Goal: Task Accomplishment & Management: Use online tool/utility

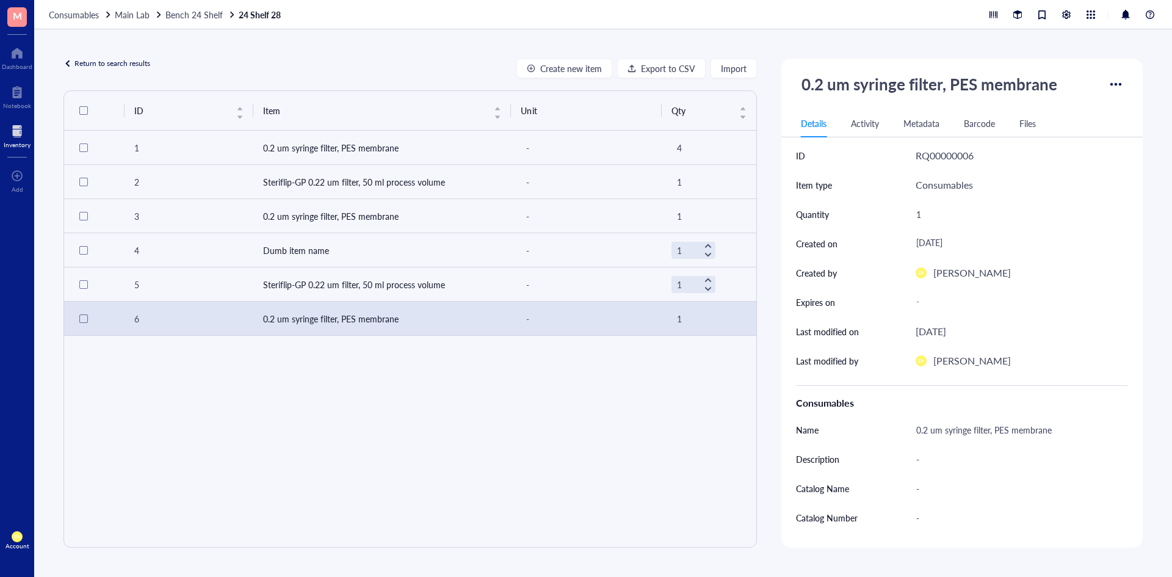
click at [574, 411] on div "ID Item Unit Qty 1 0.2 um syringe filter, PES membrane - 4 2 Steriflip-GP 0.22 …" at bounding box center [409, 318] width 693 height 457
click at [371, 248] on td "Dumb item name" at bounding box center [382, 250] width 258 height 34
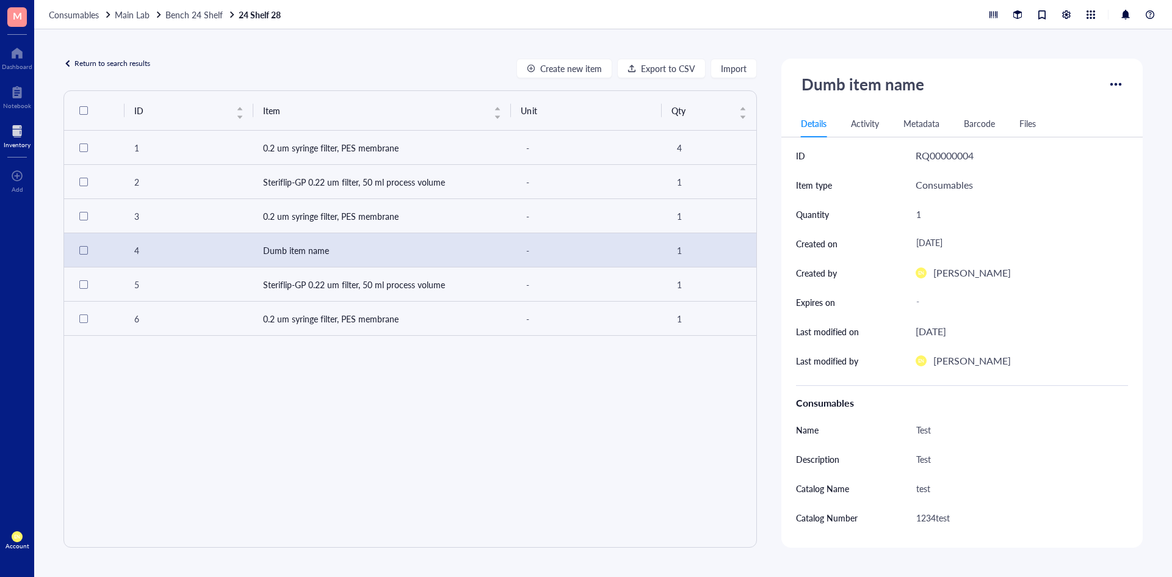
scroll to position [61, 0]
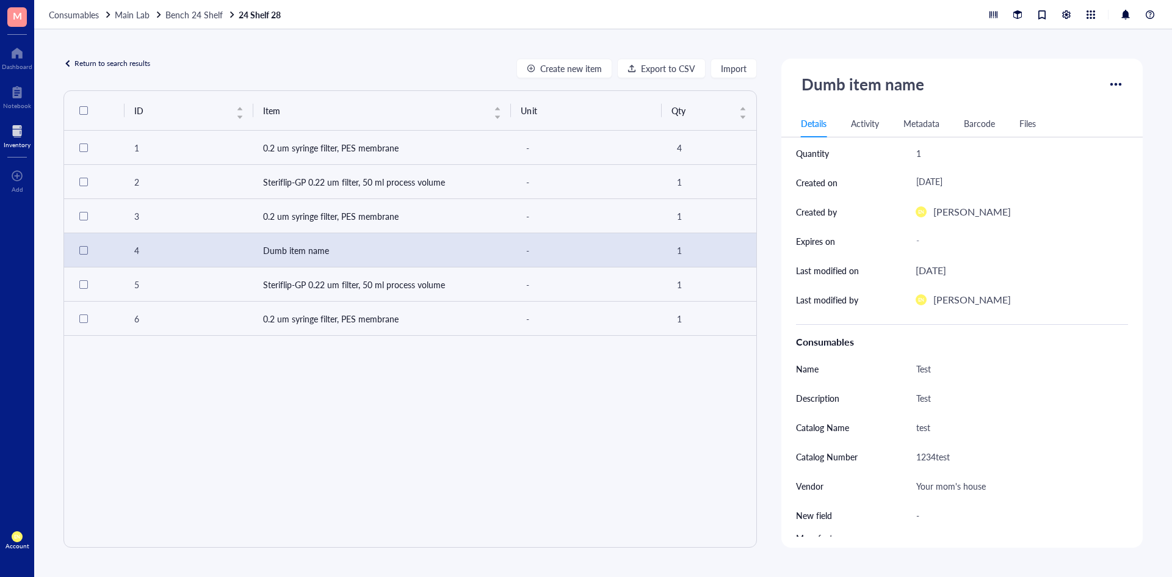
click at [1113, 90] on div at bounding box center [1116, 84] width 20 height 20
click at [1059, 189] on div "Delete" at bounding box center [1071, 188] width 76 height 11
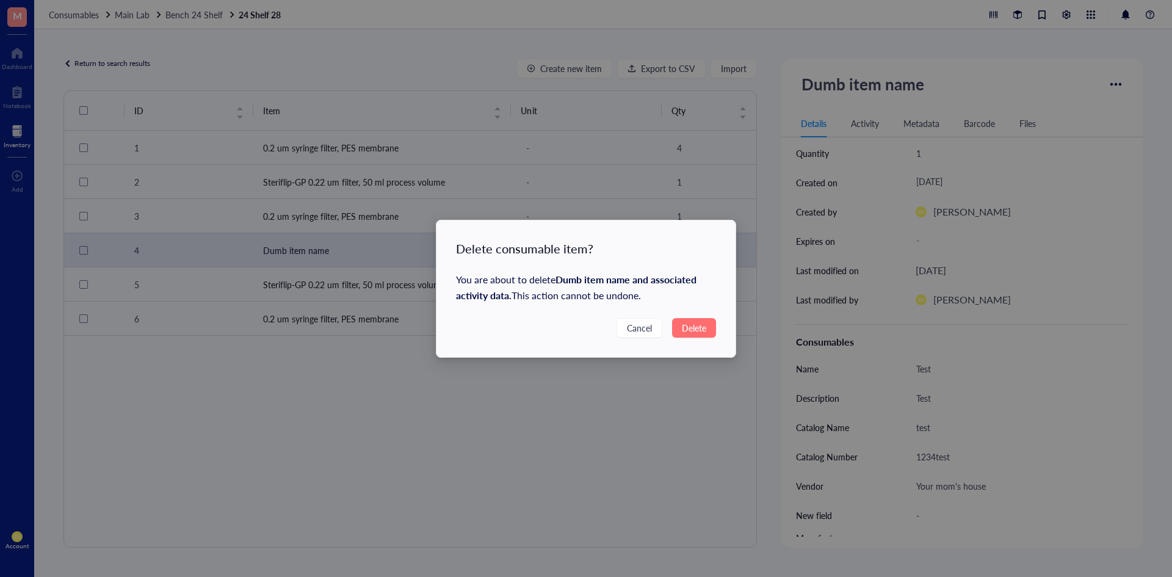
click at [707, 329] on button "Delete" at bounding box center [694, 328] width 44 height 20
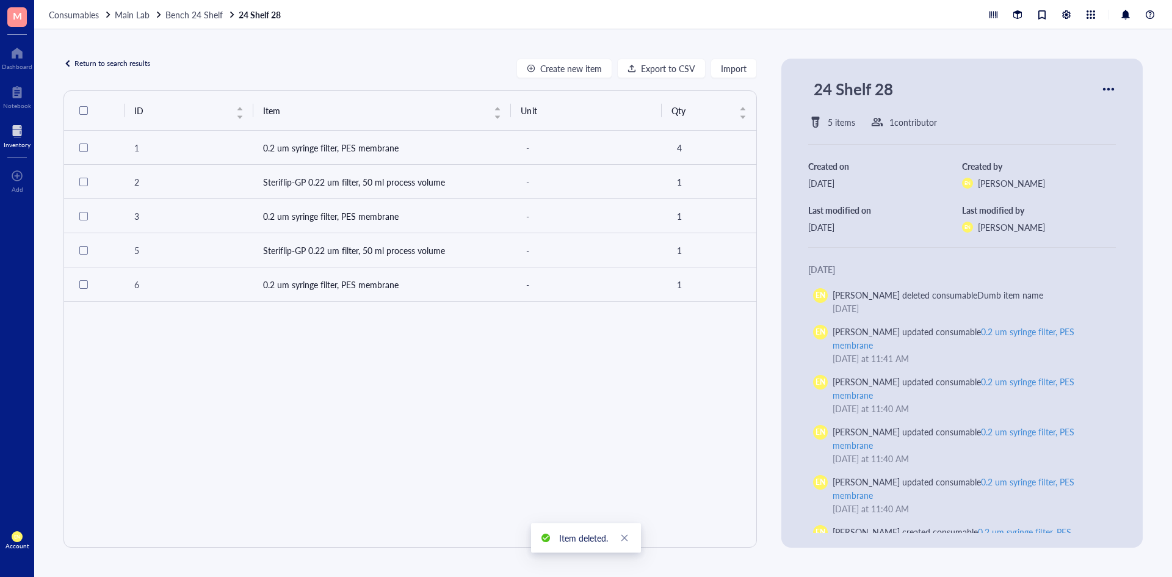
click at [24, 20] on span "M" at bounding box center [17, 17] width 20 height 20
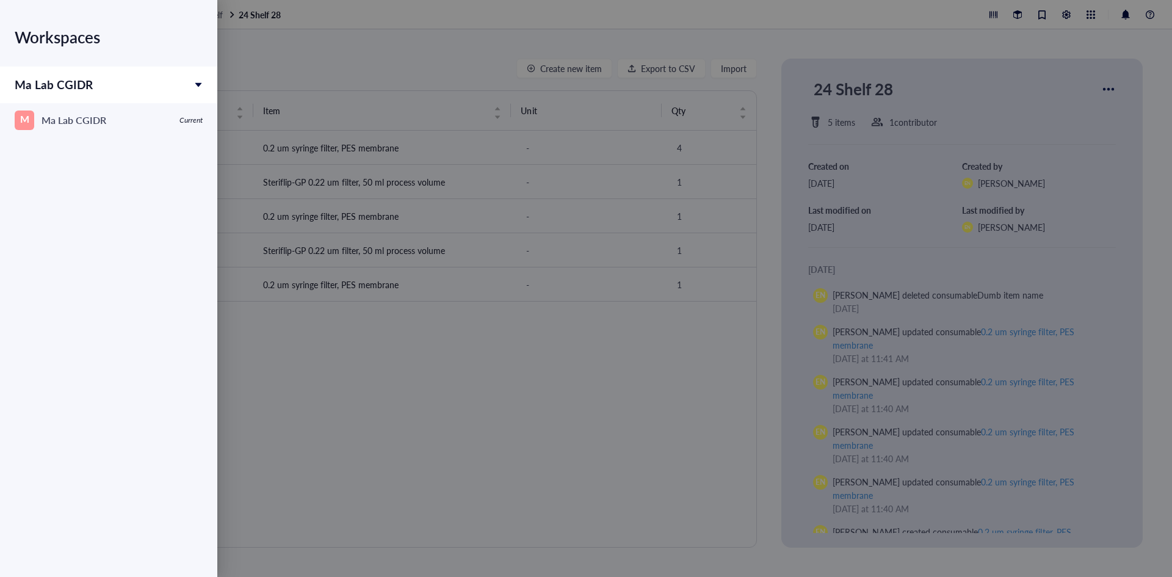
click at [435, 53] on div at bounding box center [586, 288] width 1172 height 577
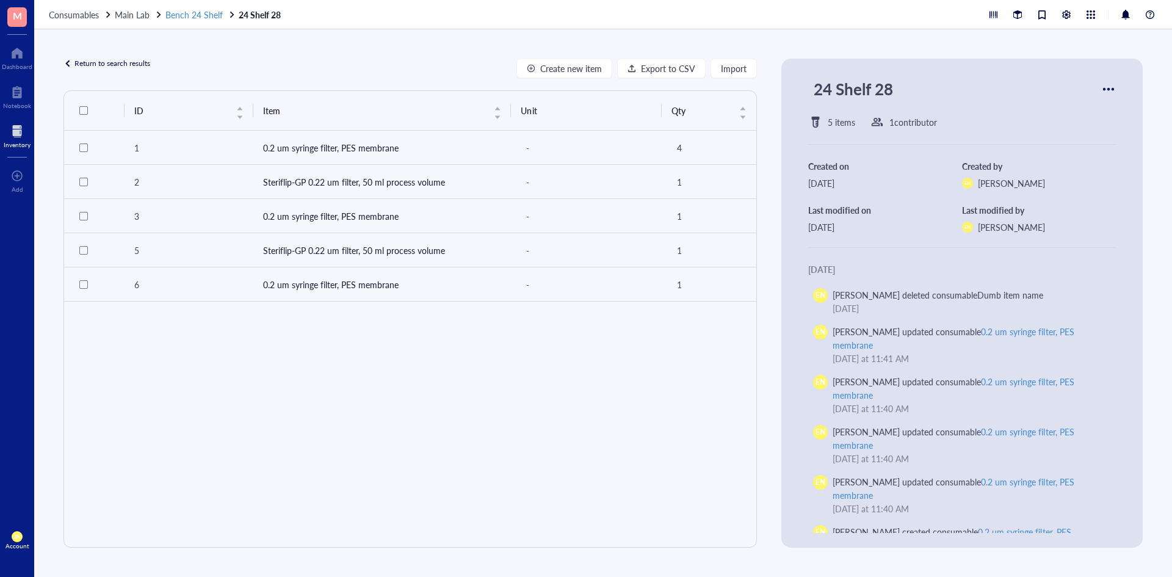
click at [190, 15] on span "Bench 24 Shelf" at bounding box center [193, 15] width 57 height 12
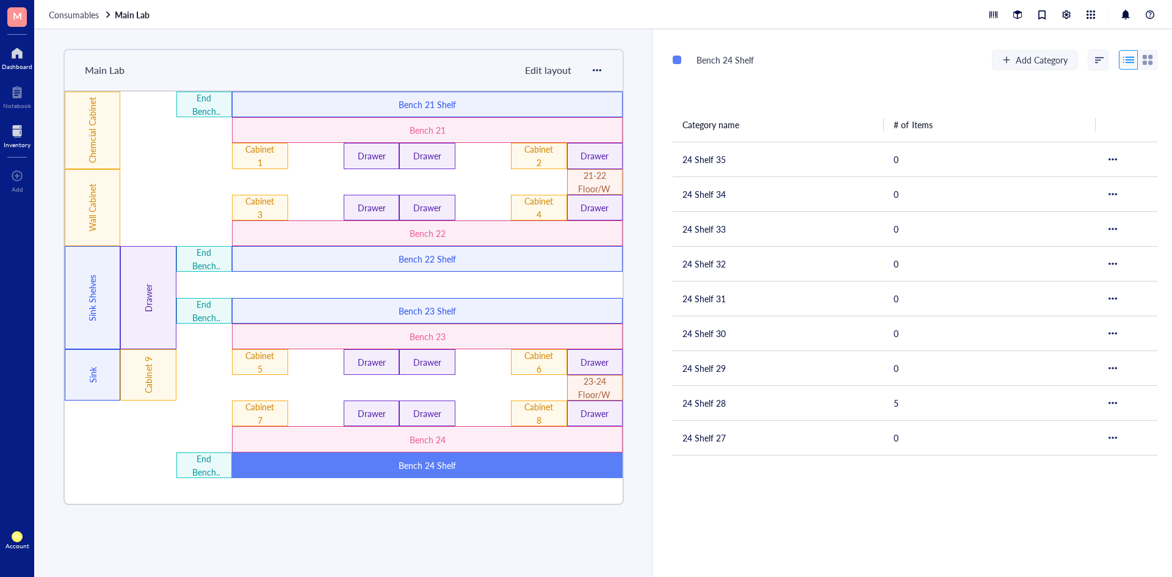
click at [19, 54] on div at bounding box center [17, 53] width 31 height 20
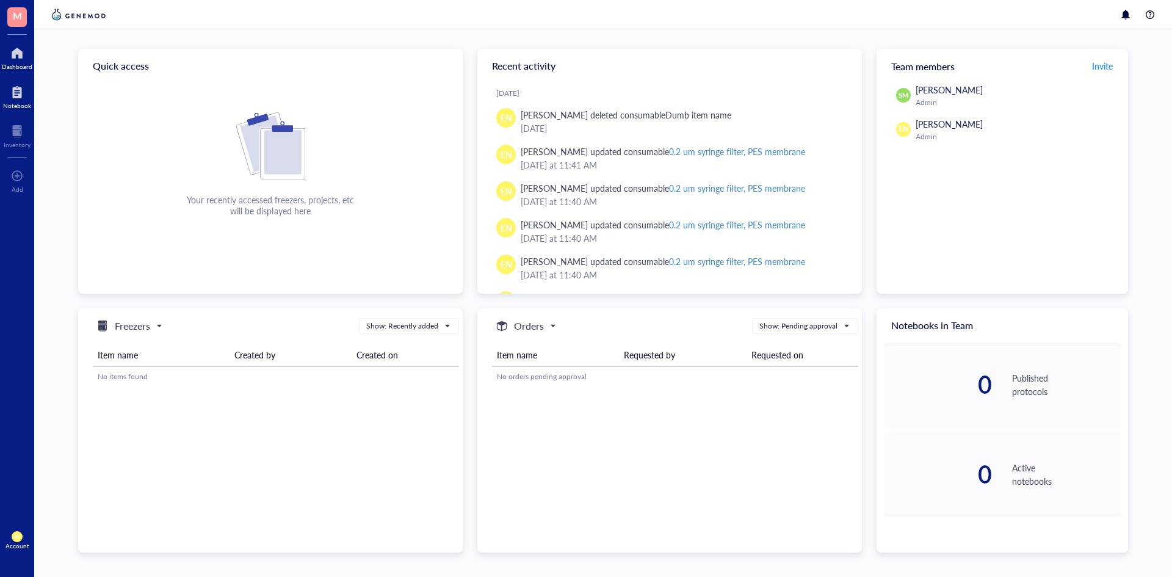
click at [0, 95] on div "Notebook" at bounding box center [17, 96] width 34 height 34
click at [9, 97] on div at bounding box center [17, 92] width 28 height 20
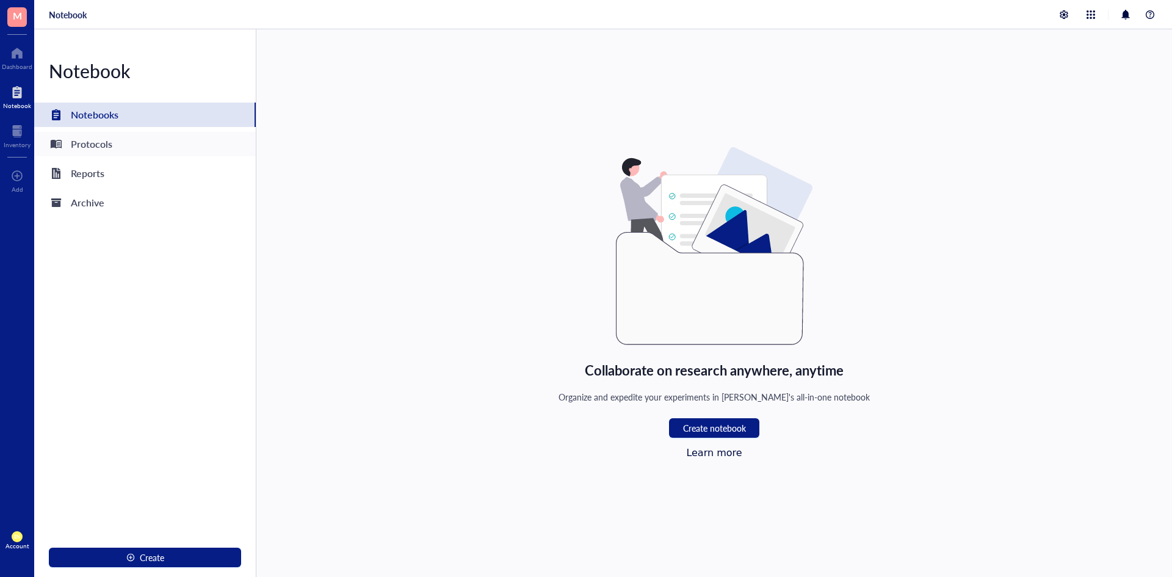
click at [65, 143] on div at bounding box center [56, 144] width 20 height 20
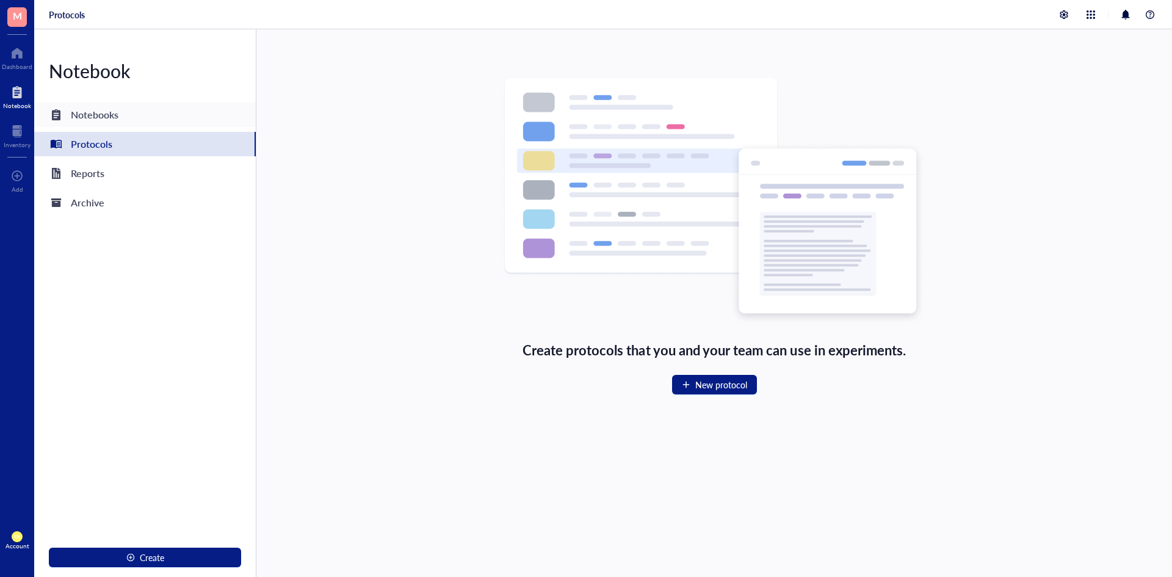
click at [156, 107] on div "Notebooks" at bounding box center [145, 115] width 222 height 24
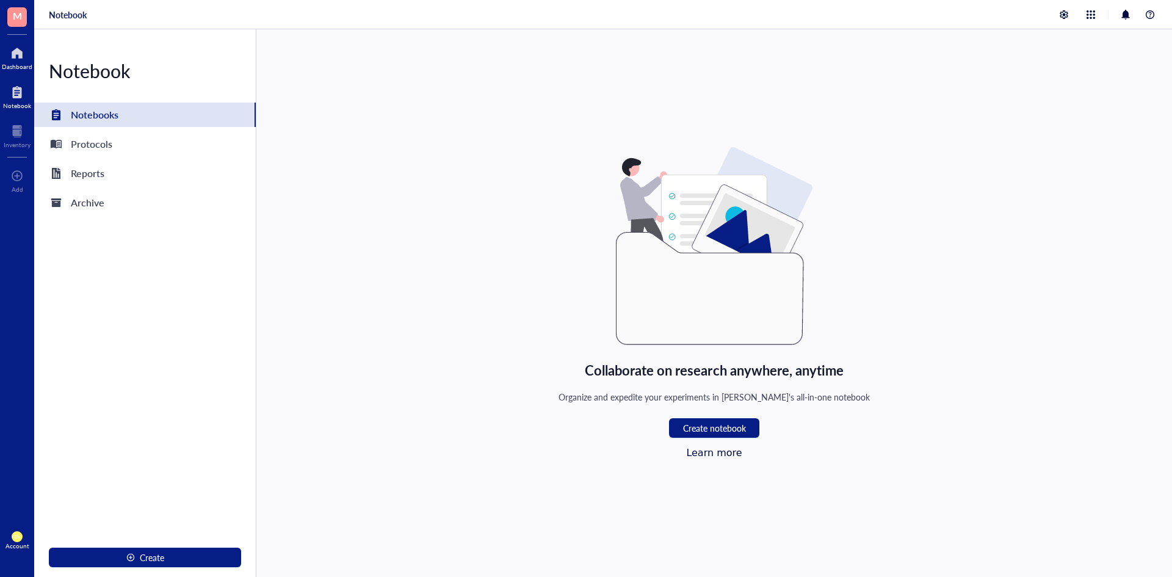
click at [12, 66] on div "Dashboard" at bounding box center [17, 66] width 31 height 7
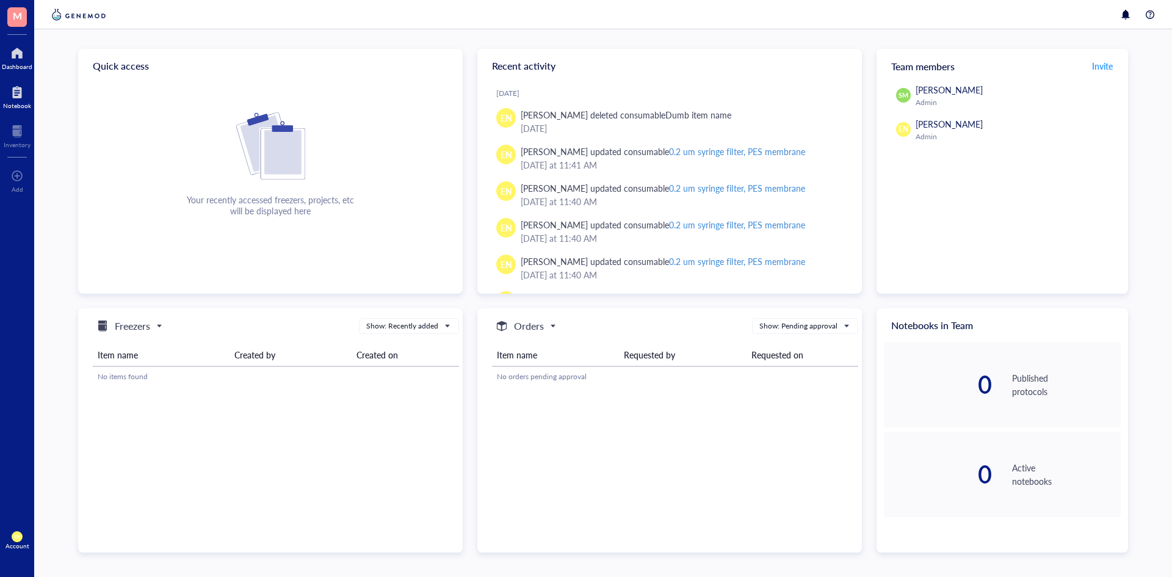
click at [13, 96] on div at bounding box center [17, 92] width 28 height 20
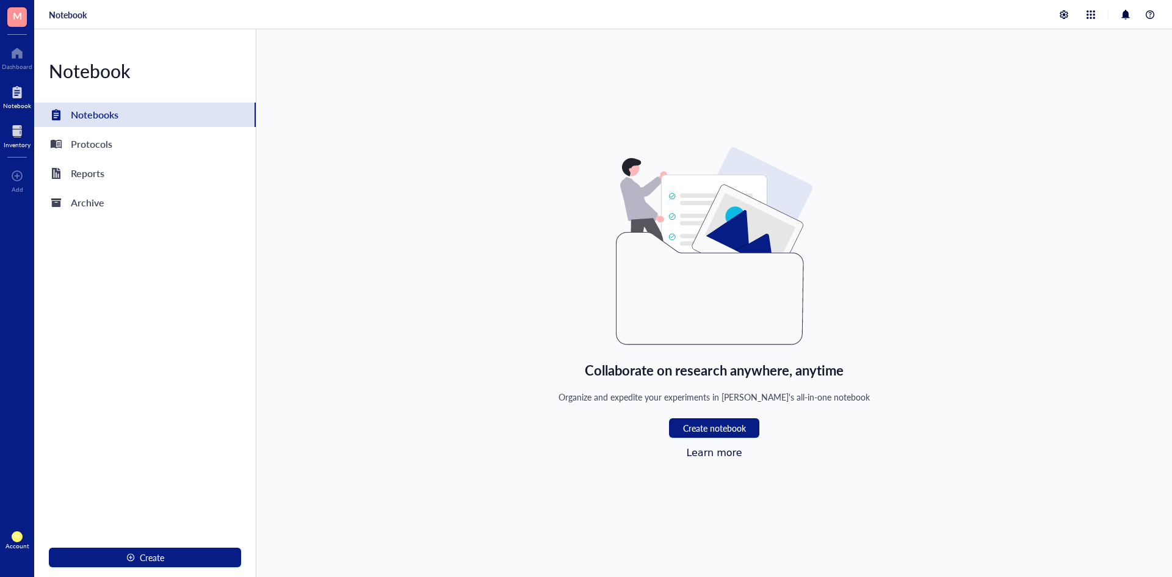
click at [15, 131] on div at bounding box center [17, 131] width 27 height 20
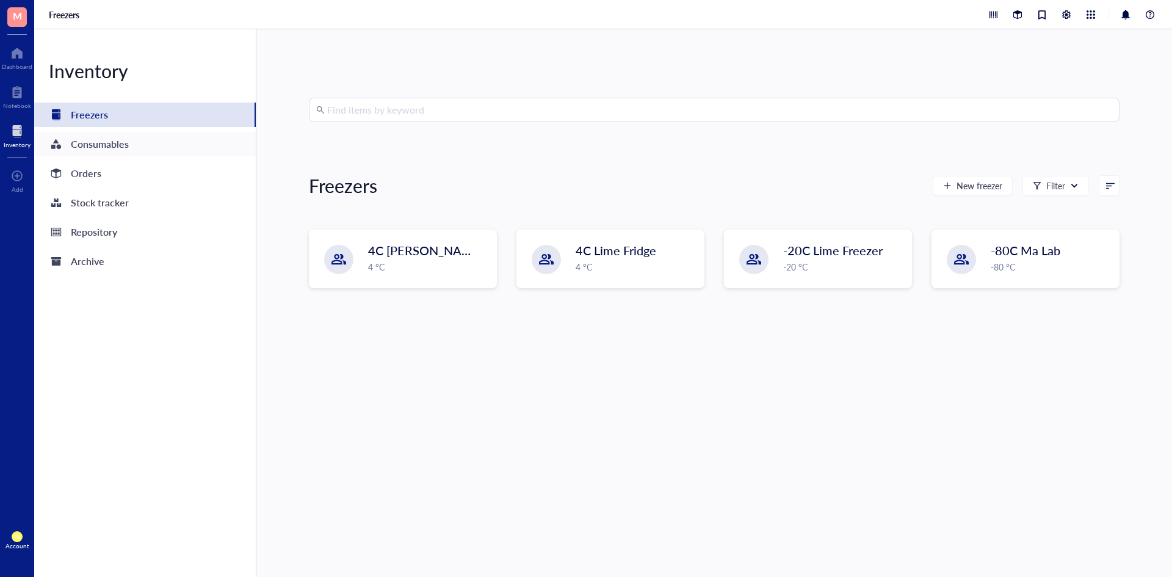
click at [135, 145] on div "Consumables" at bounding box center [145, 144] width 222 height 24
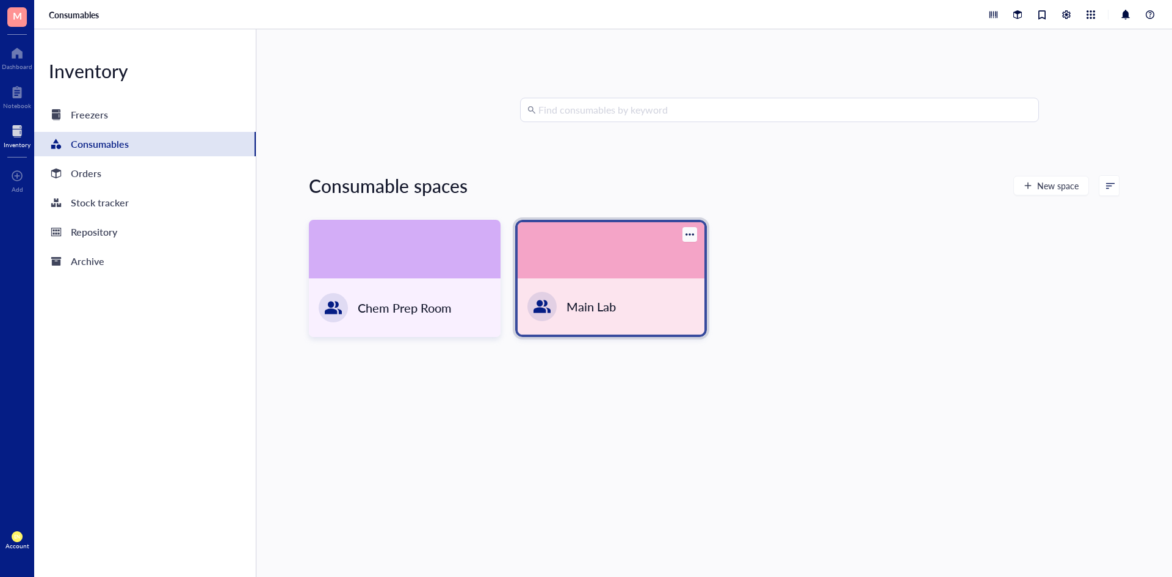
click at [675, 301] on div "Main Lab" at bounding box center [611, 306] width 187 height 56
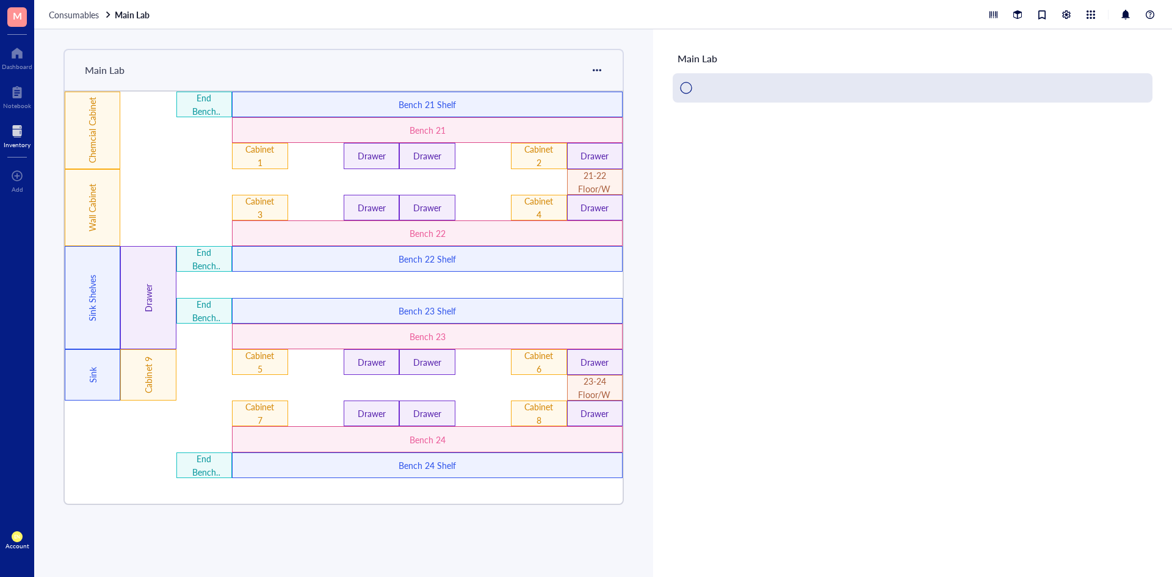
click at [675, 301] on div "Main Lab" at bounding box center [912, 303] width 519 height 548
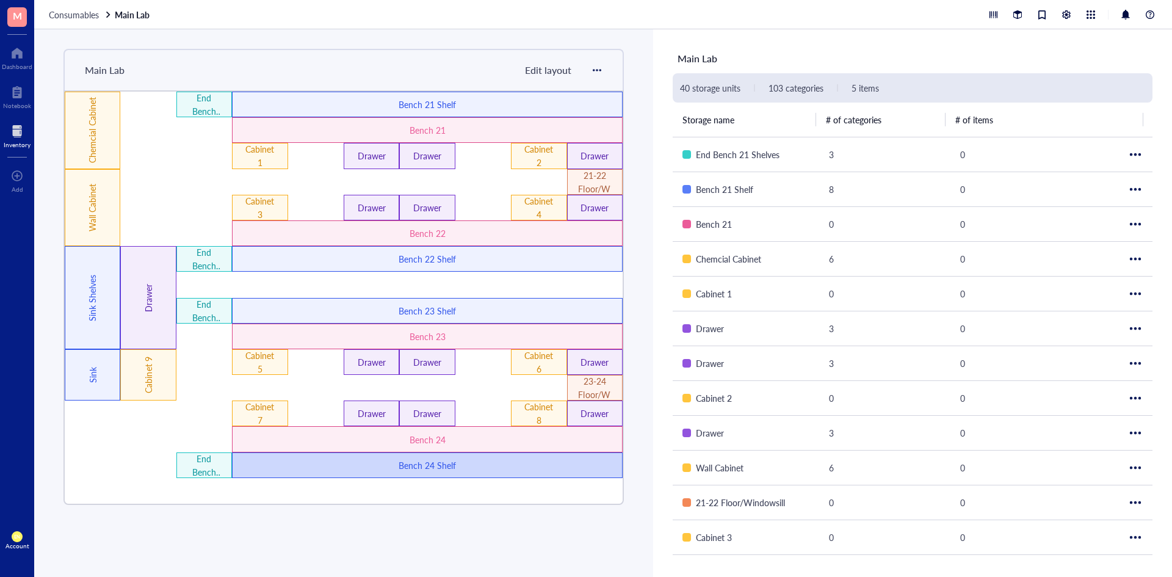
click at [474, 467] on div "Bench 24 Shelf" at bounding box center [428, 464] width 234 height 13
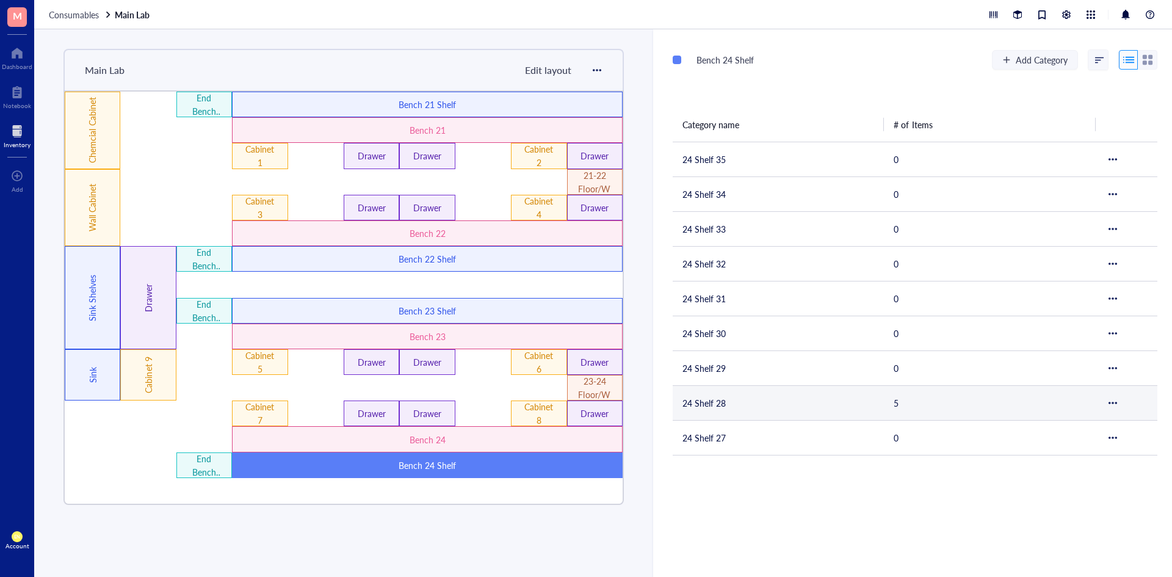
click at [735, 395] on td "24 Shelf 28" at bounding box center [778, 402] width 211 height 35
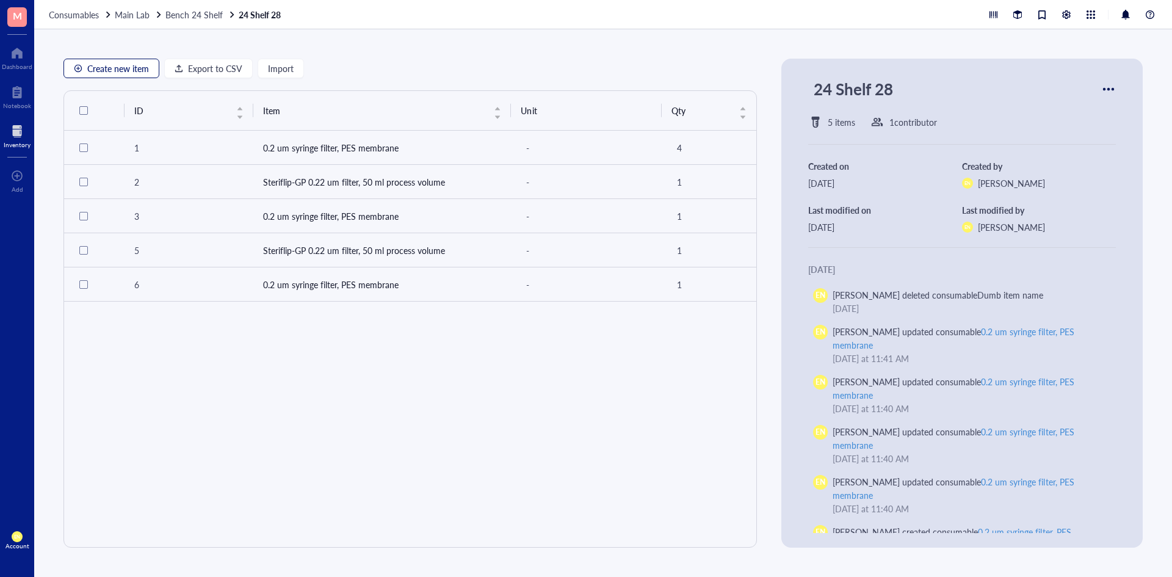
click at [121, 78] on button "Create new item" at bounding box center [111, 69] width 96 height 20
type textarea "Keep everyone on the same page..."
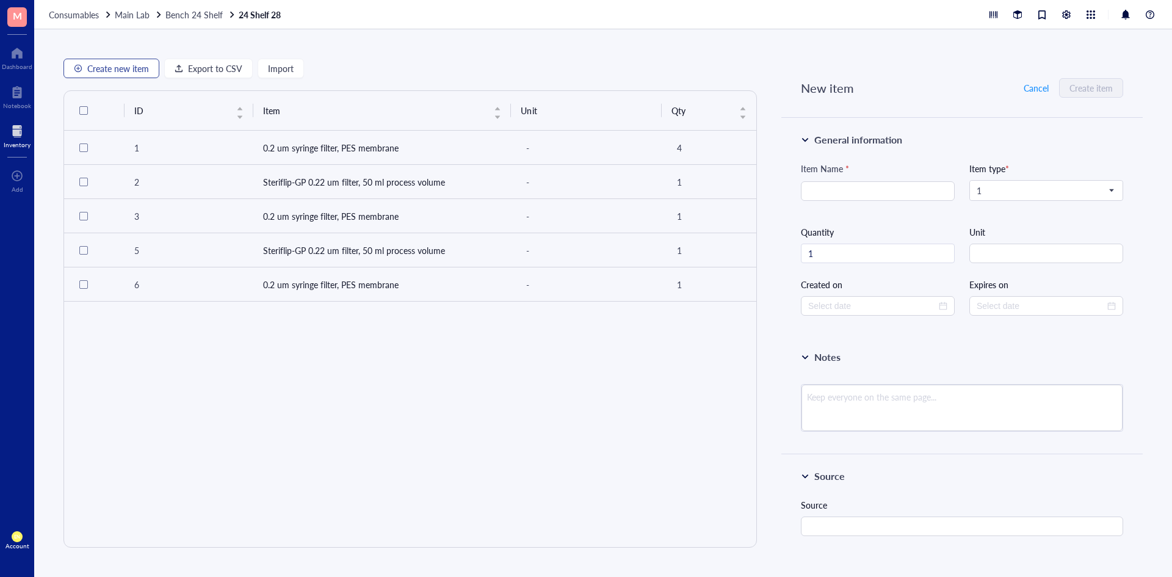
type input "[DATE]"
click at [1038, 89] on span "Cancel" at bounding box center [1036, 88] width 25 height 10
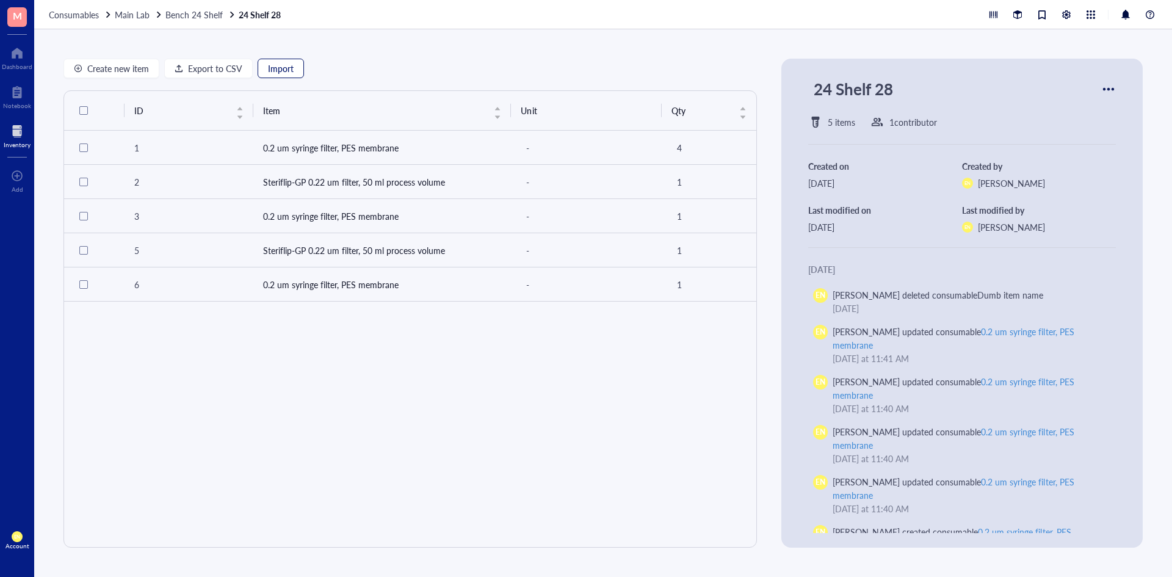
click at [275, 63] on span "Import" at bounding box center [281, 68] width 26 height 10
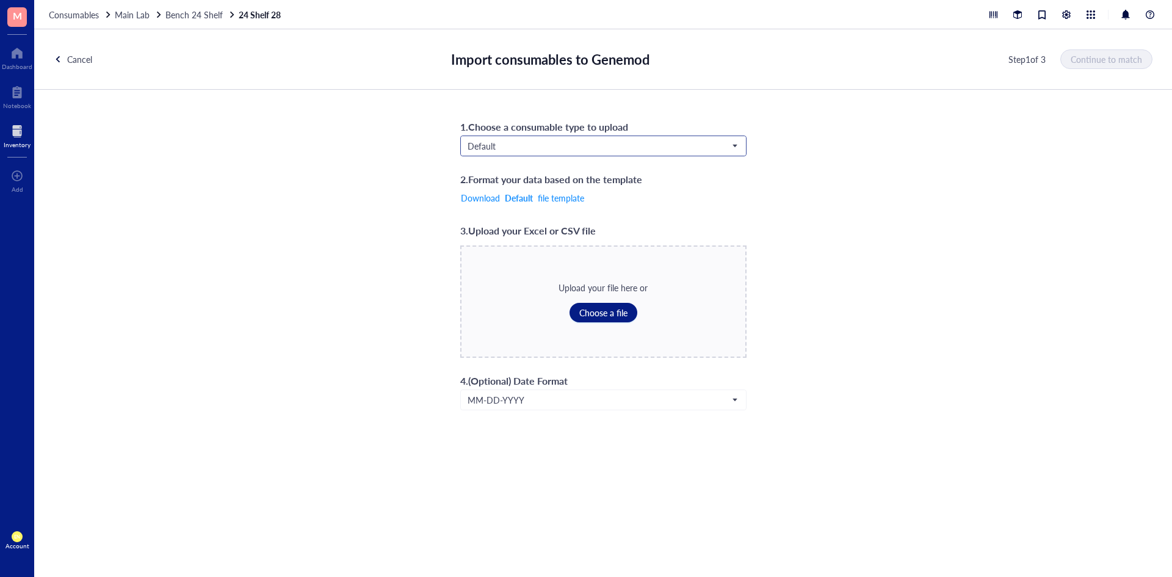
click at [691, 137] on input "search" at bounding box center [598, 146] width 261 height 18
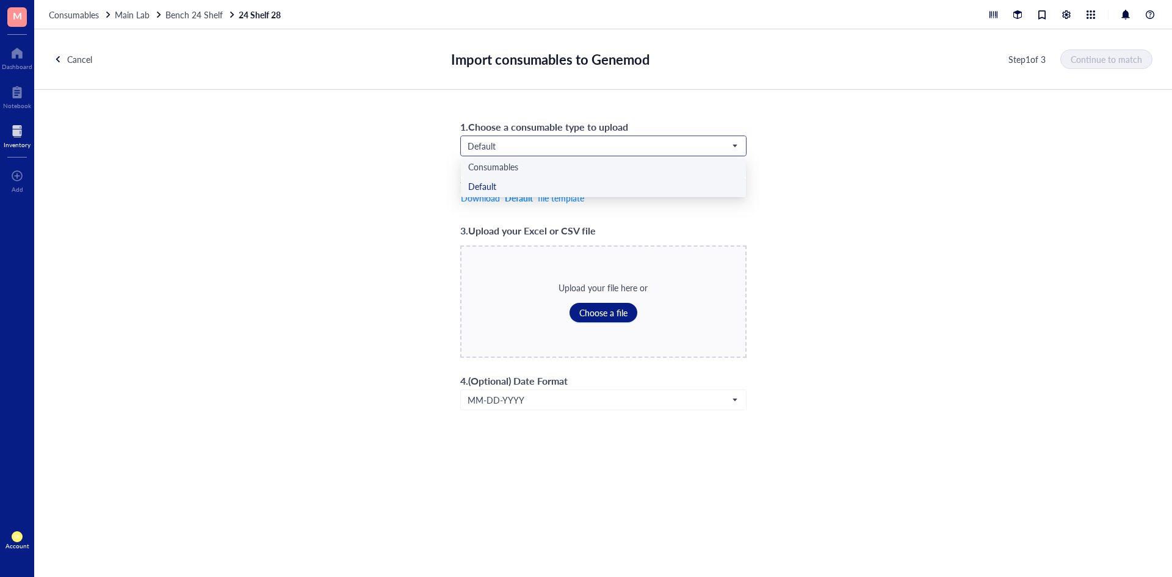
click at [633, 170] on div "Consumables" at bounding box center [603, 167] width 270 height 13
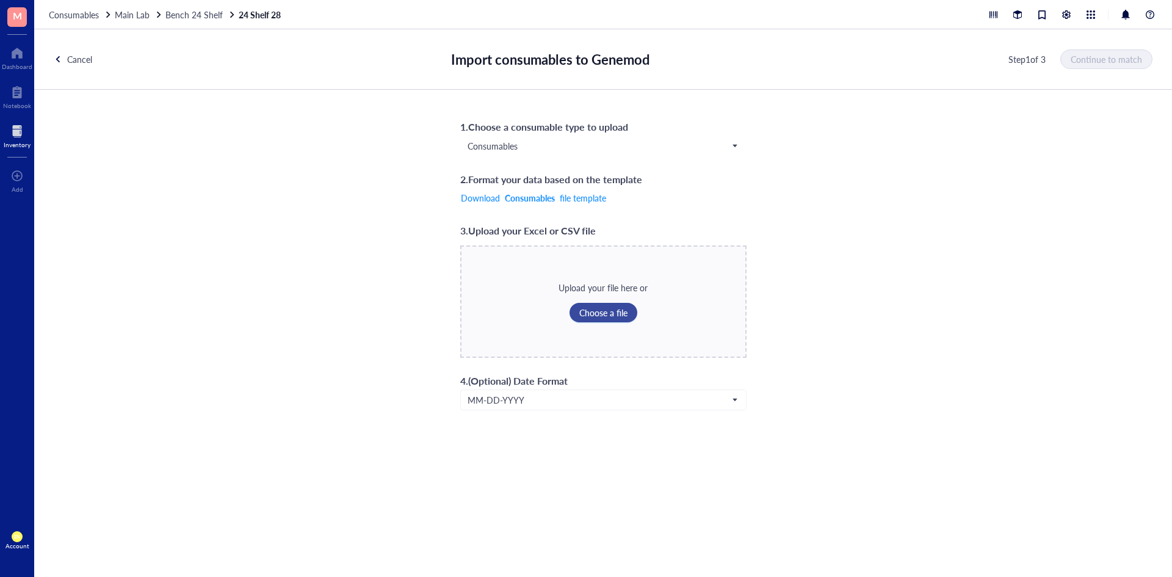
click at [624, 311] on span "Choose a file" at bounding box center [603, 313] width 48 height 10
type input "C:\fakepath\Test_24 Shelf 28.xlsx"
click at [1129, 57] on span "Continue to match" at bounding box center [1106, 59] width 71 height 10
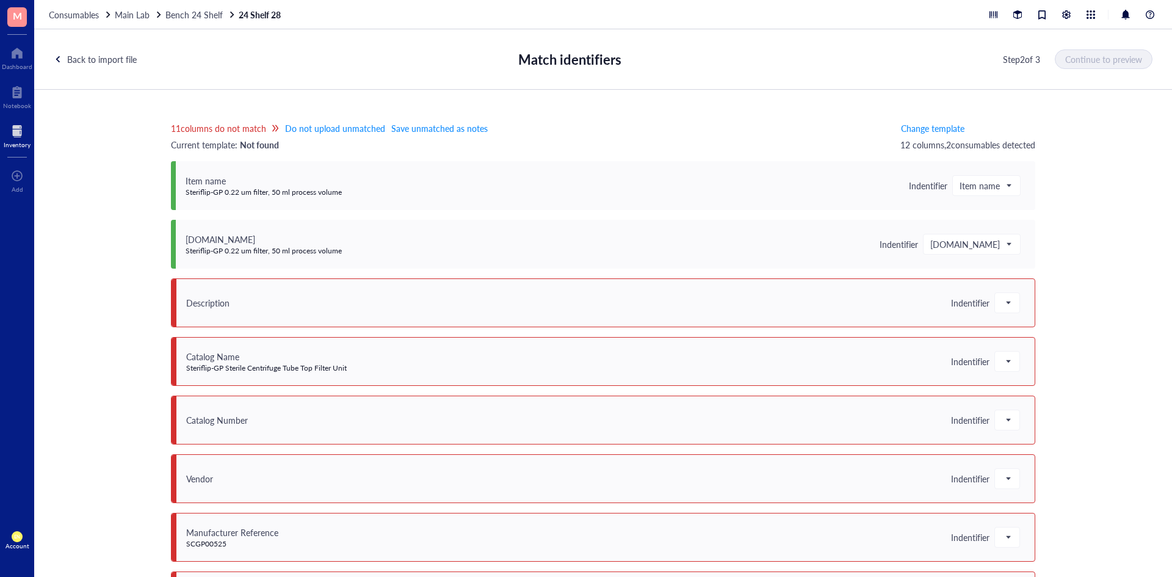
click at [796, 115] on div "11 columns do not match Do not upload unmatched Save unmatched as notes Current…" at bounding box center [603, 342] width 1138 height 504
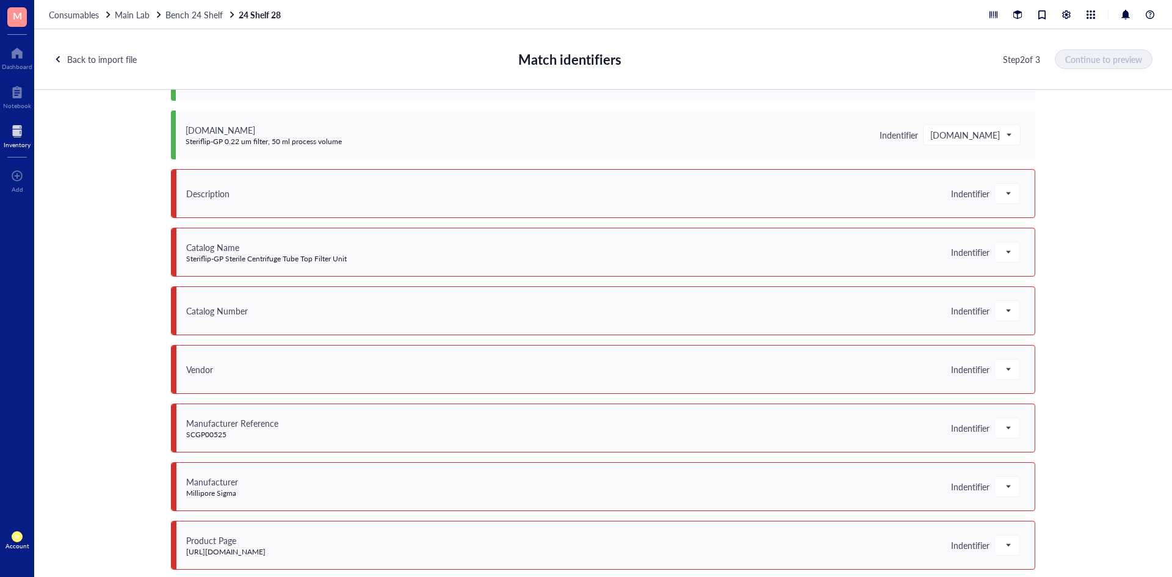
scroll to position [122, 0]
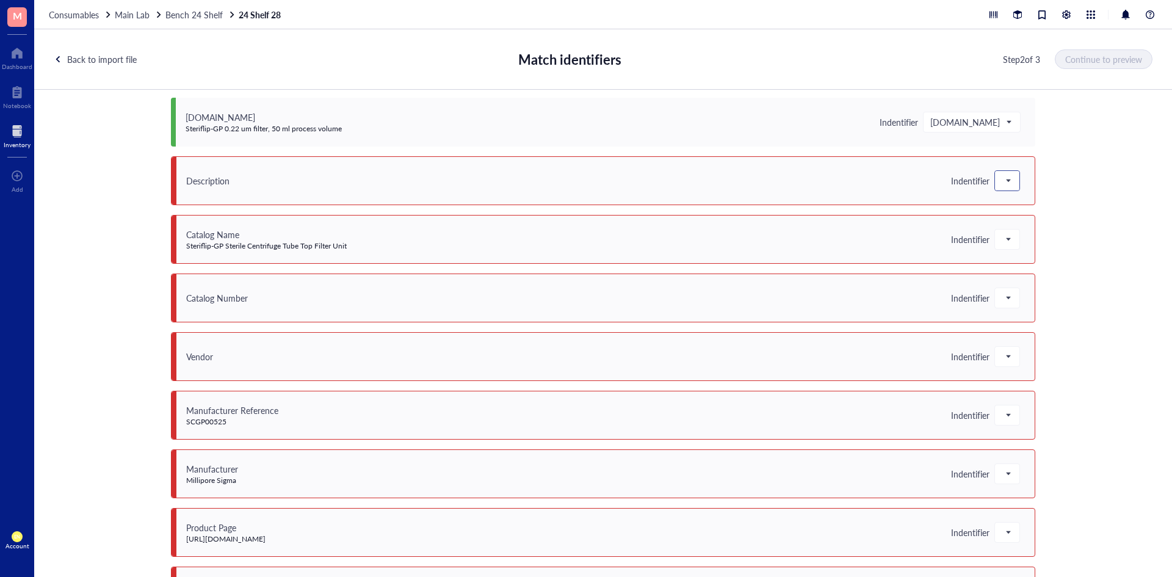
click at [1009, 186] on div at bounding box center [1007, 181] width 24 height 20
click at [1005, 183] on span at bounding box center [1007, 181] width 11 height 18
click at [1008, 240] on div at bounding box center [1007, 240] width 24 height 20
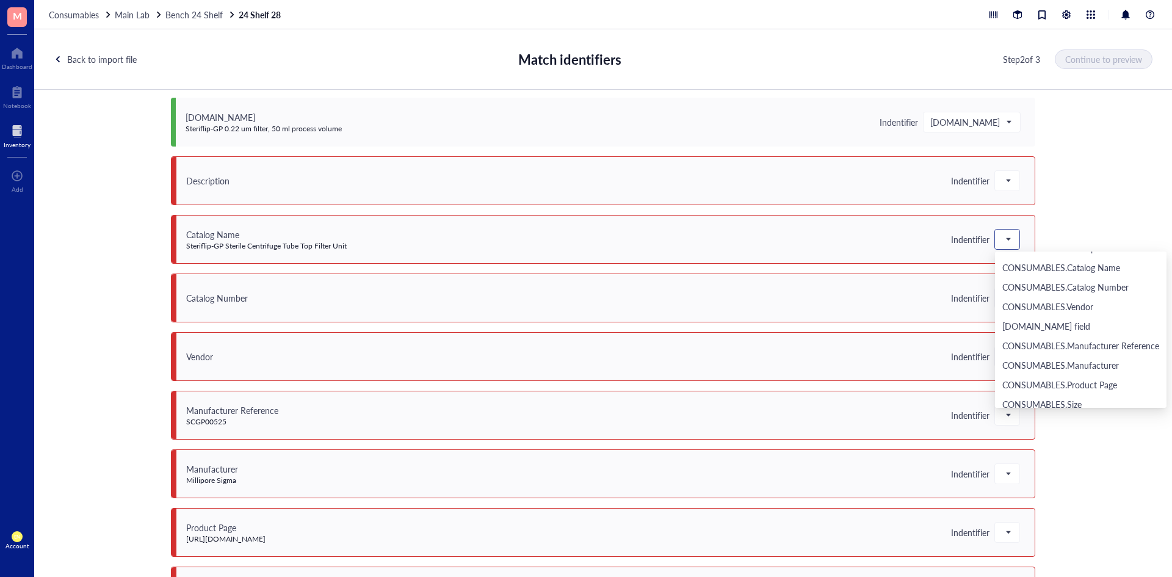
scroll to position [332, 0]
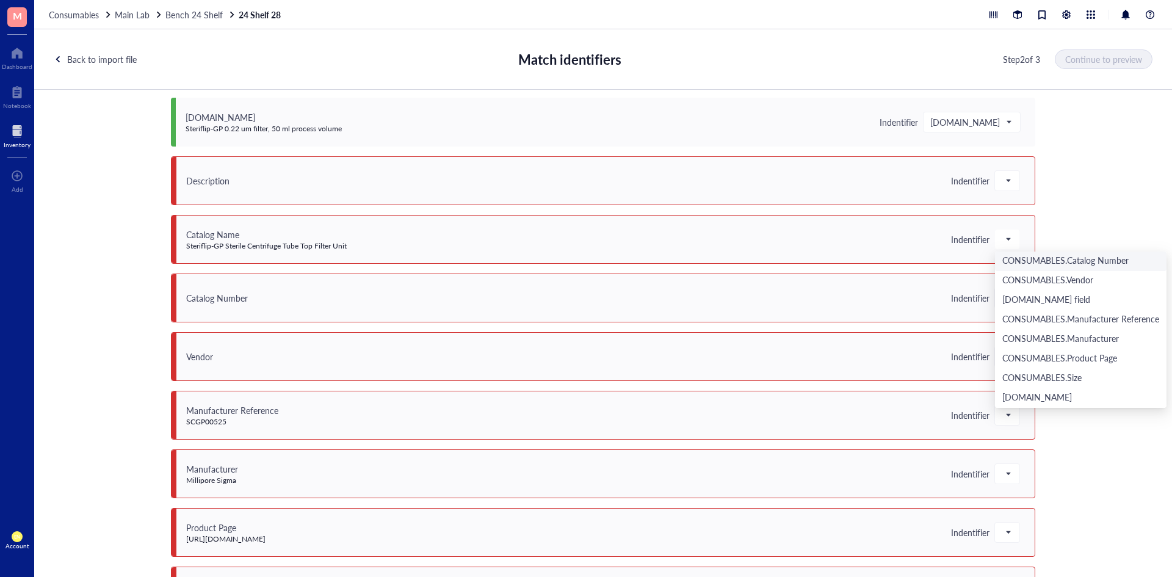
click at [1104, 201] on div "11 columns do not match Do not upload unmatched Save unmatched as notes Current…" at bounding box center [603, 342] width 1138 height 504
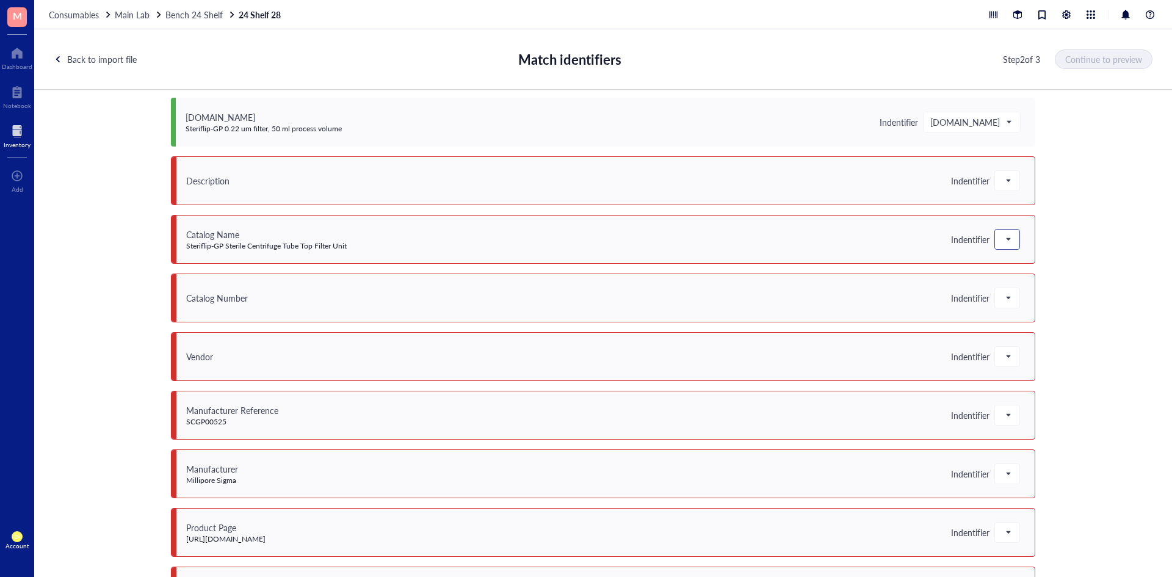
click at [1008, 243] on div at bounding box center [1007, 240] width 24 height 20
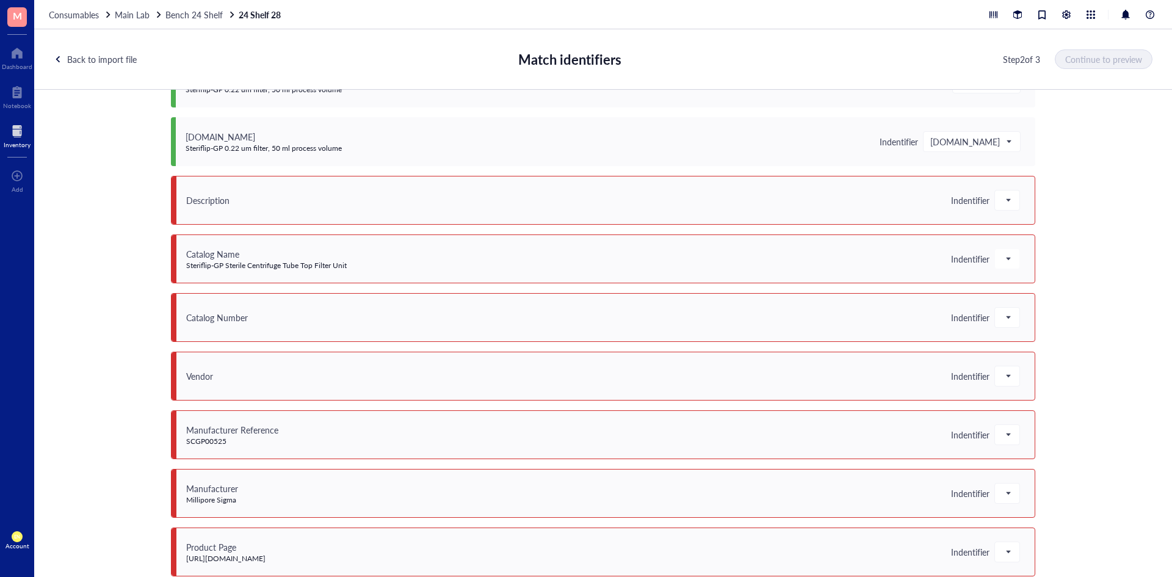
scroll to position [0, 0]
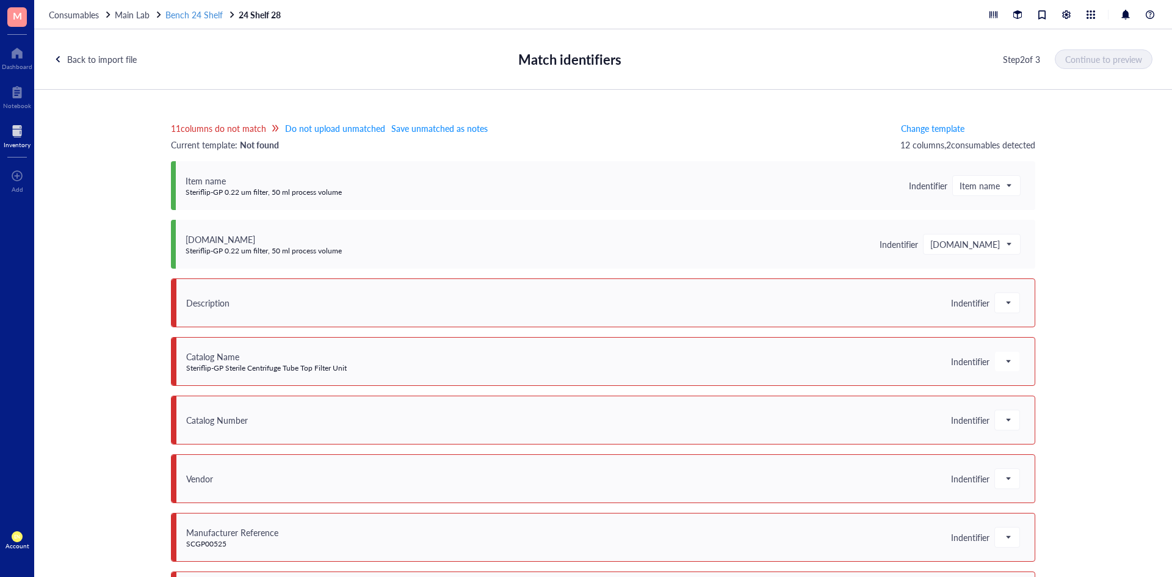
click at [209, 14] on span "Bench 24 Shelf" at bounding box center [193, 15] width 57 height 12
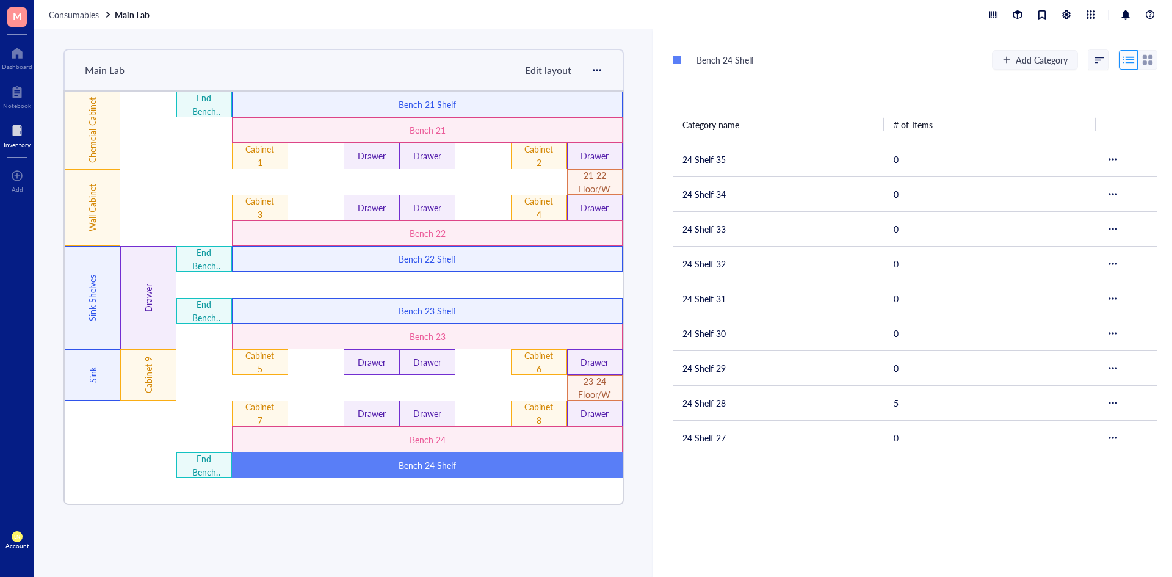
click at [444, 465] on div "Bench 24 Shelf" at bounding box center [428, 464] width 234 height 13
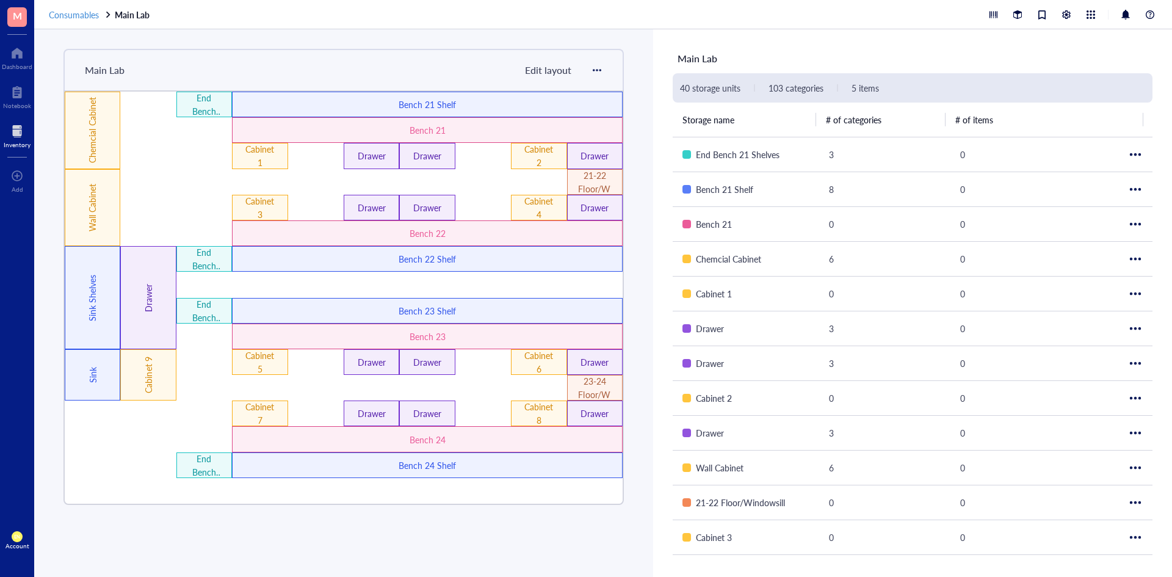
click at [90, 18] on span "Consumables" at bounding box center [74, 15] width 50 height 12
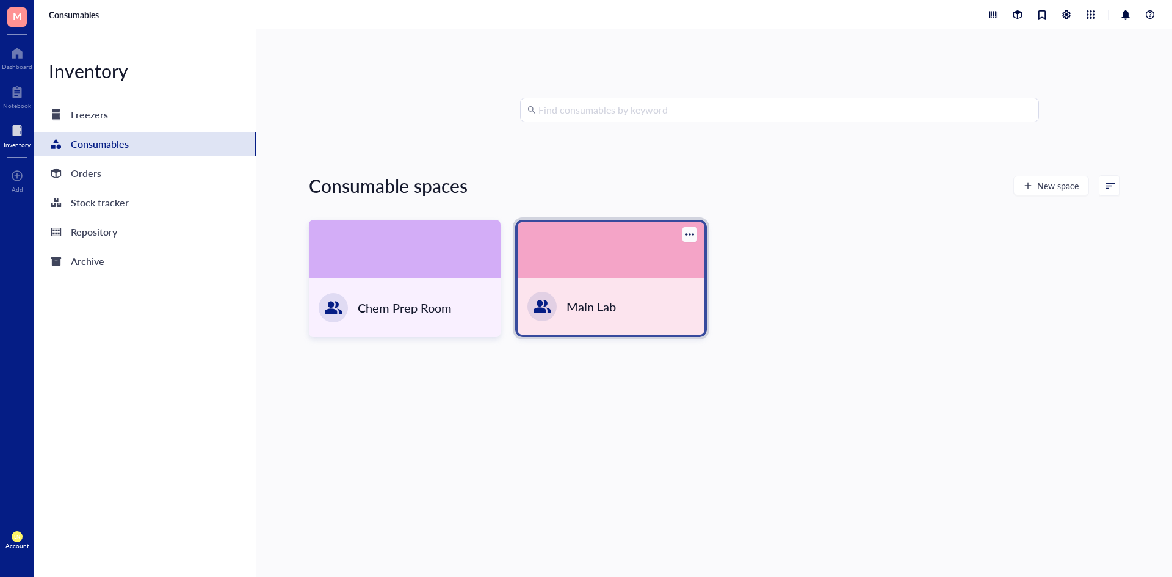
click at [548, 292] on div at bounding box center [542, 306] width 39 height 39
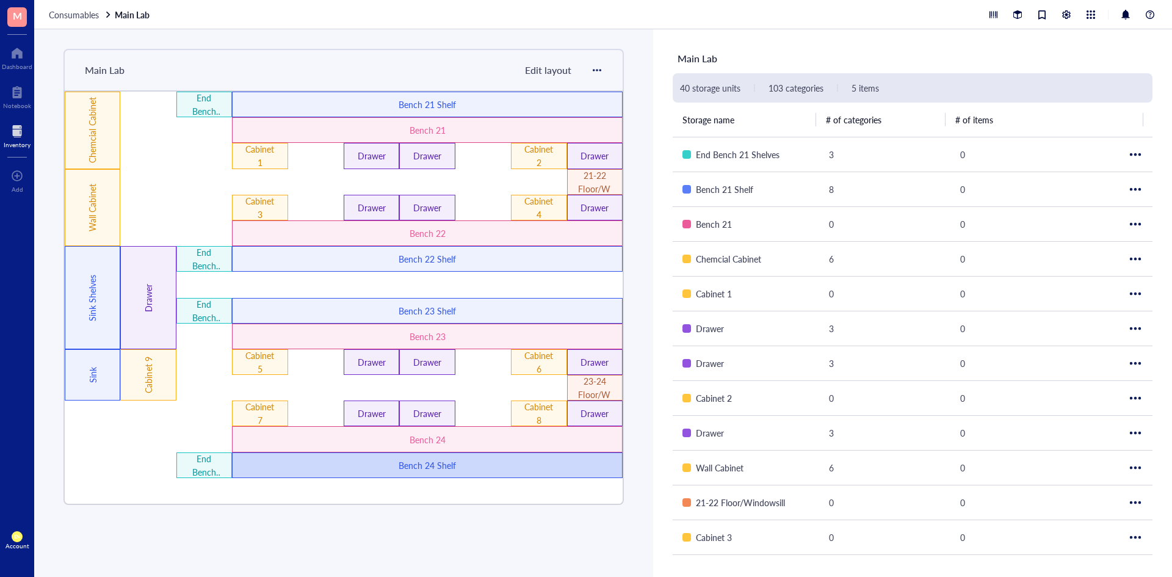
click at [395, 477] on div "Bench 24 Shelf" at bounding box center [427, 465] width 391 height 26
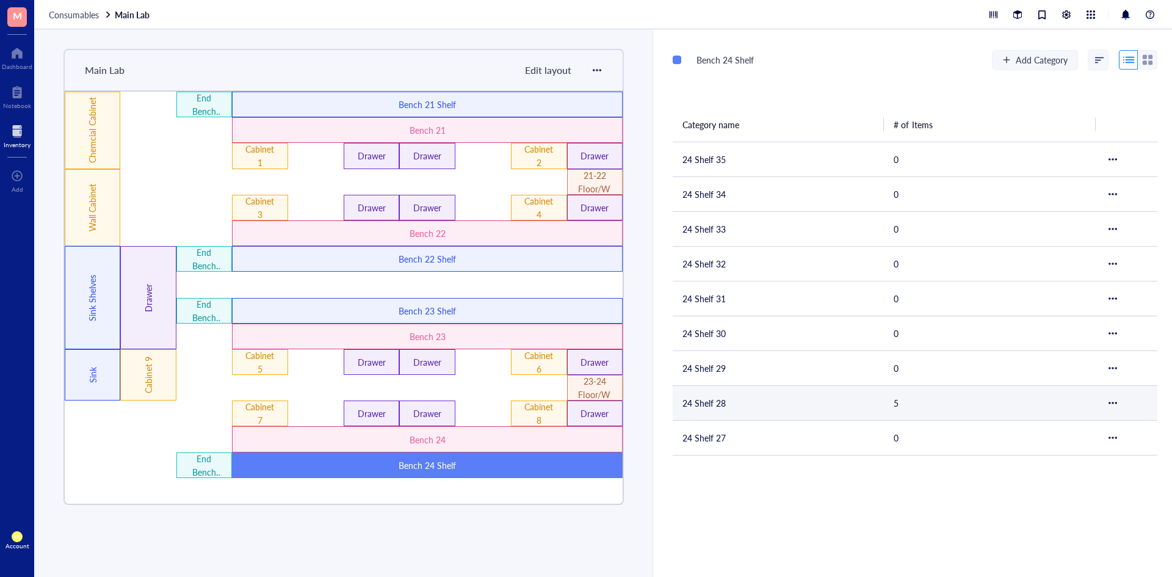
click at [717, 416] on td "24 Shelf 28" at bounding box center [778, 402] width 211 height 35
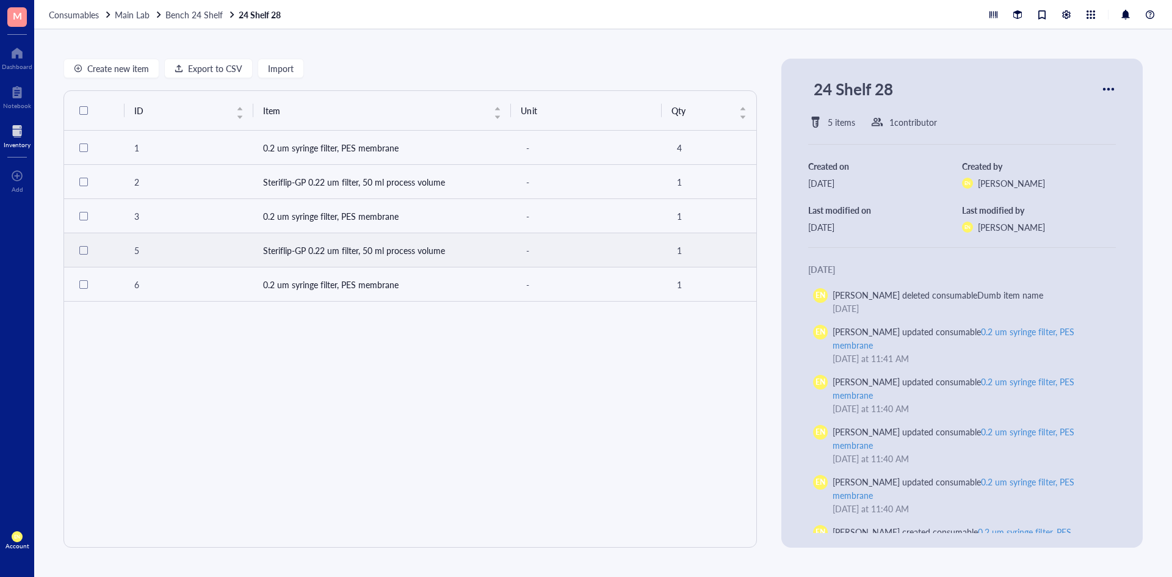
click at [341, 250] on td "Steriflip-GP 0.22 um filter, 50 ml process volume" at bounding box center [382, 250] width 258 height 34
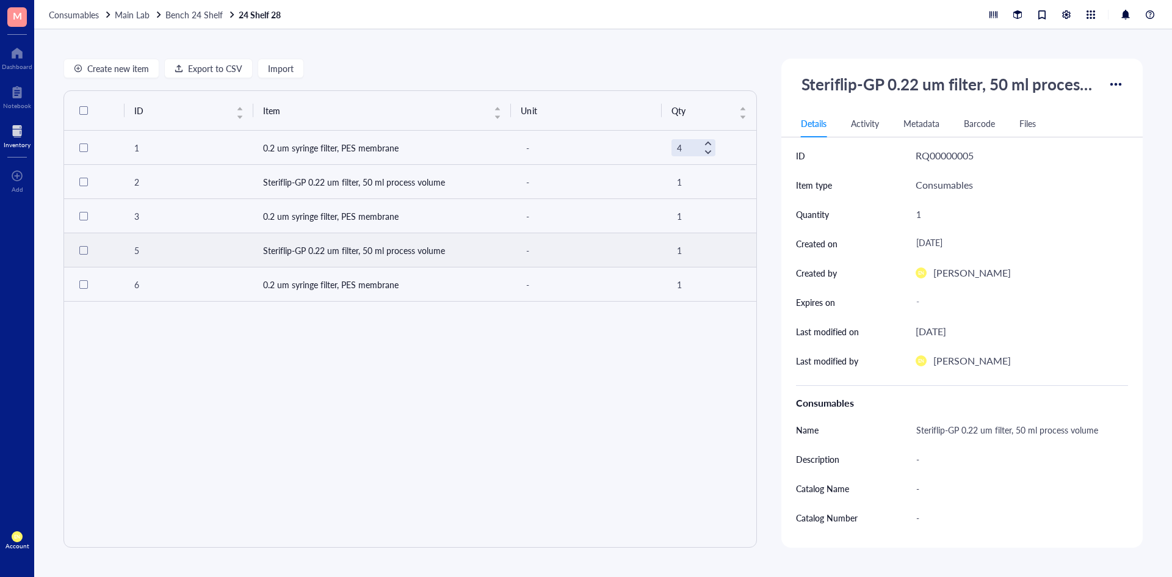
click at [389, 251] on td "Steriflip-GP 0.22 um filter, 50 ml process volume" at bounding box center [382, 250] width 258 height 34
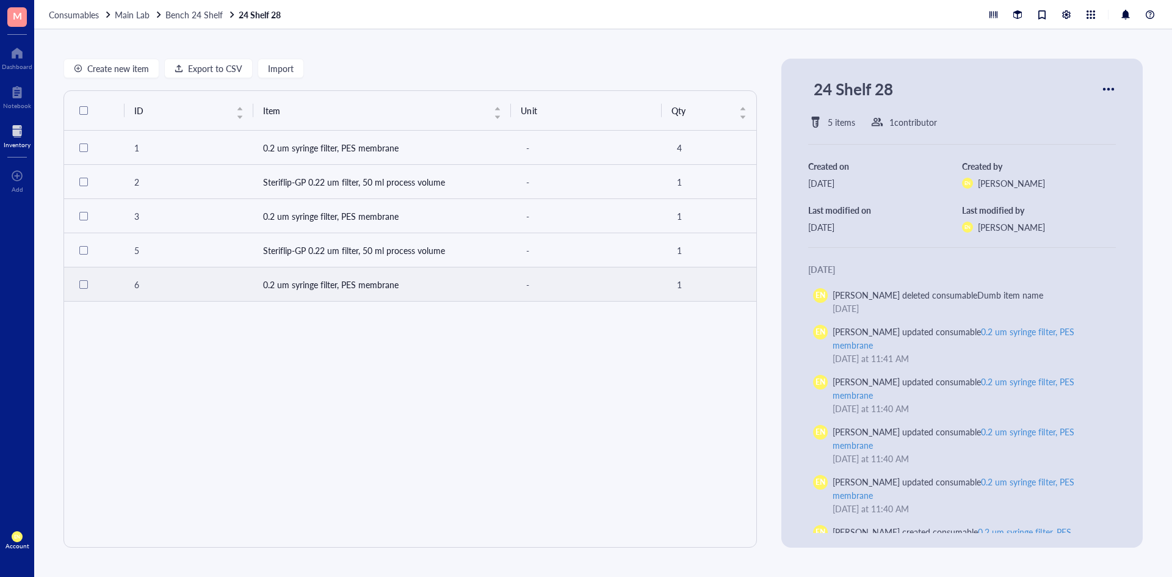
click at [370, 296] on td "0.2 um syringe filter, PES membrane" at bounding box center [382, 284] width 258 height 34
click at [329, 283] on td "0.2 um syringe filter, PES membrane" at bounding box center [382, 284] width 258 height 34
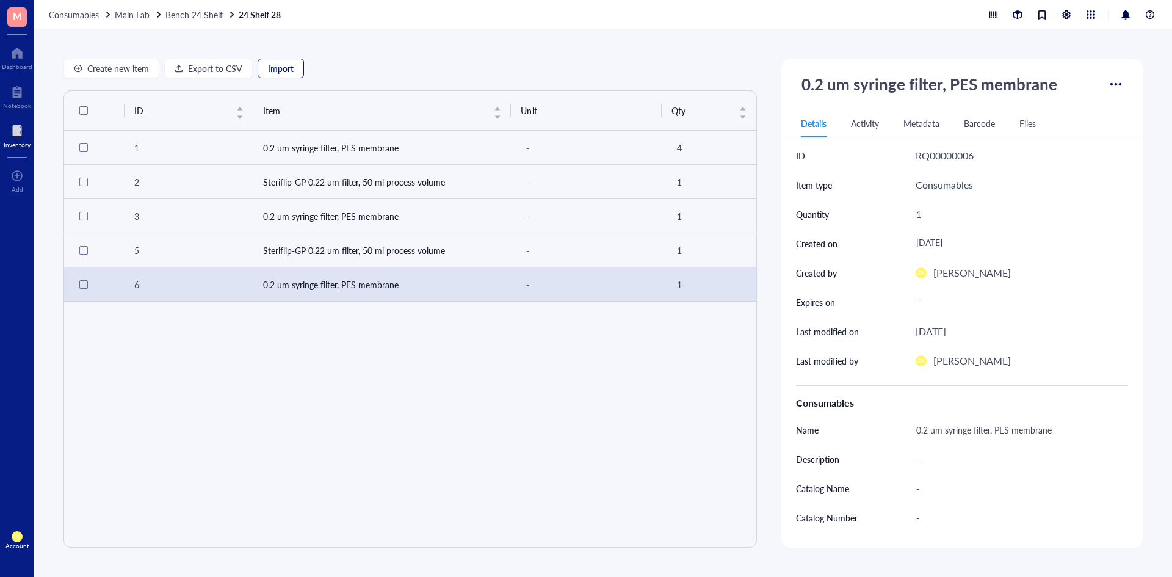
click at [279, 69] on span "Import" at bounding box center [281, 68] width 26 height 10
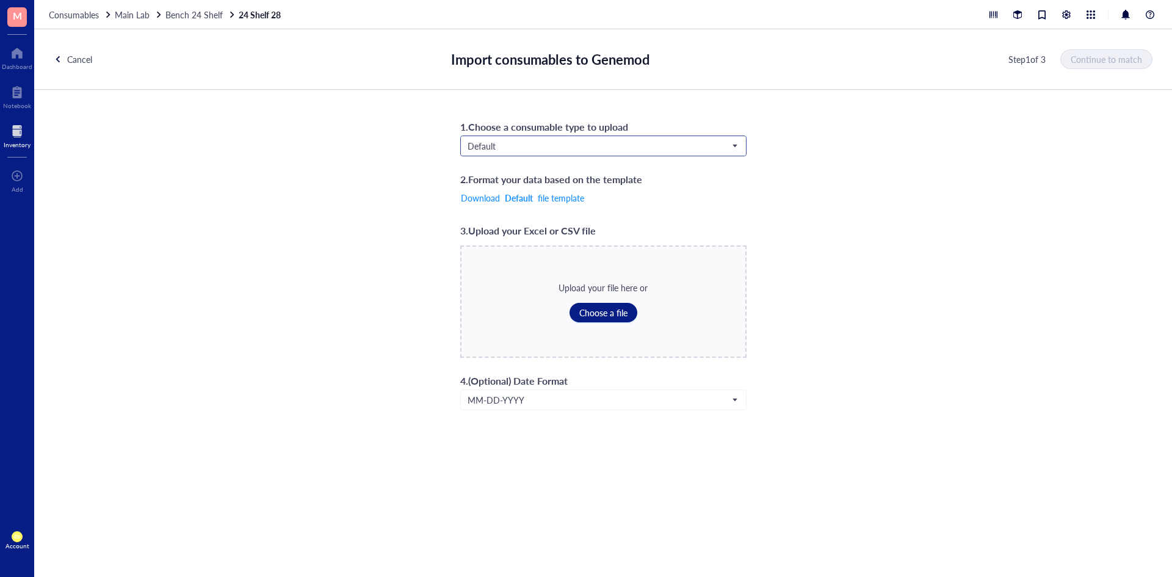
click at [563, 150] on span "Default" at bounding box center [602, 145] width 269 height 11
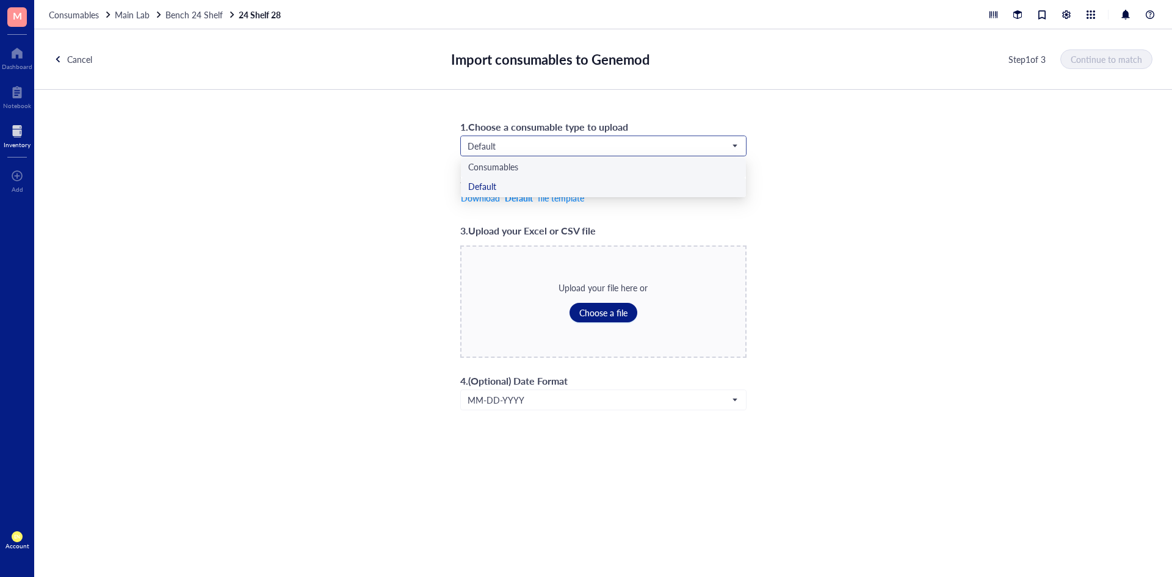
click at [544, 171] on div "Consumables" at bounding box center [603, 167] width 270 height 13
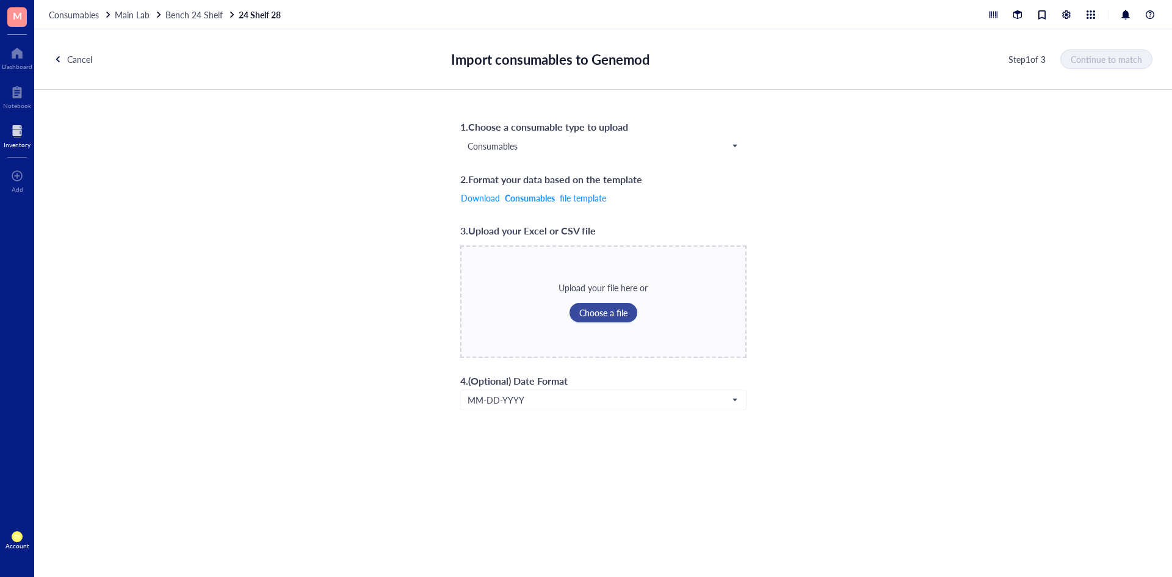
click at [590, 309] on span "Choose a file" at bounding box center [603, 313] width 48 height 10
click at [606, 313] on span "Choose a file" at bounding box center [603, 313] width 48 height 10
click at [1118, 54] on span "Continue to match" at bounding box center [1106, 59] width 71 height 10
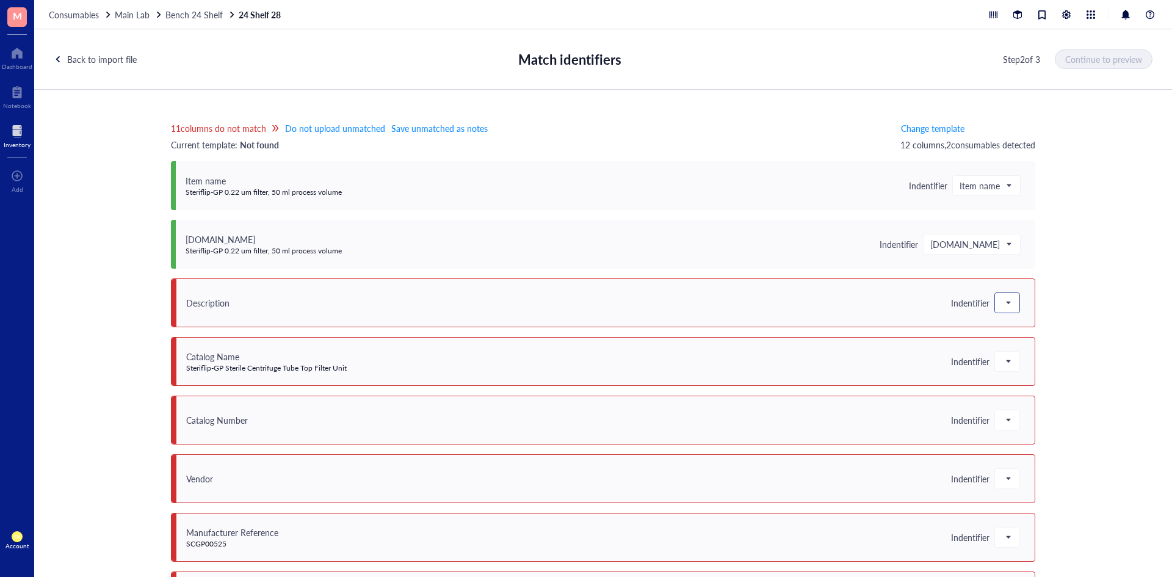
click at [1013, 307] on div at bounding box center [1007, 303] width 24 height 20
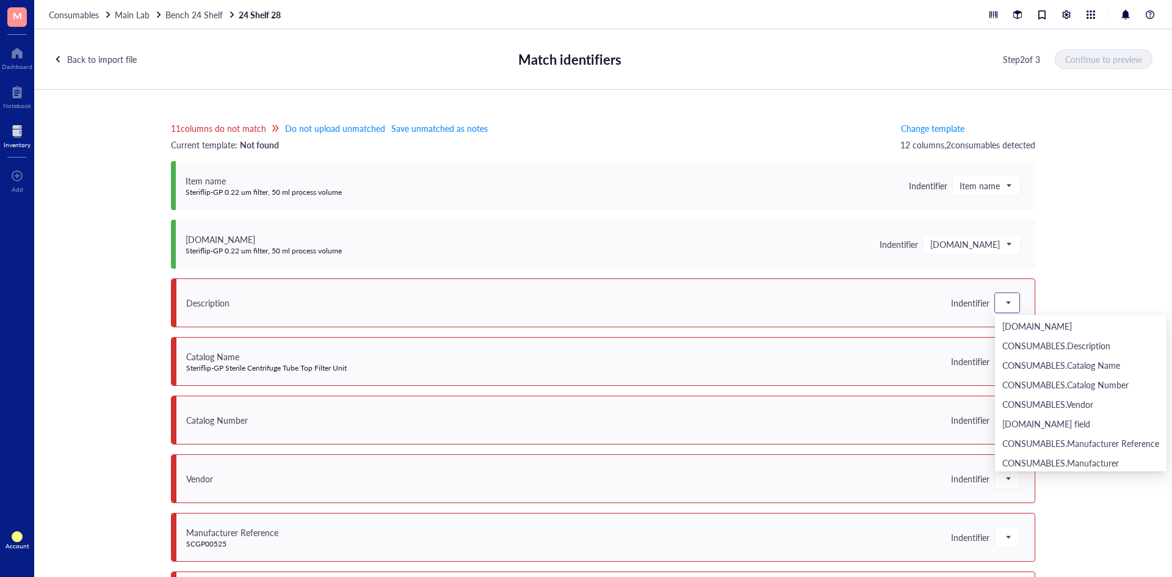
scroll to position [210, 0]
click at [1049, 407] on div "CONSUMABLES.Description" at bounding box center [1080, 407] width 157 height 13
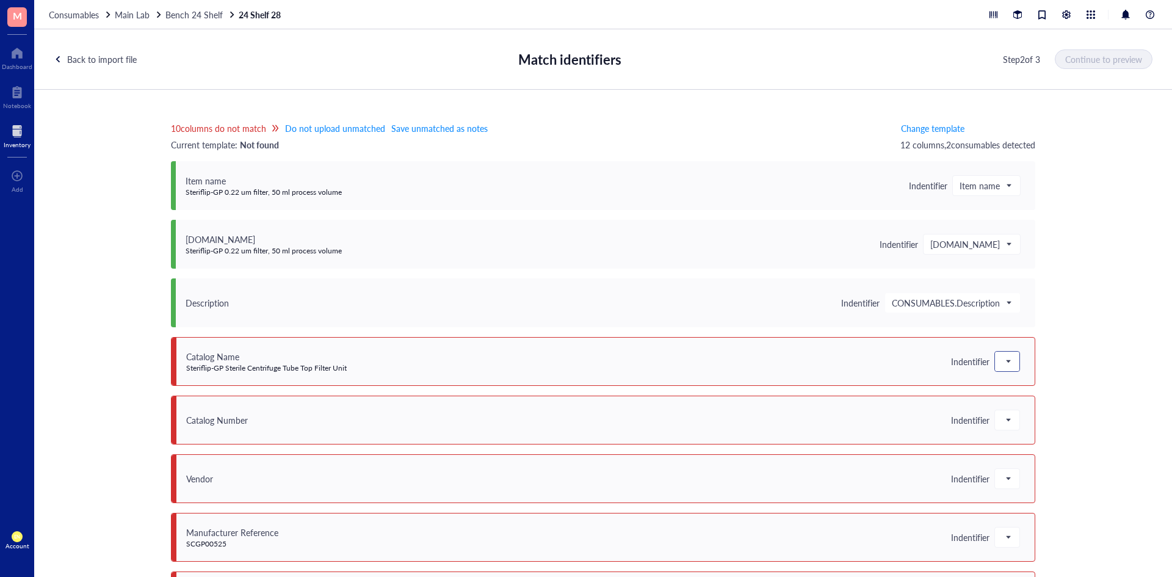
click at [1004, 367] on span at bounding box center [1007, 361] width 11 height 18
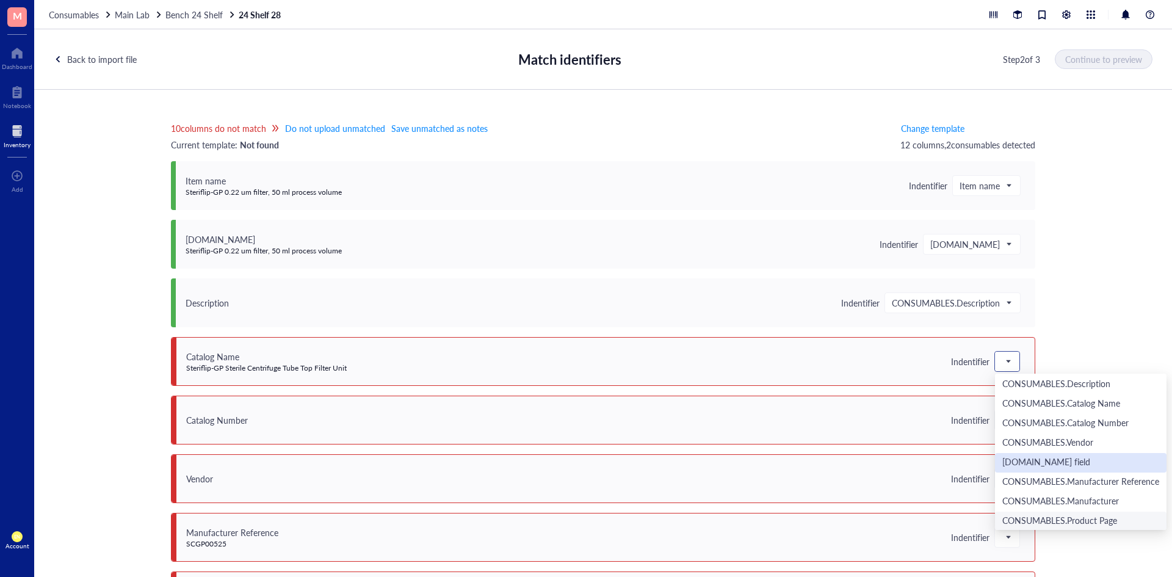
scroll to position [271, 0]
click at [1049, 416] on div "CONSUMABLES.Catalog Name" at bounding box center [1081, 425] width 172 height 20
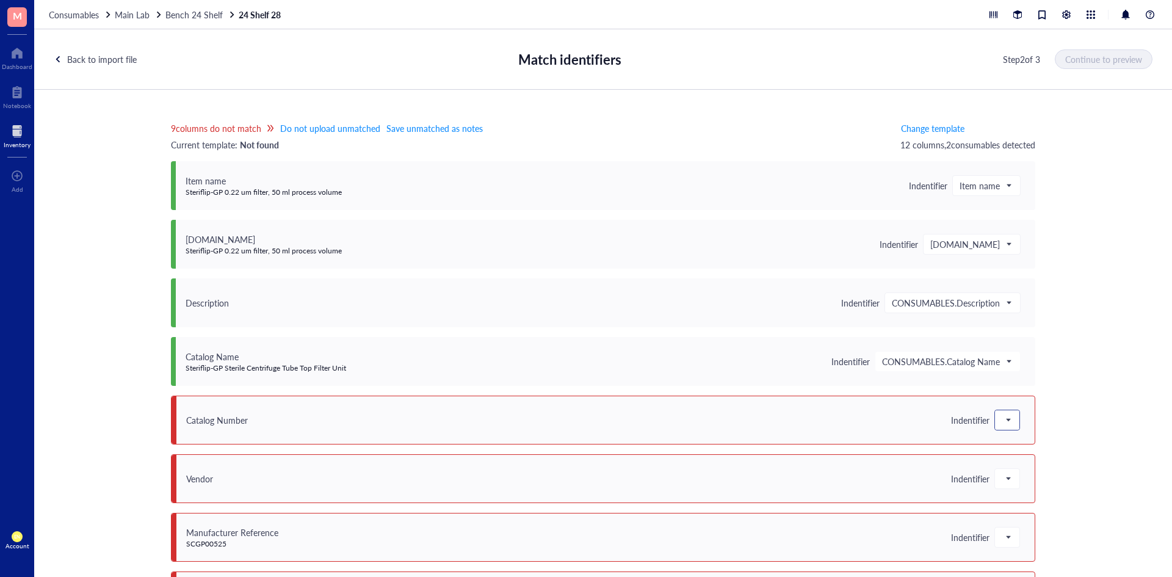
click at [1013, 421] on div at bounding box center [1007, 420] width 24 height 20
click at [1092, 186] on div "9 columns do not match Do not upload unmatched Save unmatched as notes Current …" at bounding box center [603, 342] width 1138 height 504
click at [183, 20] on span "Bench 24 Shelf" at bounding box center [193, 15] width 57 height 12
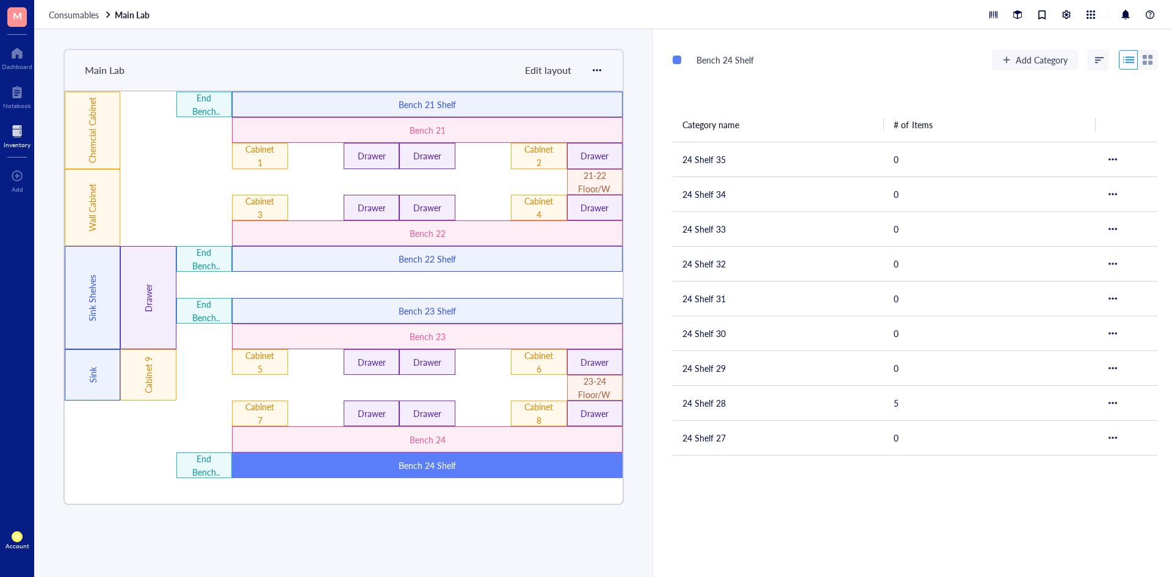
click at [441, 461] on div "Bench 24 Shelf" at bounding box center [428, 464] width 234 height 13
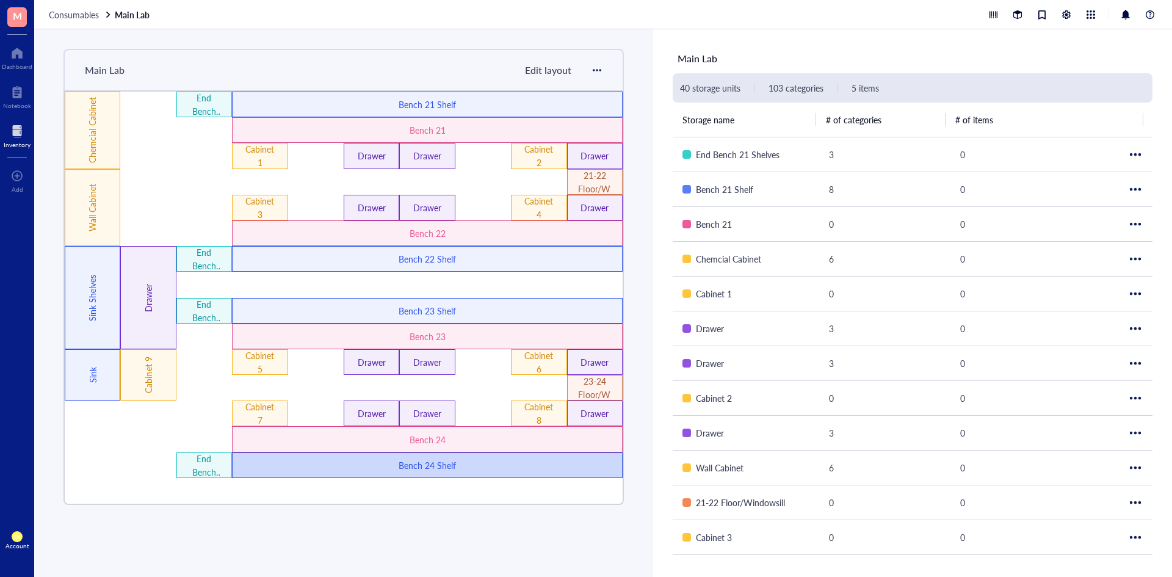
click at [522, 476] on div "Bench 24 Shelf" at bounding box center [427, 465] width 391 height 26
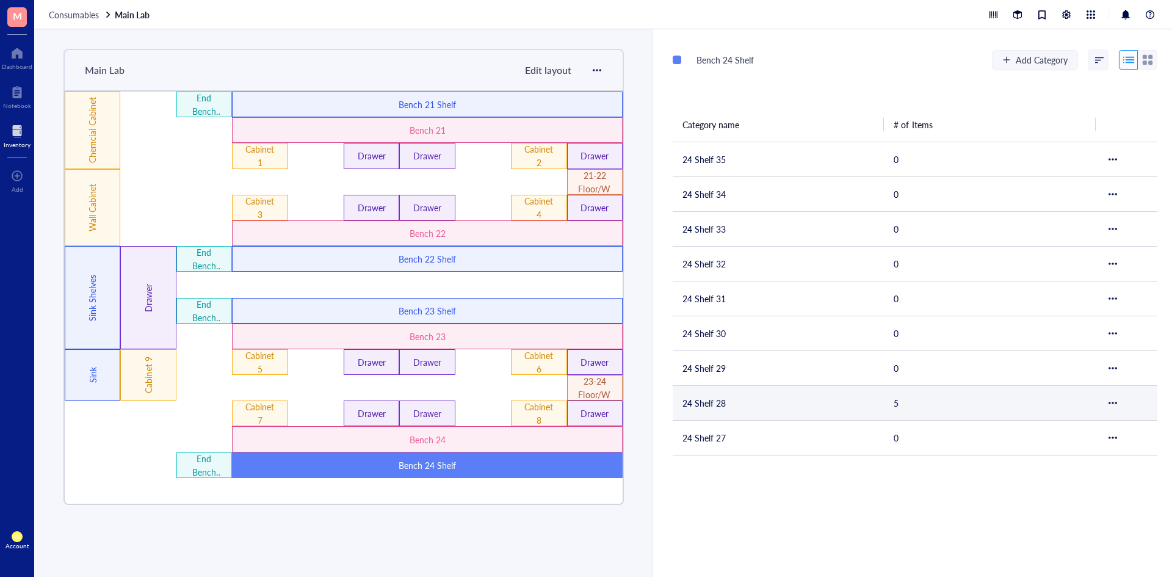
click at [721, 402] on td "24 Shelf 28" at bounding box center [778, 402] width 211 height 35
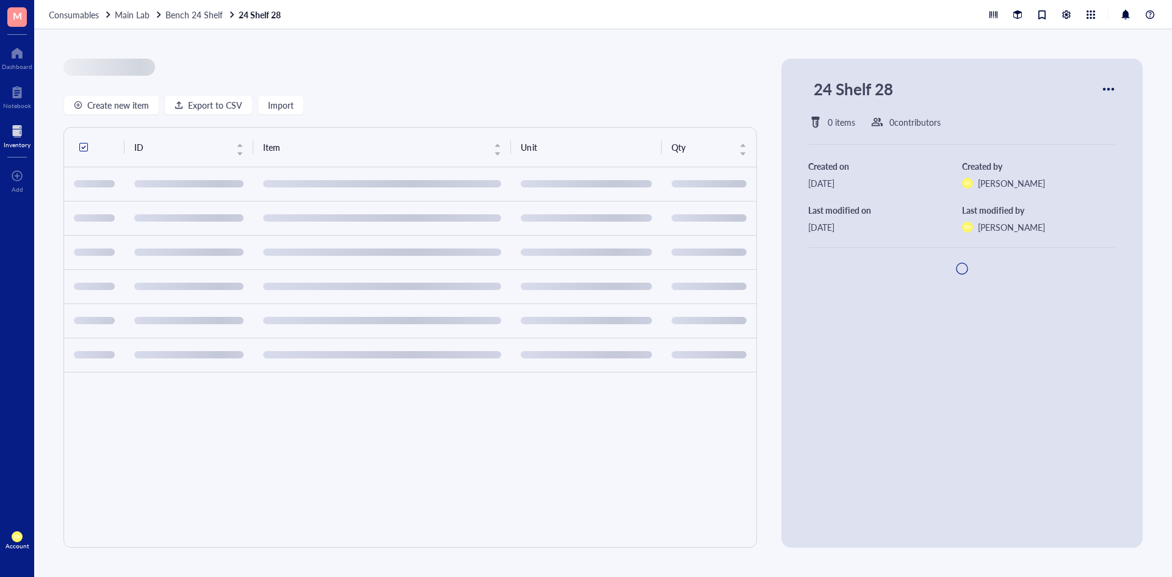
click at [721, 402] on div "ID Item Unit Qty" at bounding box center [409, 337] width 693 height 421
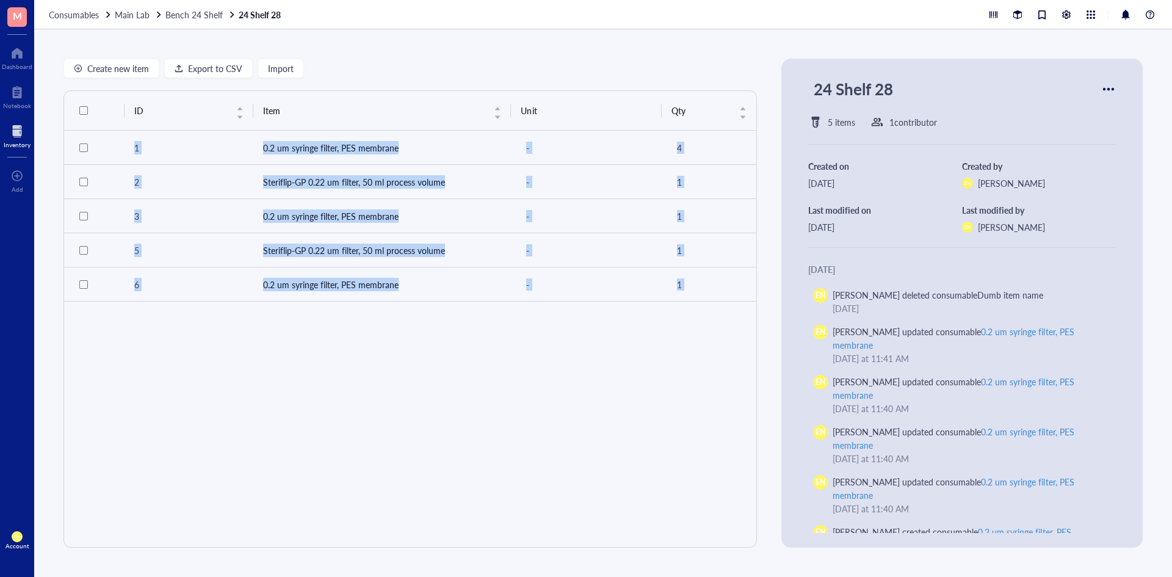
click at [673, 419] on div "ID Item Unit Qty 1 0.2 um syringe filter, PES membrane - 4 2 Steriflip-GP 0.22 …" at bounding box center [409, 318] width 693 height 457
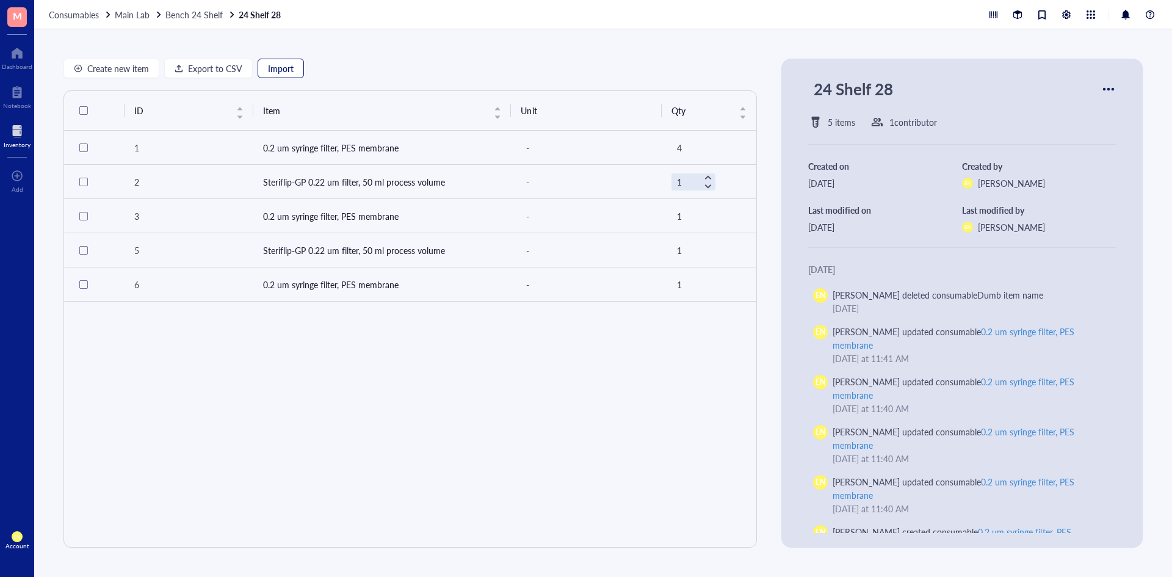
click at [293, 64] on button "Import" at bounding box center [281, 69] width 46 height 20
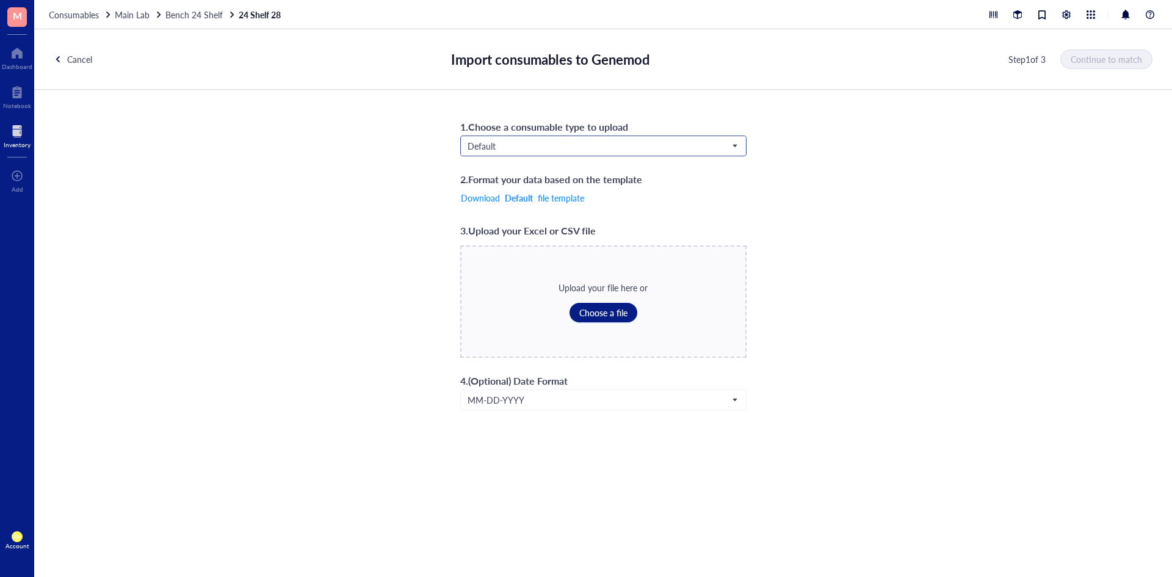
click at [530, 140] on input "search" at bounding box center [598, 146] width 261 height 18
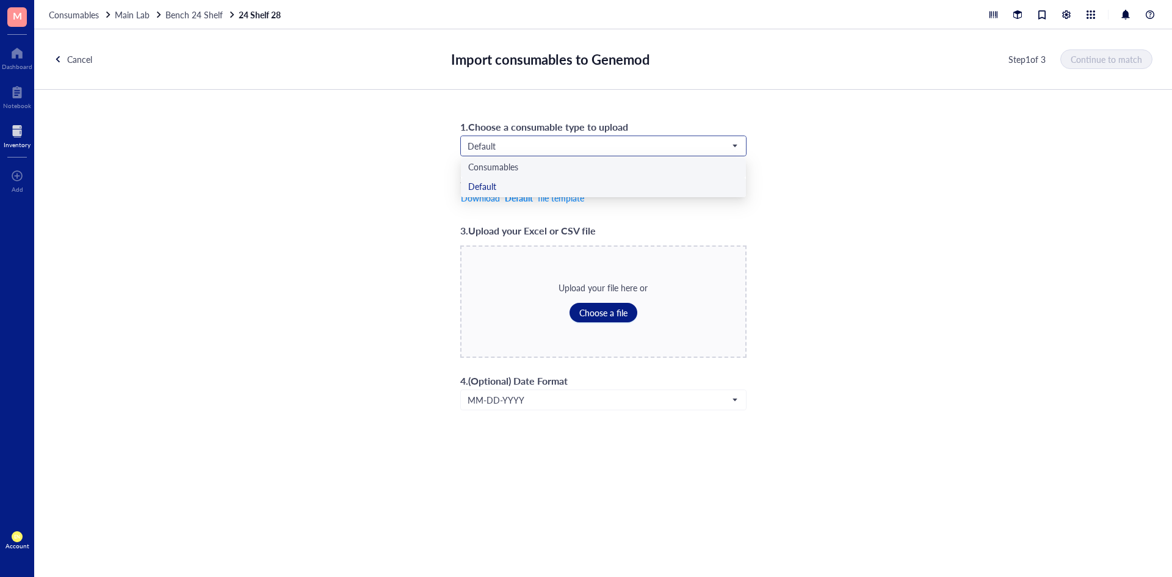
click at [526, 175] on div "Consumables" at bounding box center [603, 168] width 285 height 20
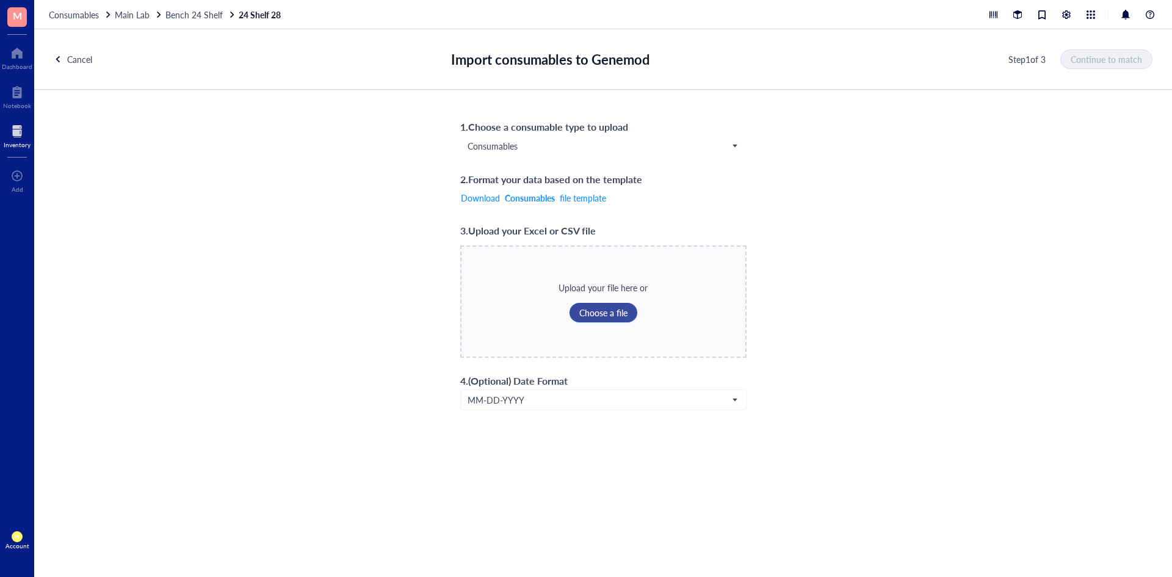
click at [603, 317] on span "Choose a file" at bounding box center [603, 313] width 48 height 10
click at [1096, 62] on span "Continue to match" at bounding box center [1106, 59] width 71 height 10
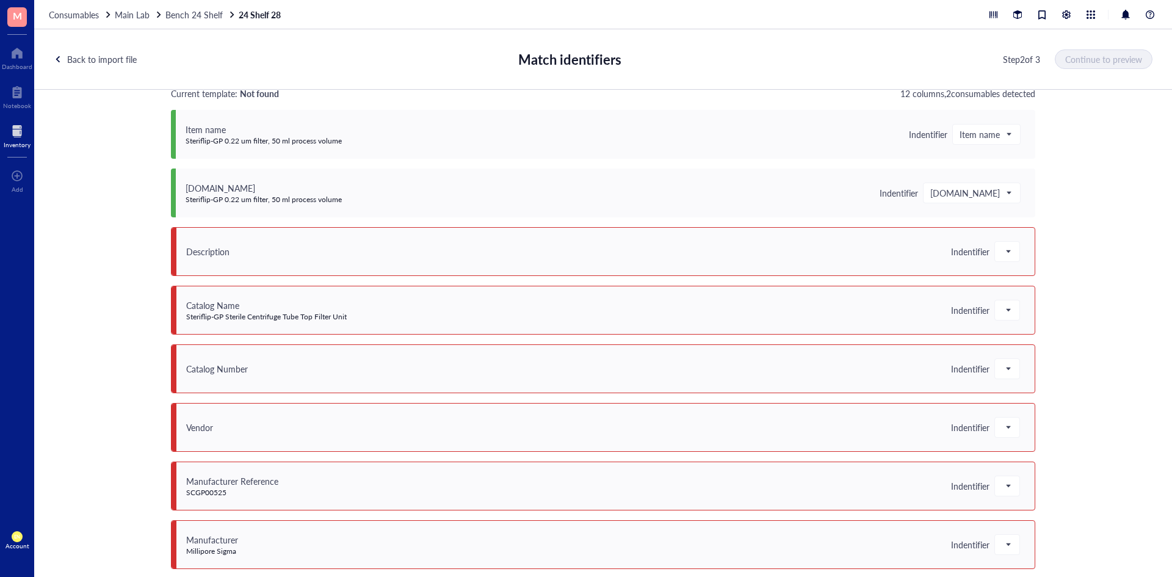
scroll to position [122, 0]
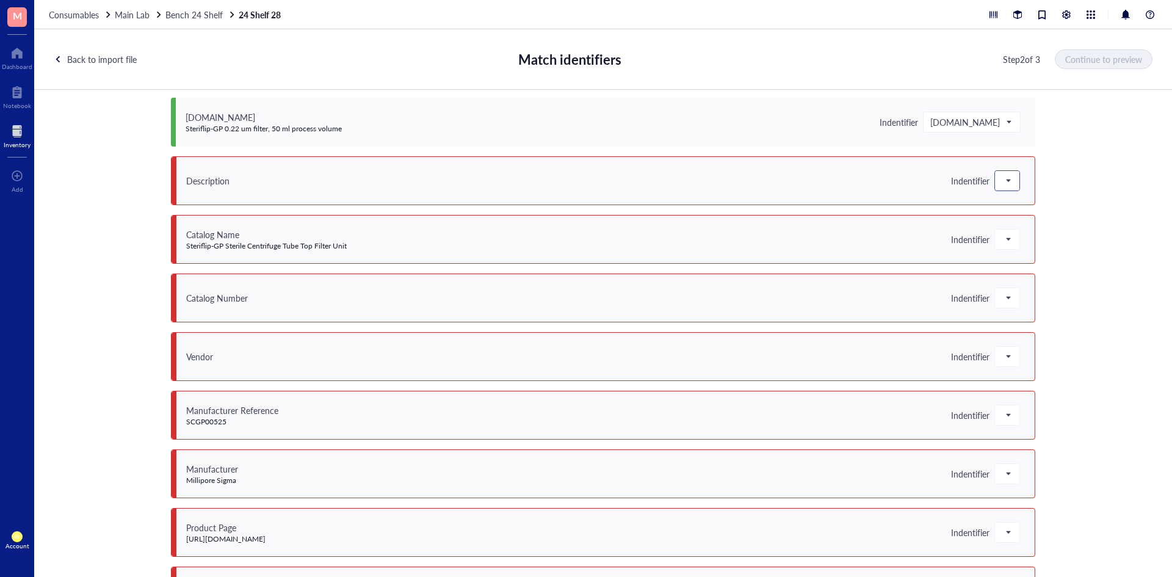
click at [1005, 180] on span at bounding box center [1007, 181] width 11 height 18
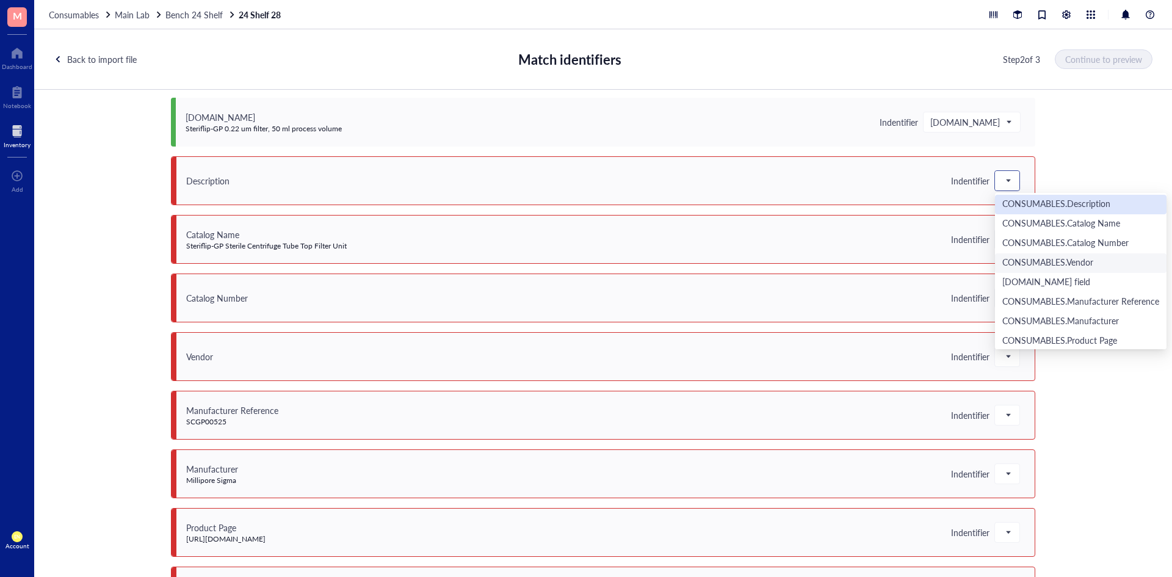
scroll to position [271, 0]
click at [1059, 226] on div "CONSUMABLES.Description" at bounding box center [1080, 224] width 157 height 13
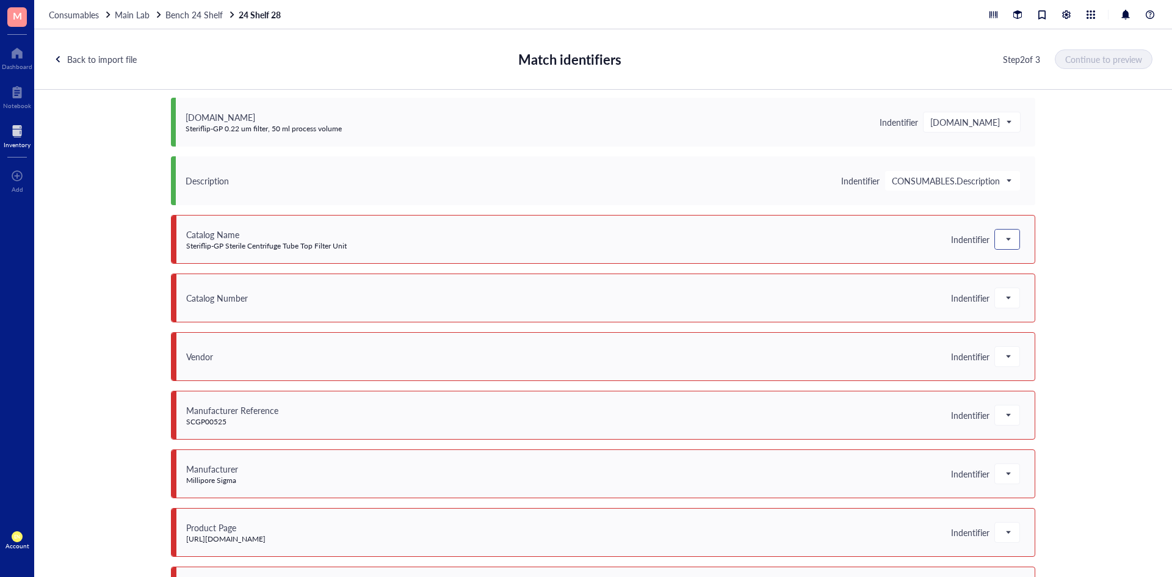
click at [995, 239] on div at bounding box center [1007, 240] width 24 height 20
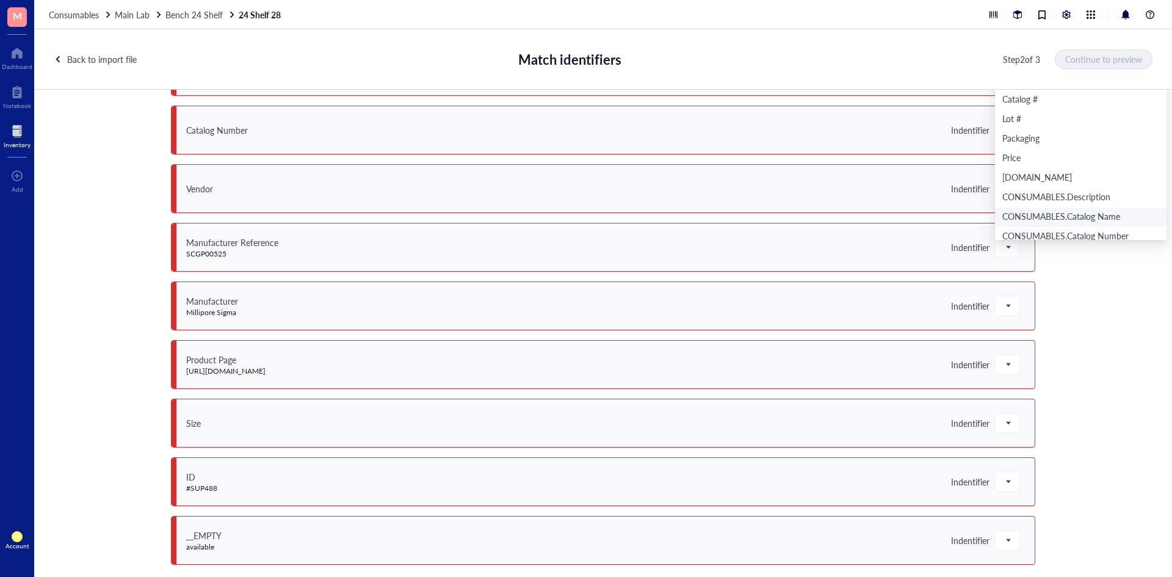
scroll to position [210, 0]
click at [1057, 150] on div "[DOMAIN_NAME]" at bounding box center [1080, 156] width 157 height 13
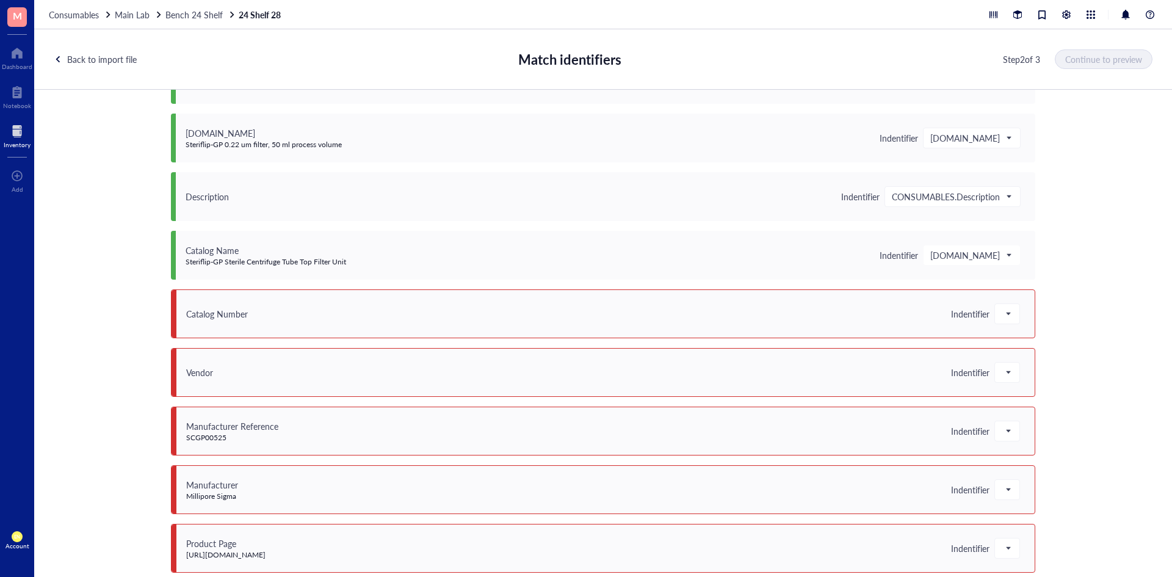
scroll to position [45, 0]
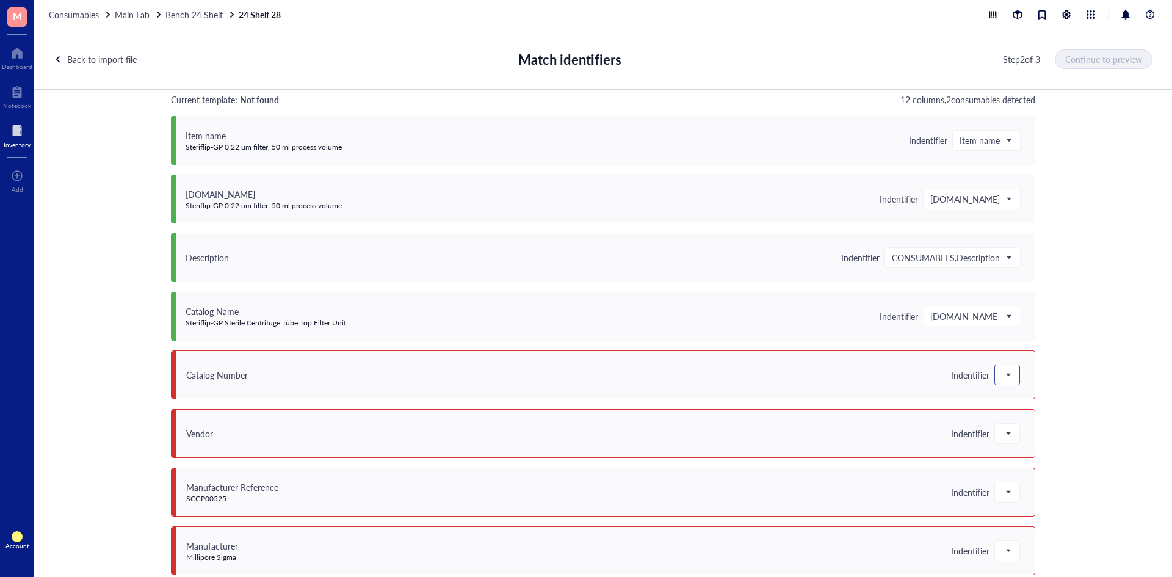
click at [1005, 372] on span at bounding box center [1007, 375] width 11 height 18
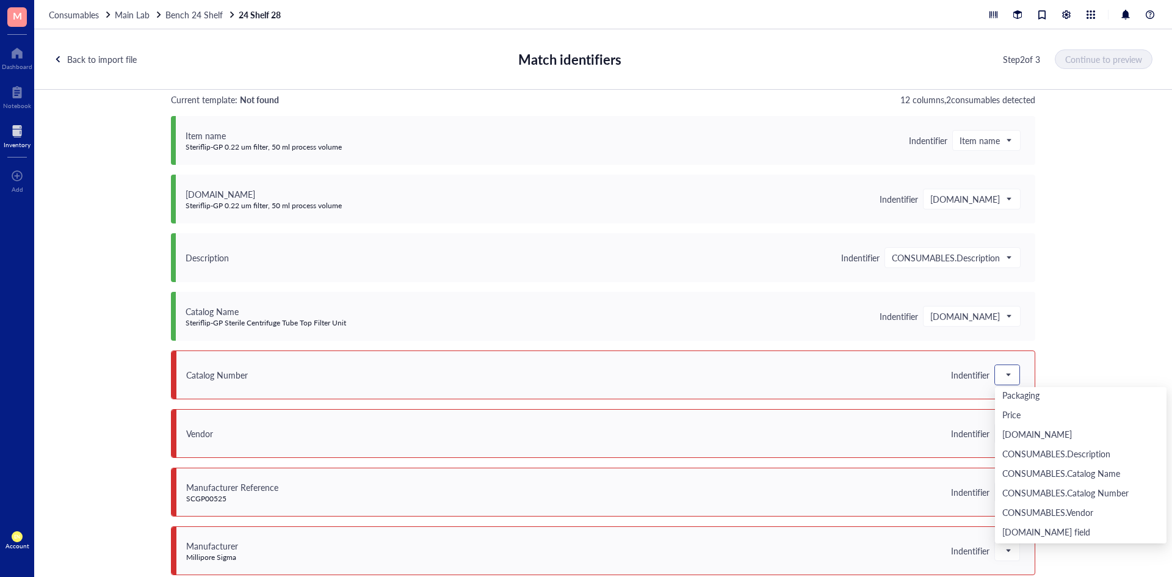
scroll to position [305, 0]
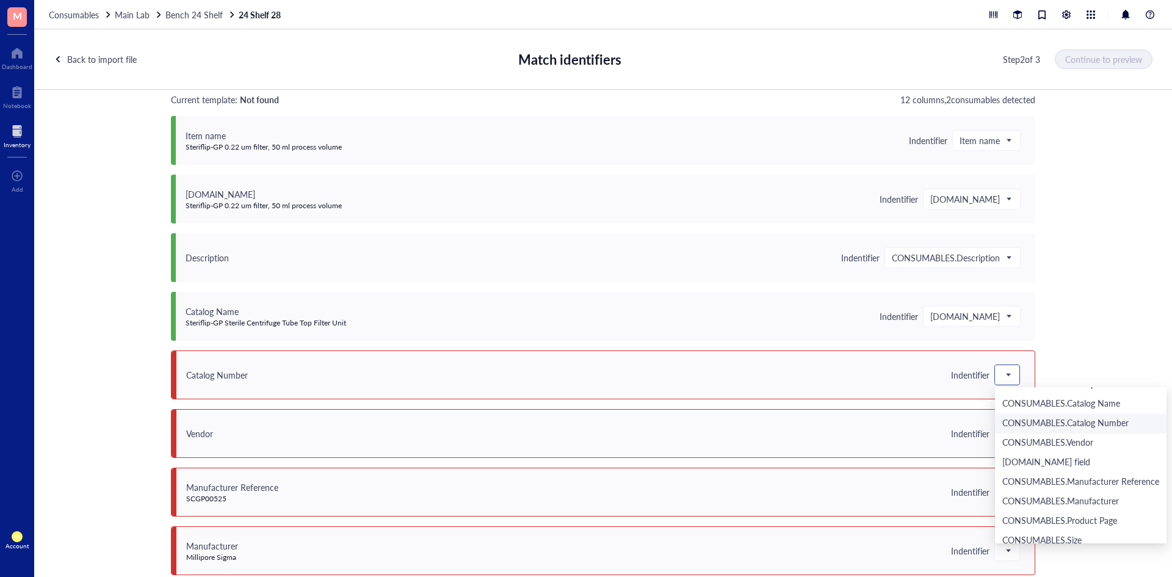
click at [1089, 416] on div "CONSUMABLES.Catalog Number" at bounding box center [1081, 424] width 172 height 20
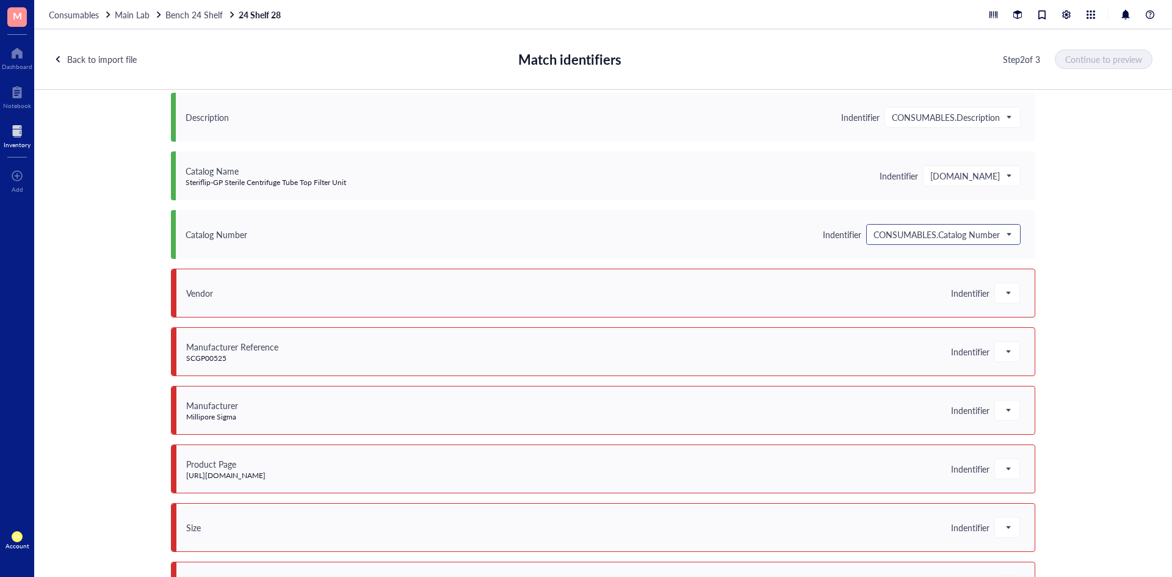
scroll to position [228, 0]
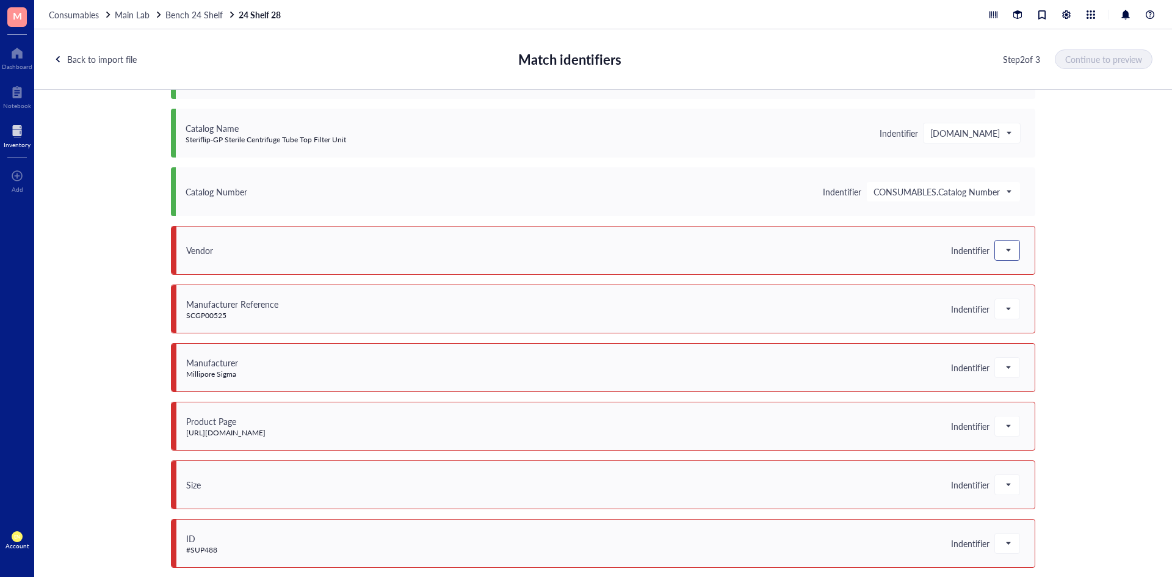
click at [1002, 258] on span at bounding box center [1007, 250] width 11 height 18
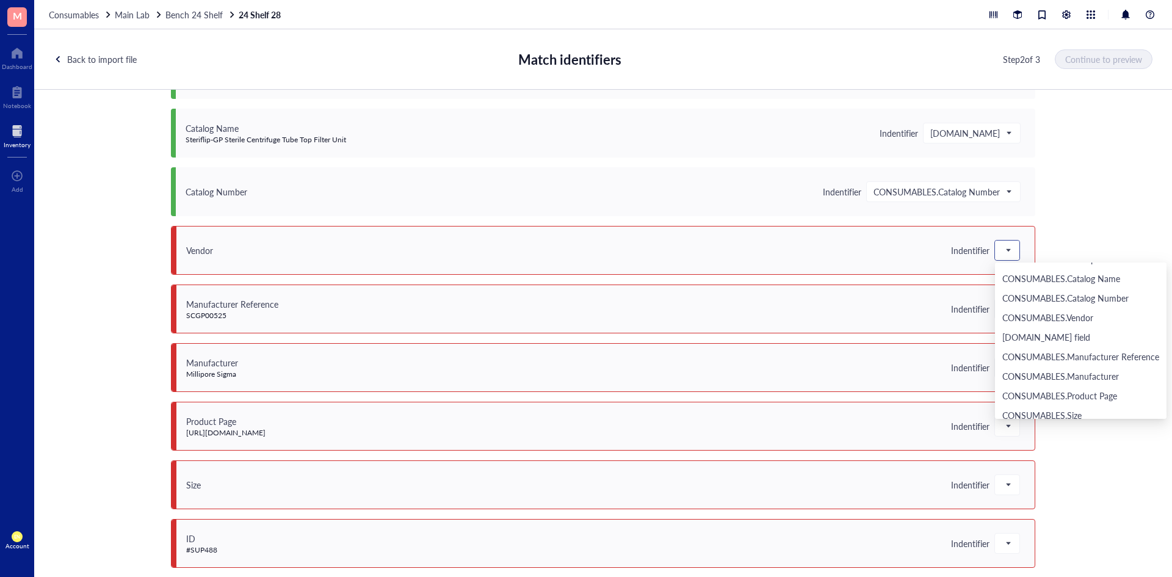
scroll to position [332, 0]
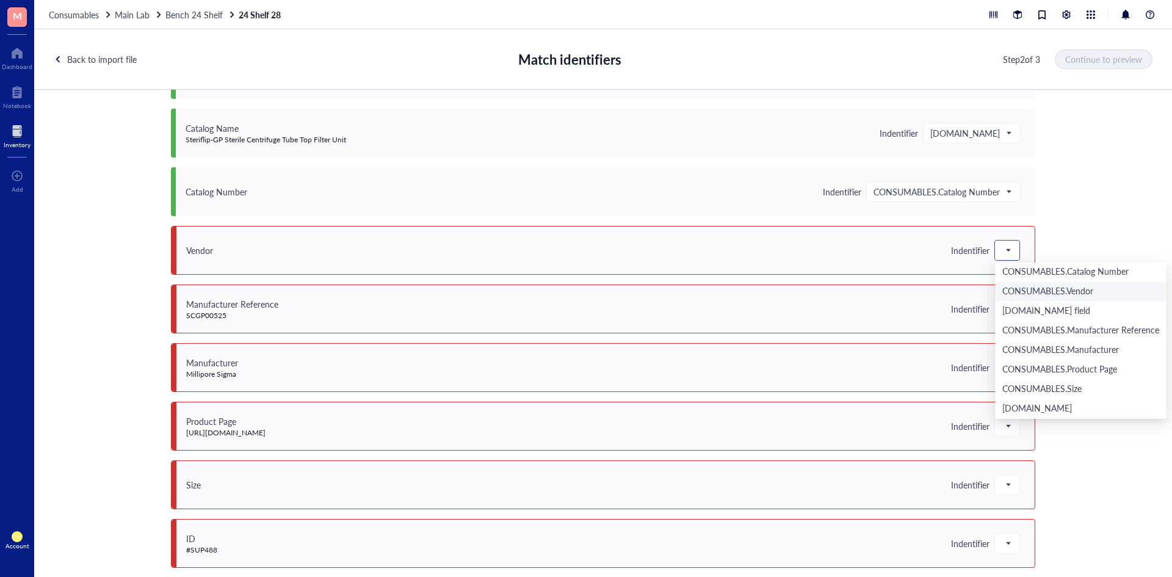
click at [1064, 286] on div "CONSUMABLES.Vendor" at bounding box center [1080, 291] width 157 height 13
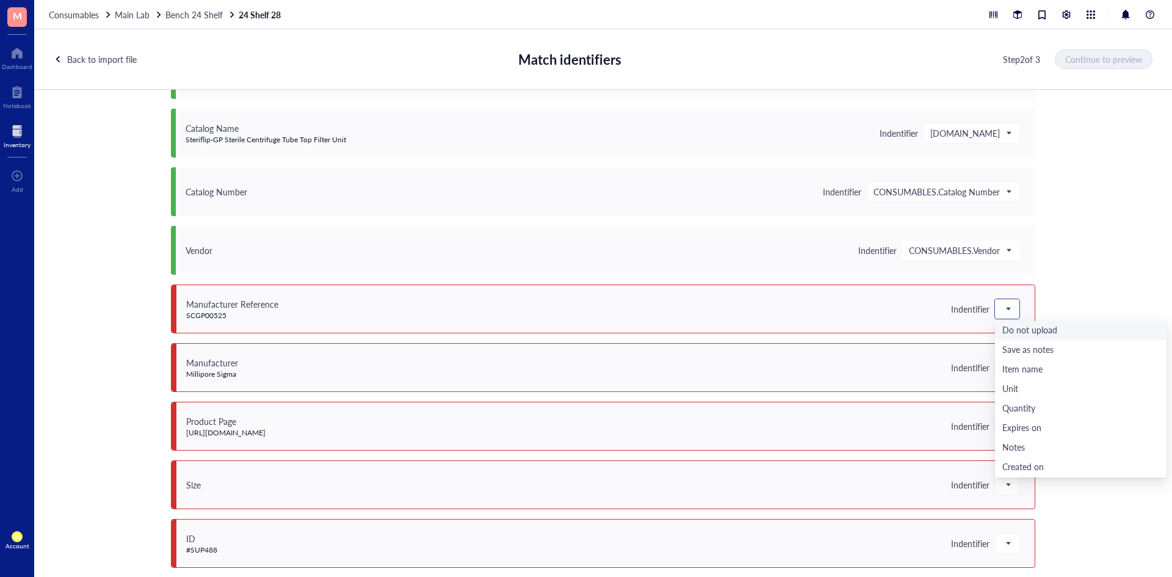
click at [1004, 311] on span at bounding box center [1007, 309] width 11 height 18
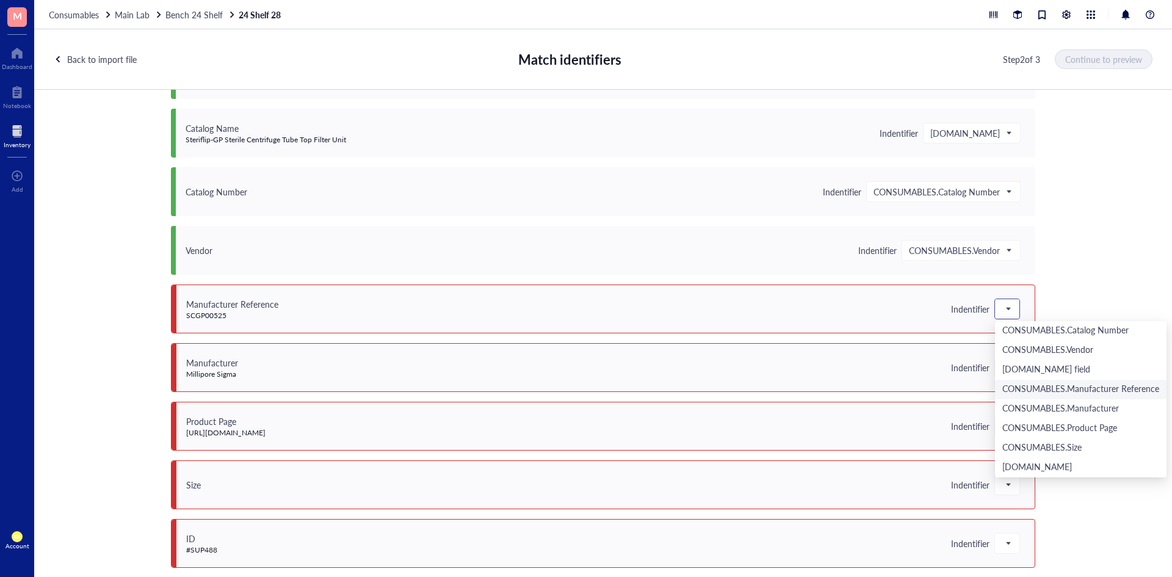
click at [1059, 388] on div "CONSUMABLES.Manufacturer Reference" at bounding box center [1080, 389] width 157 height 13
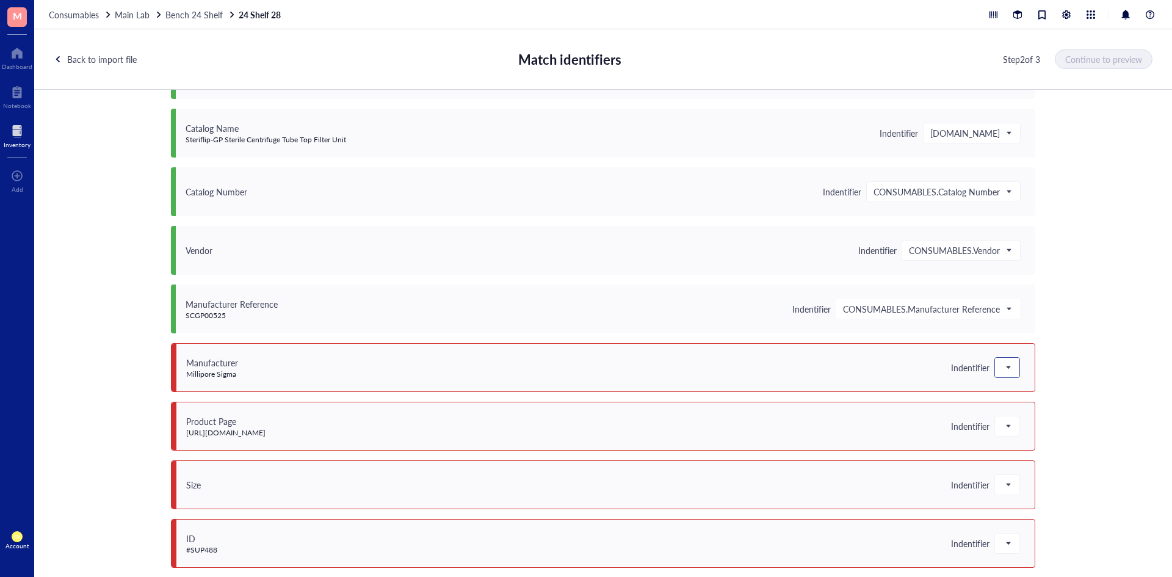
click at [1007, 369] on span at bounding box center [1007, 367] width 11 height 18
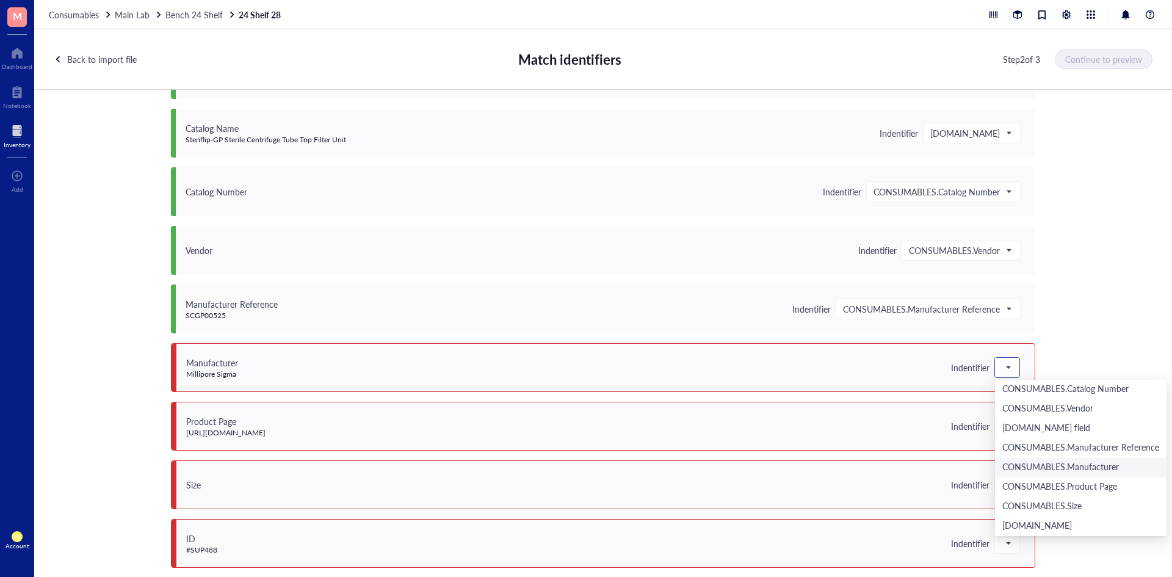
click at [1051, 458] on div "CONSUMABLES.Manufacturer" at bounding box center [1081, 468] width 172 height 20
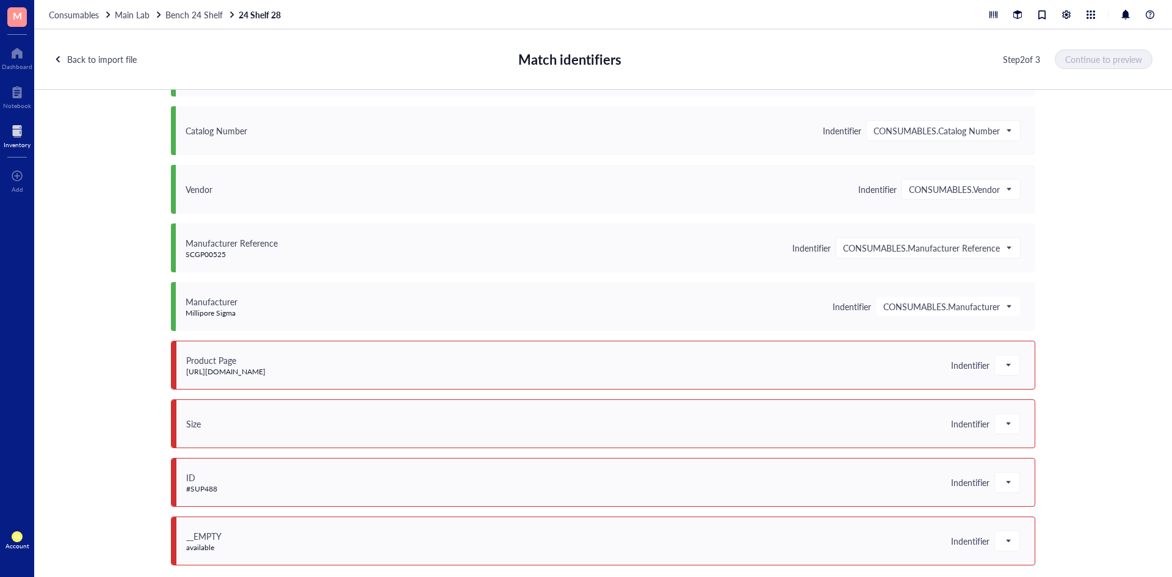
scroll to position [290, 0]
click at [1005, 370] on span at bounding box center [1007, 364] width 11 height 18
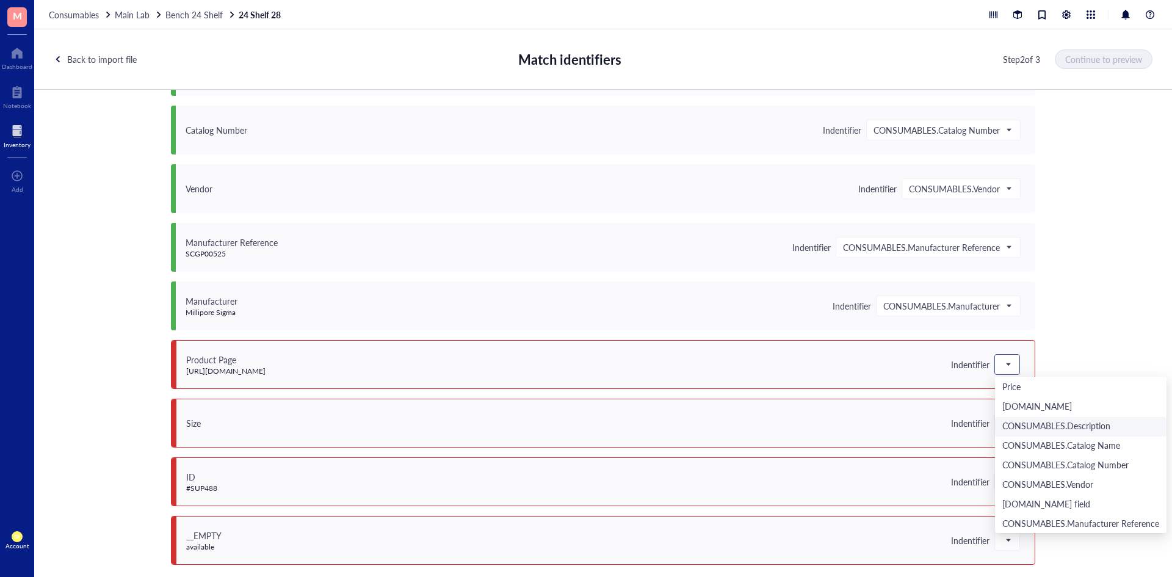
scroll to position [332, 0]
click at [1060, 477] on div "CONSUMABLES.Product Page" at bounding box center [1081, 484] width 172 height 20
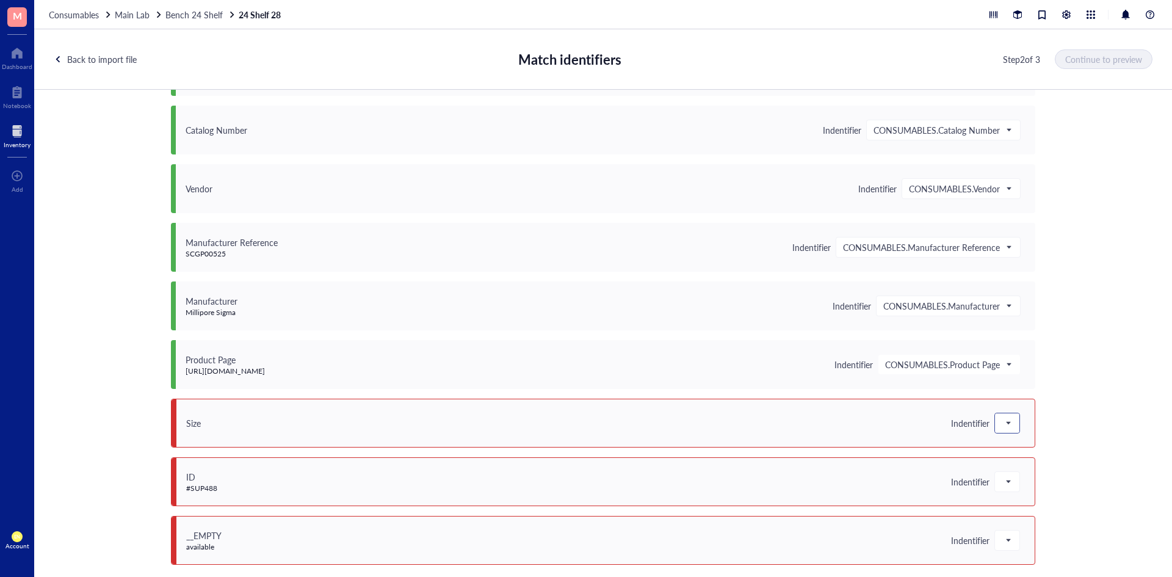
click at [1002, 423] on span at bounding box center [1007, 423] width 11 height 18
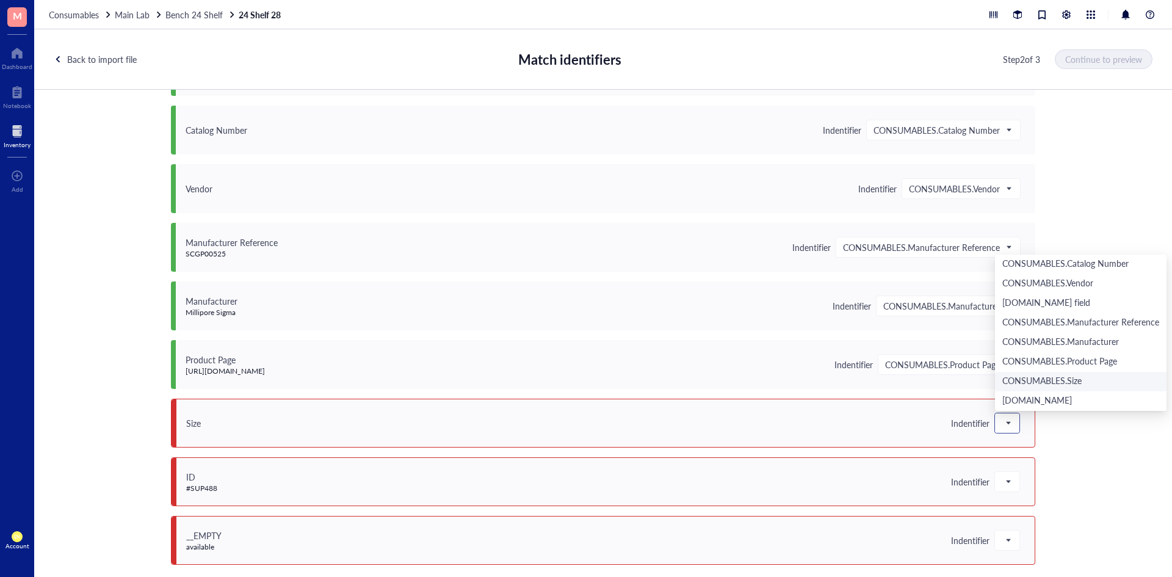
click at [1035, 383] on div "CONSUMABLES.Size" at bounding box center [1080, 381] width 157 height 13
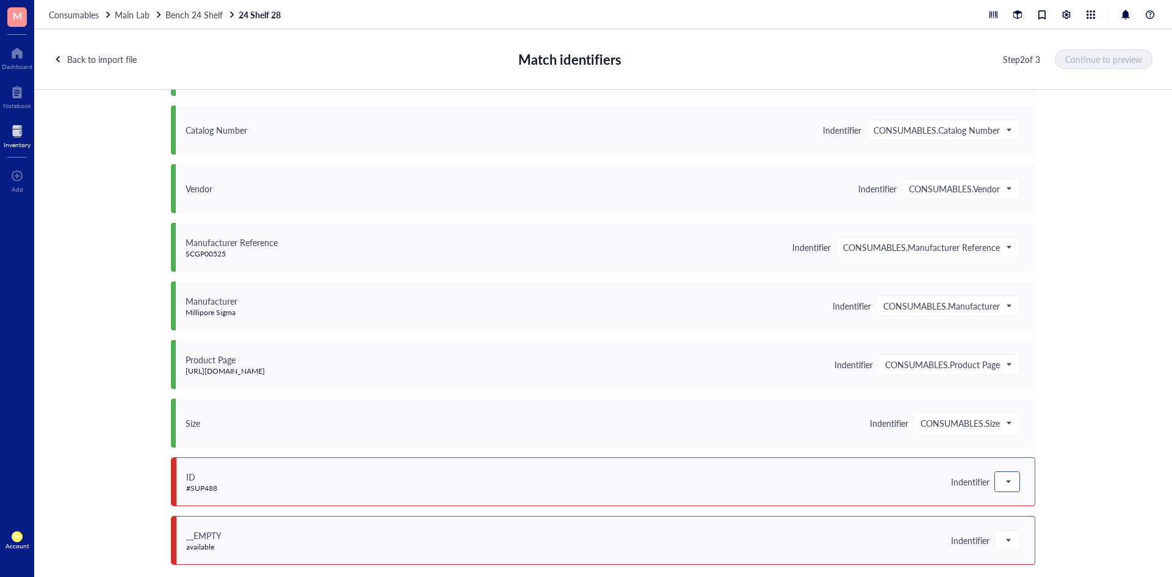
click at [995, 480] on div at bounding box center [1007, 482] width 24 height 20
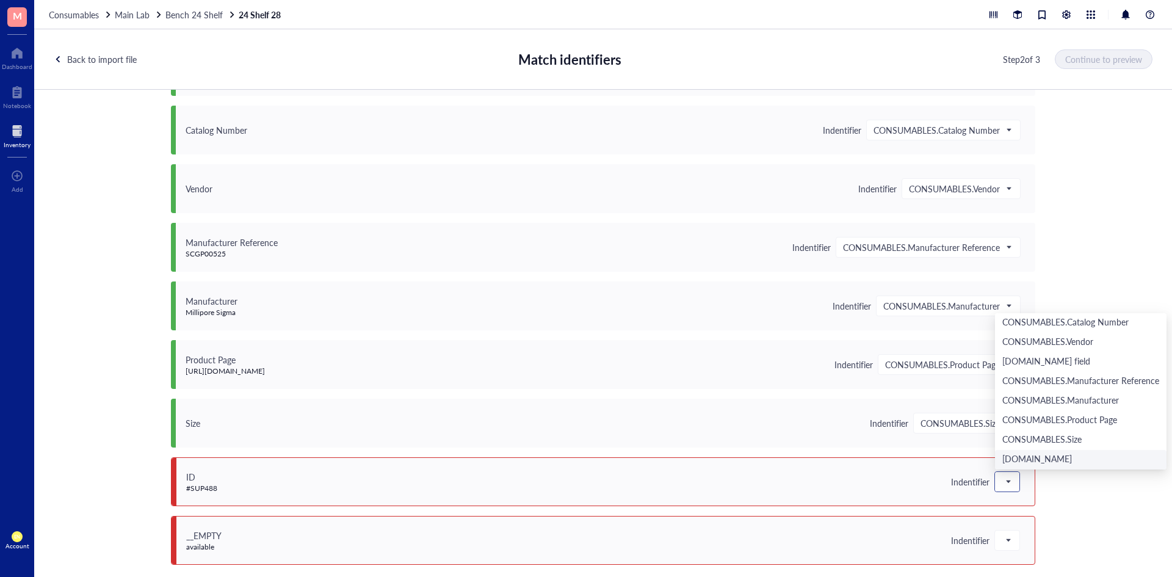
click at [1028, 463] on div "[DOMAIN_NAME]" at bounding box center [1080, 459] width 157 height 13
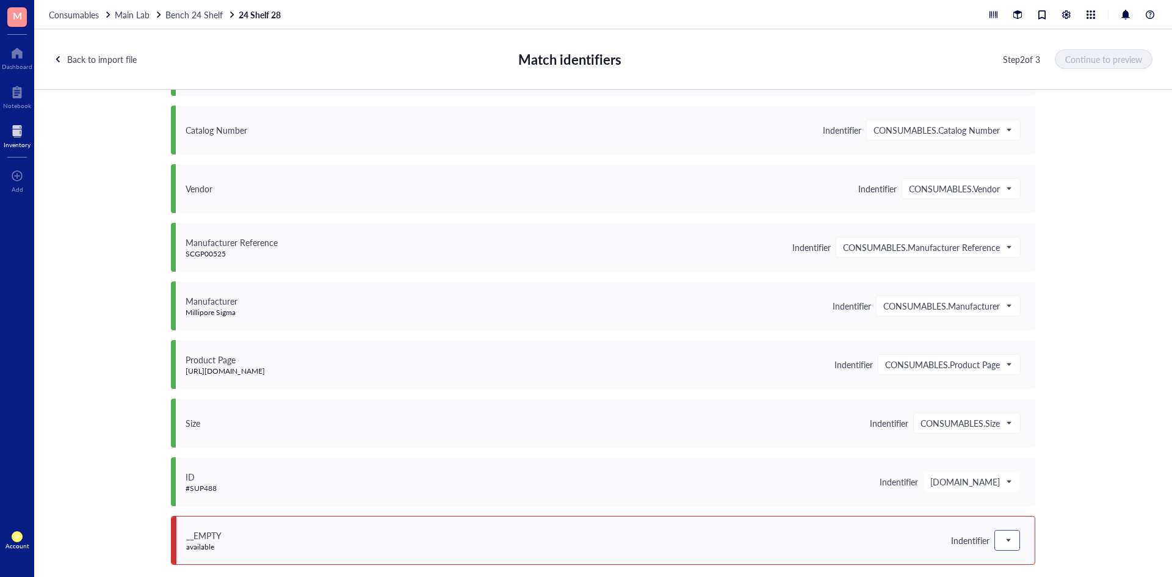
click at [1008, 535] on div at bounding box center [1007, 540] width 24 height 20
click at [1038, 386] on div "Do not upload" at bounding box center [1080, 381] width 157 height 13
click at [1091, 51] on button "Continue to preview" at bounding box center [1104, 59] width 96 height 20
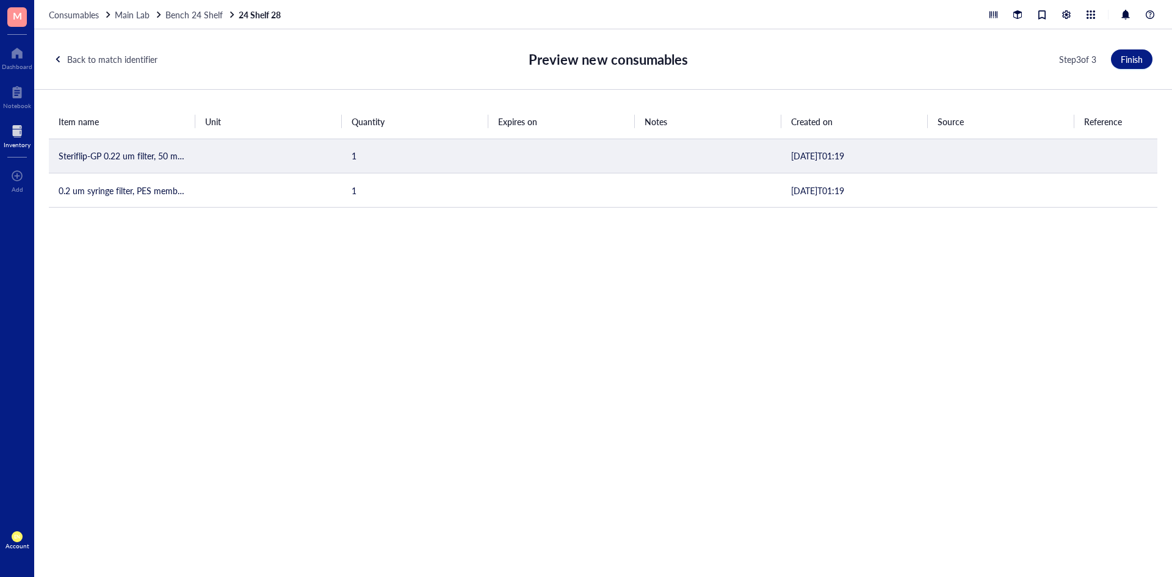
click at [526, 158] on td at bounding box center [561, 156] width 147 height 34
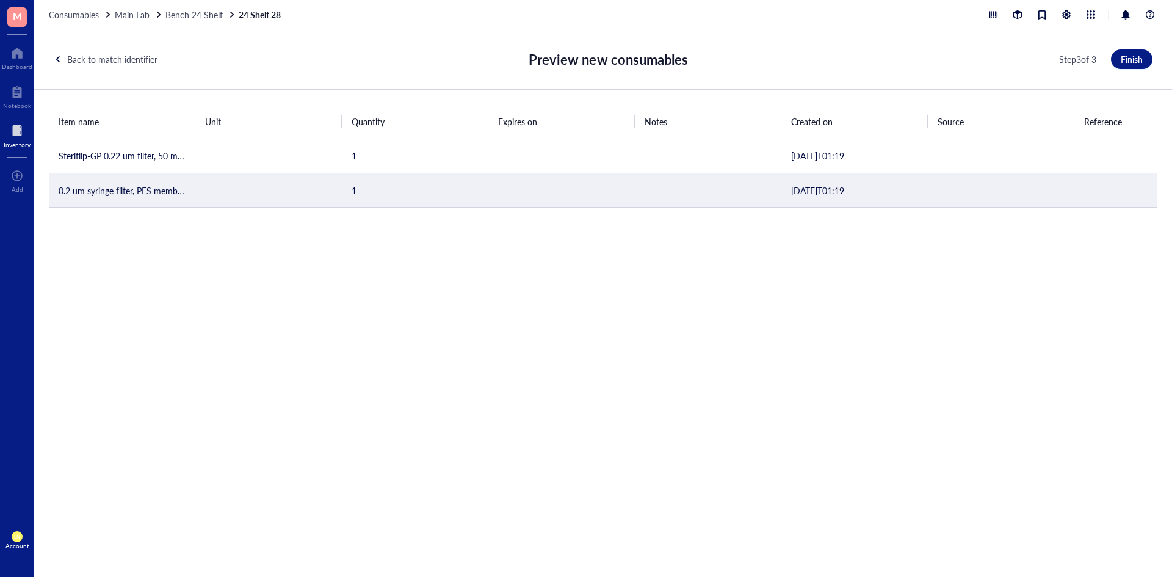
click at [289, 189] on td at bounding box center [268, 190] width 147 height 34
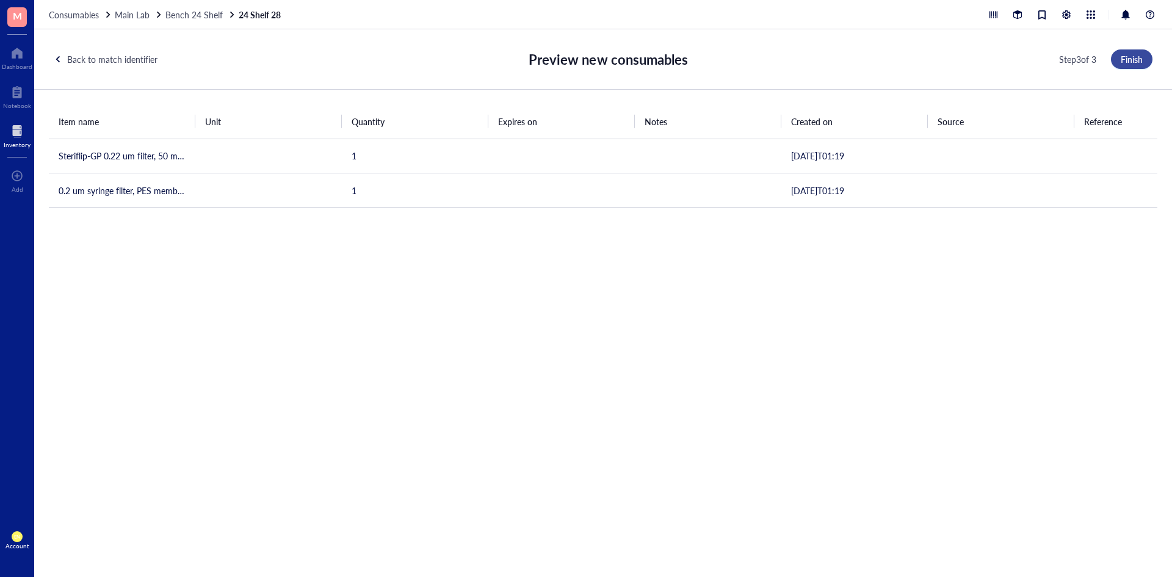
click at [1124, 57] on span "Finish" at bounding box center [1132, 59] width 22 height 10
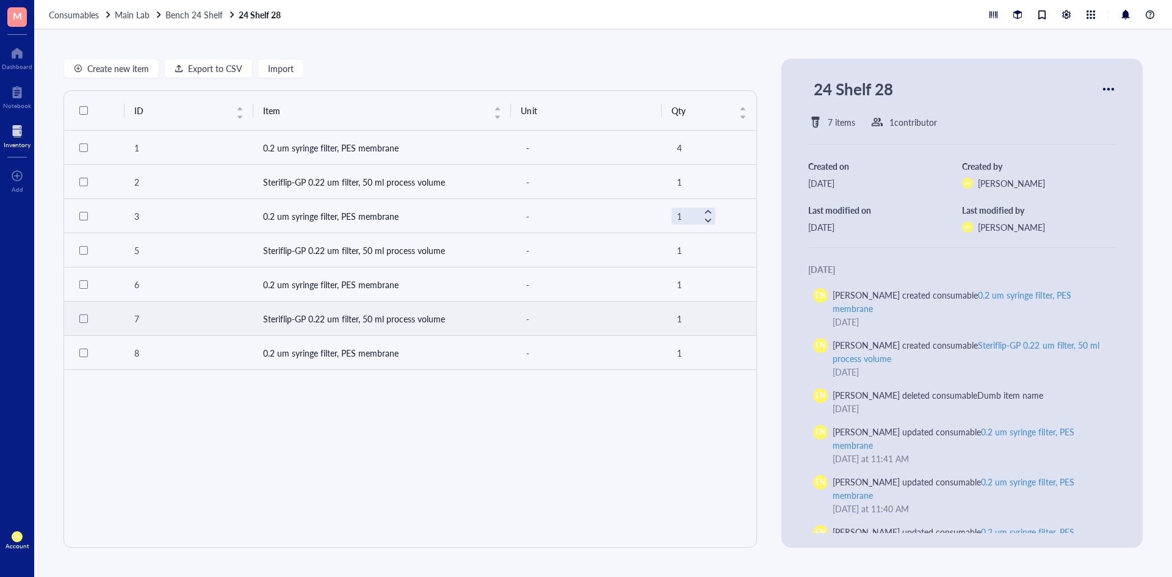
click at [309, 315] on td "Steriflip-GP 0.22 um filter, 50 ml process volume" at bounding box center [382, 319] width 258 height 34
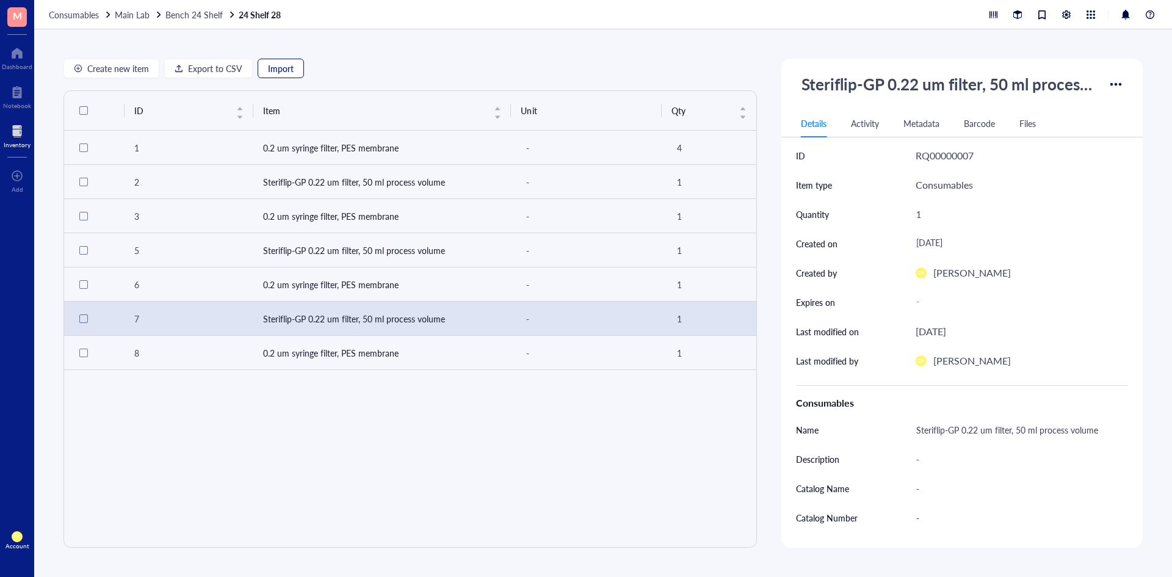
click at [292, 65] on span "Import" at bounding box center [281, 68] width 26 height 10
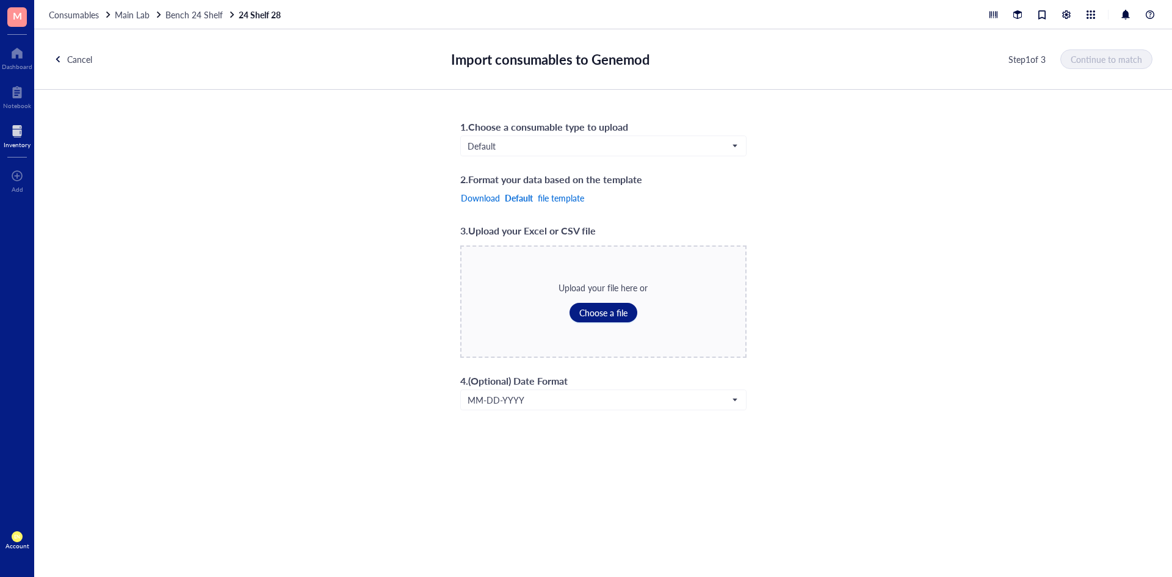
click at [550, 199] on span "file template" at bounding box center [561, 198] width 46 height 10
click at [700, 150] on span "Default" at bounding box center [602, 145] width 269 height 11
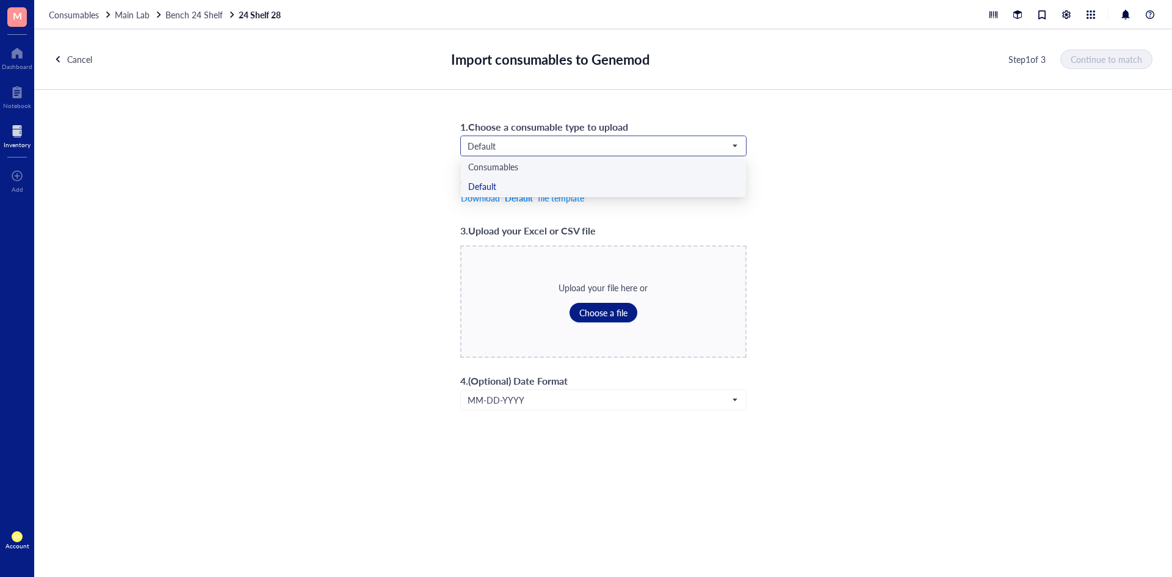
click at [623, 168] on div "Consumables" at bounding box center [603, 167] width 270 height 13
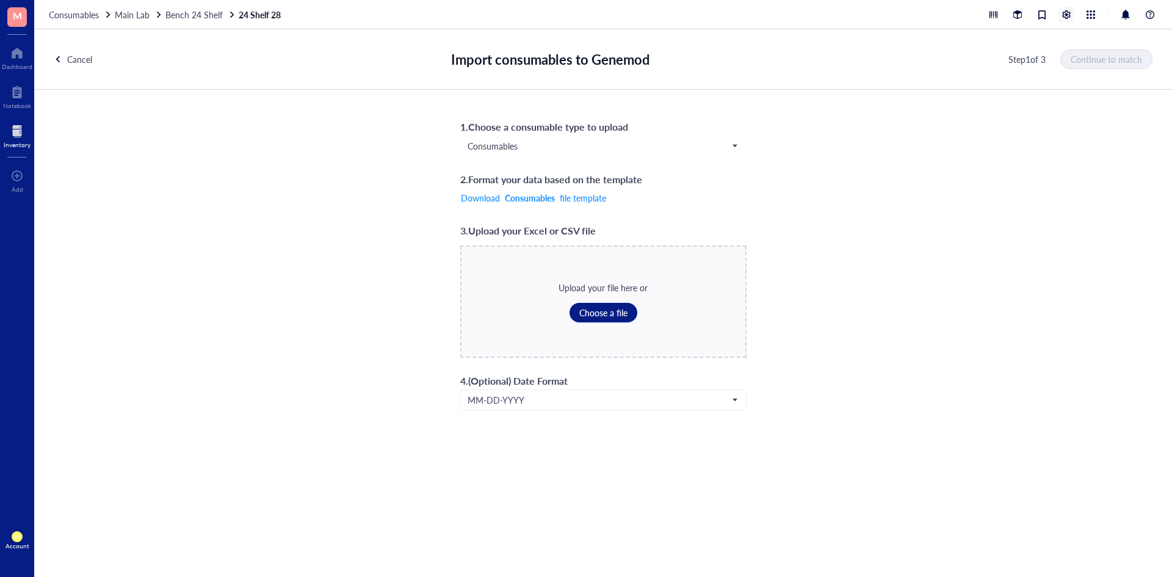
click at [1068, 16] on div at bounding box center [1066, 14] width 13 height 13
click at [168, 10] on span "Bench 24 Shelf" at bounding box center [193, 15] width 57 height 12
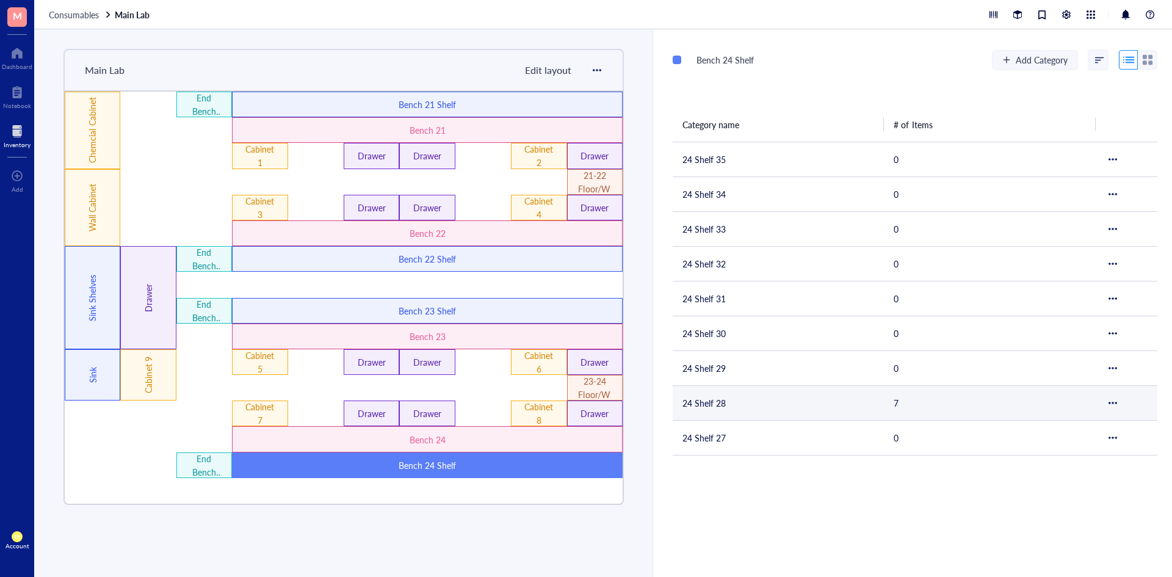
click at [751, 400] on td "24 Shelf 28" at bounding box center [778, 402] width 211 height 35
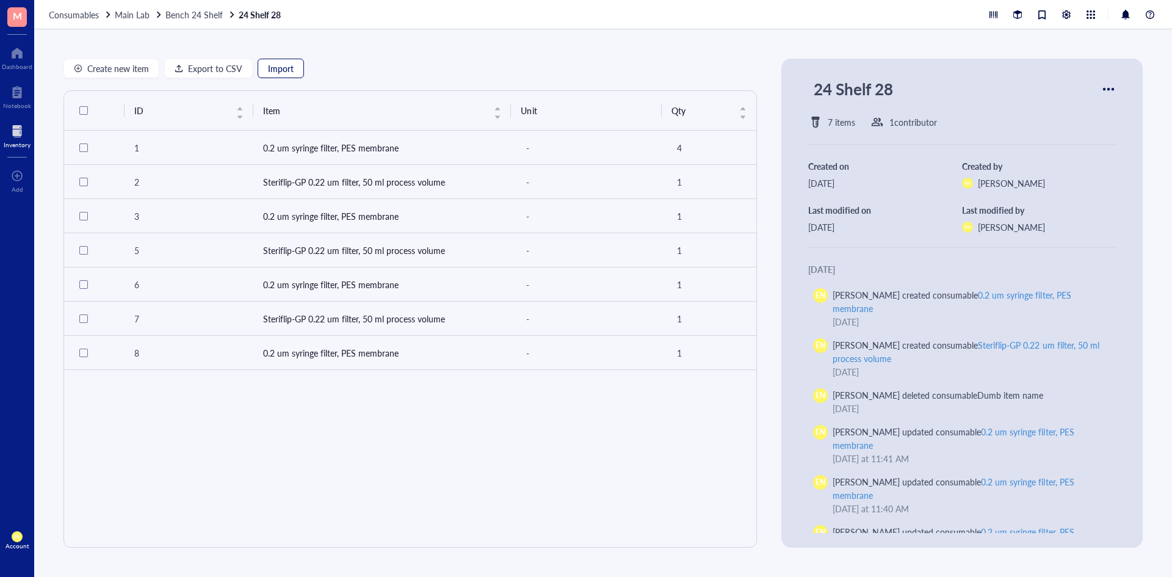
click at [262, 73] on button "Import" at bounding box center [281, 69] width 46 height 20
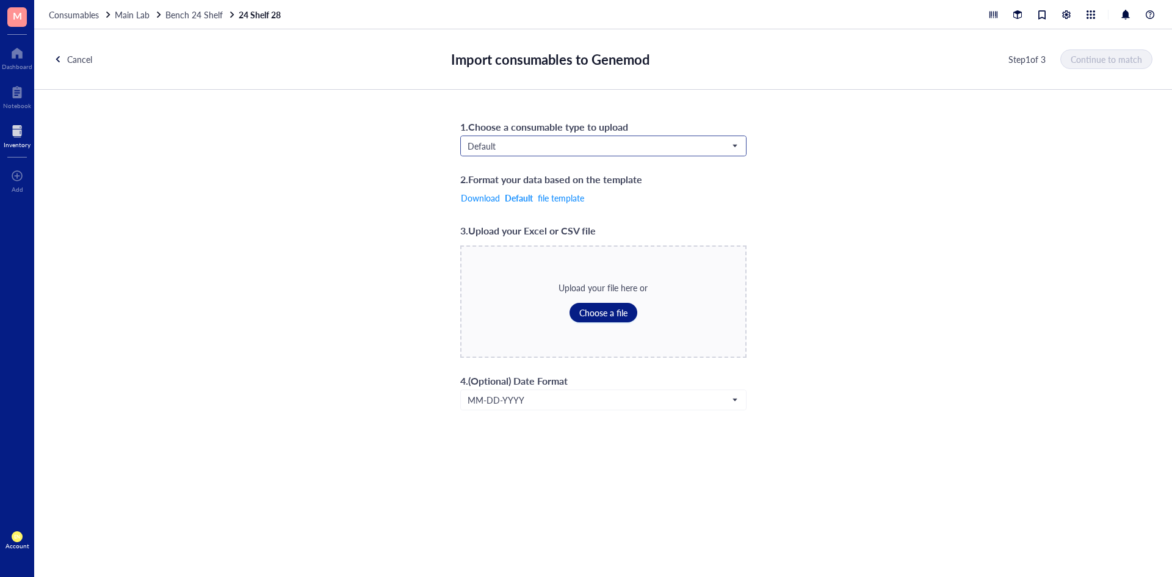
click at [529, 154] on input "search" at bounding box center [598, 146] width 261 height 18
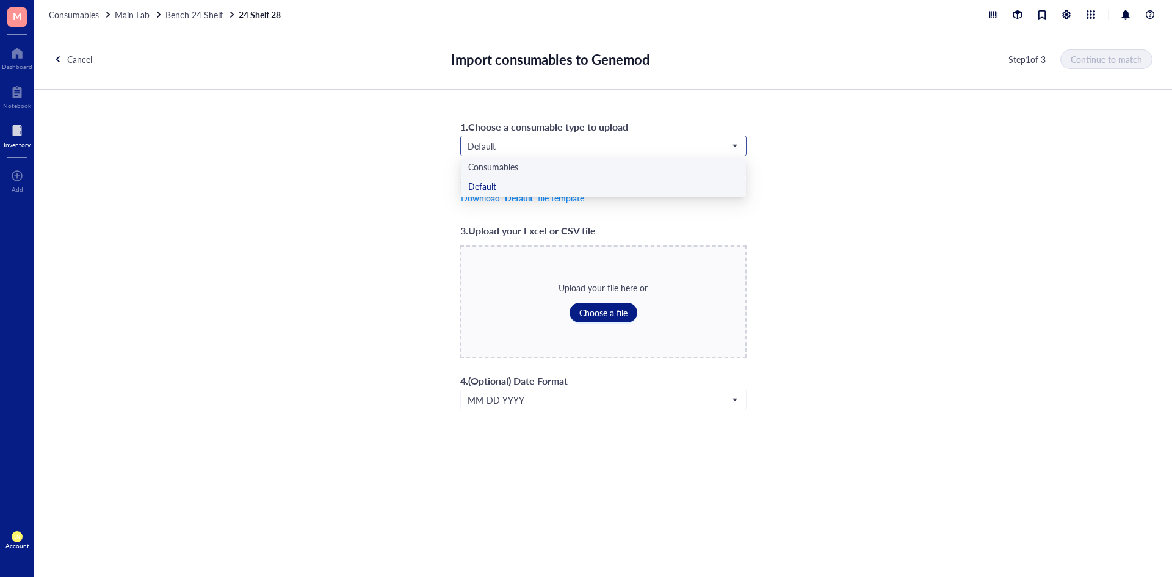
click at [538, 169] on div "Consumables" at bounding box center [603, 167] width 270 height 13
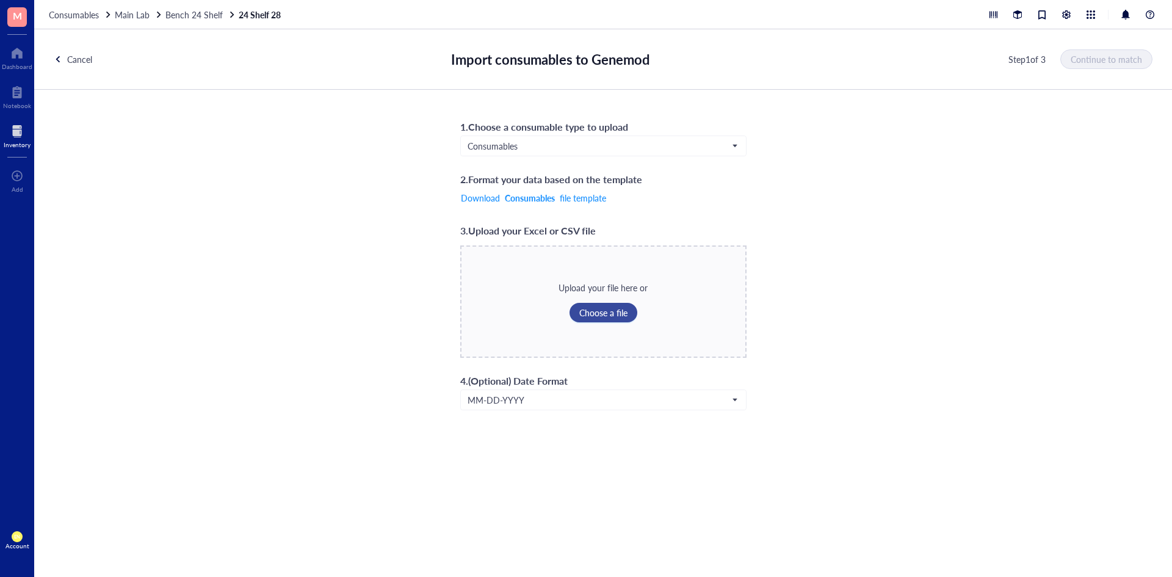
click at [593, 309] on span "Choose a file" at bounding box center [603, 313] width 48 height 10
click at [1120, 59] on span "Continue to match" at bounding box center [1106, 59] width 71 height 10
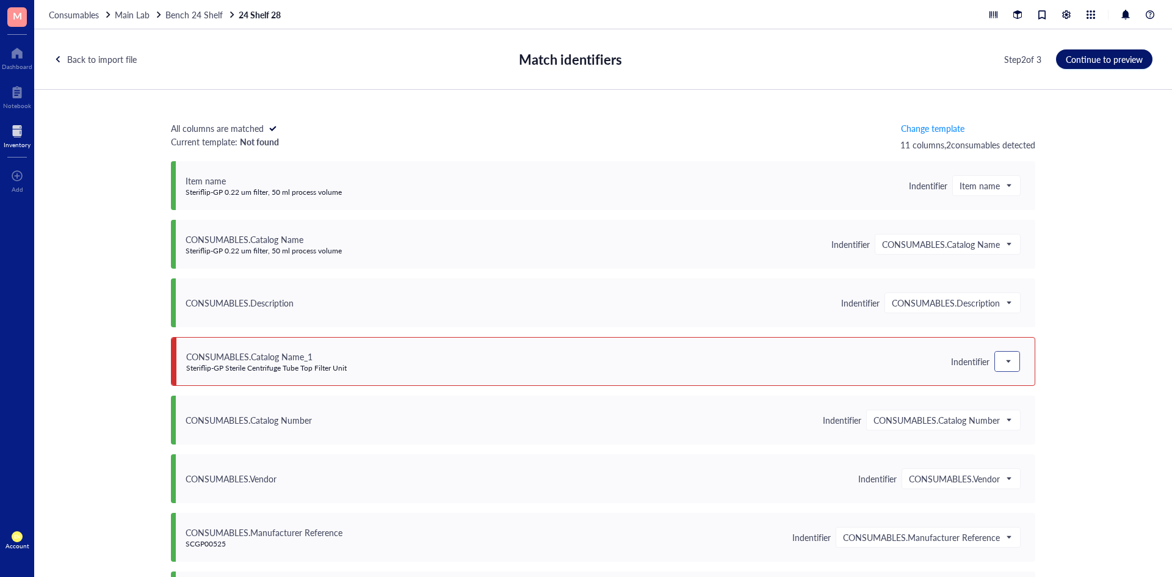
click at [1007, 362] on span at bounding box center [1007, 361] width 11 height 18
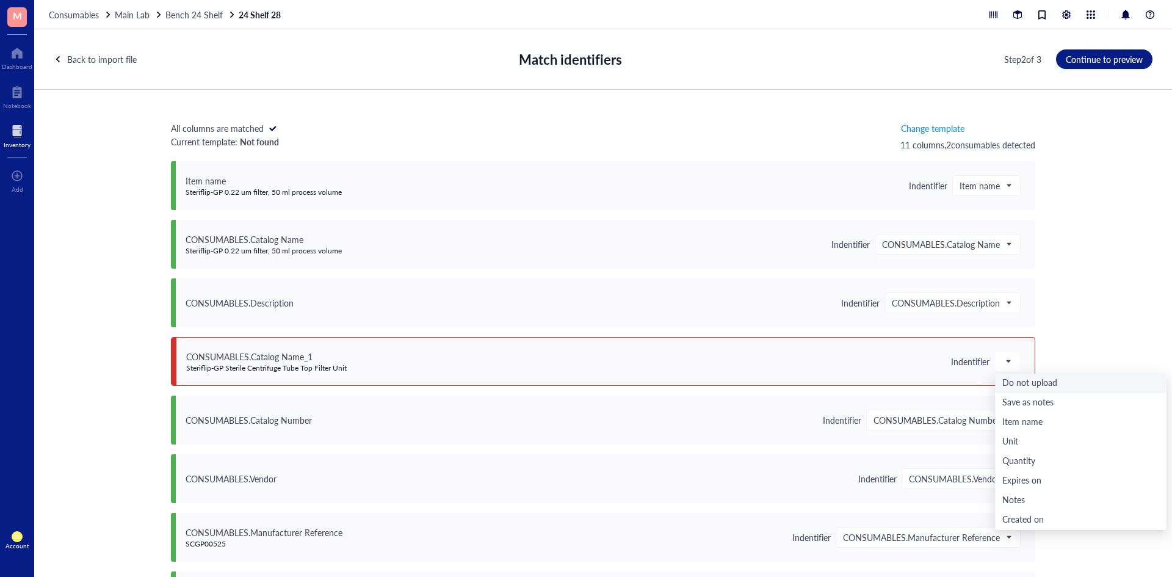
click at [1107, 300] on div "All columns are matched Current template: Not found Change template 11 columns,…" at bounding box center [603, 342] width 1138 height 504
click at [1011, 360] on div at bounding box center [1007, 362] width 24 height 20
click at [1013, 387] on div "Do not upload" at bounding box center [1080, 383] width 157 height 13
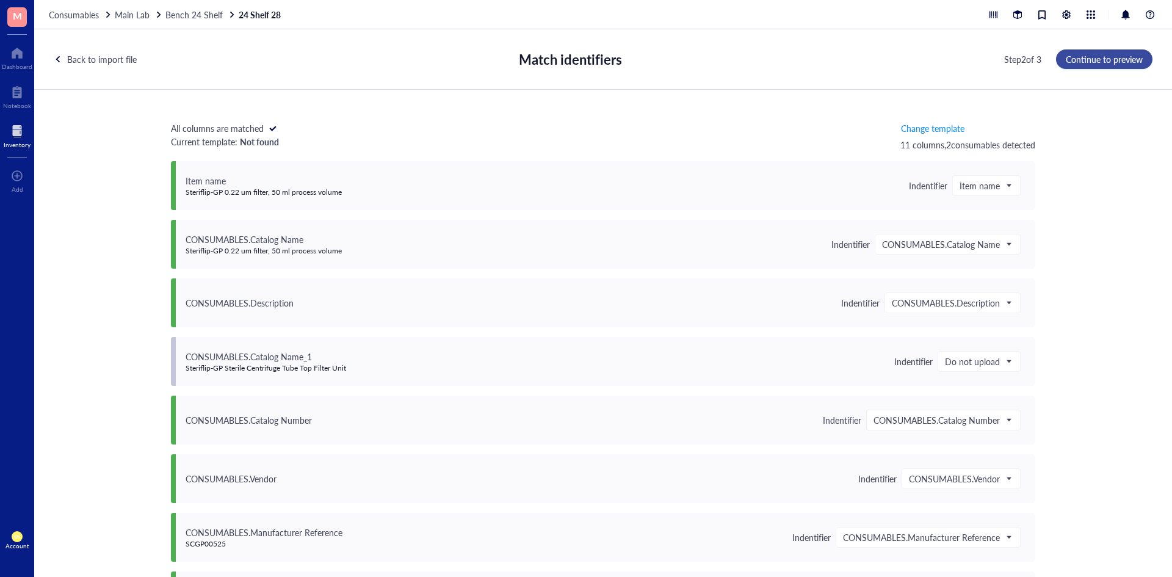
click at [1088, 61] on span "Continue to preview" at bounding box center [1104, 59] width 77 height 10
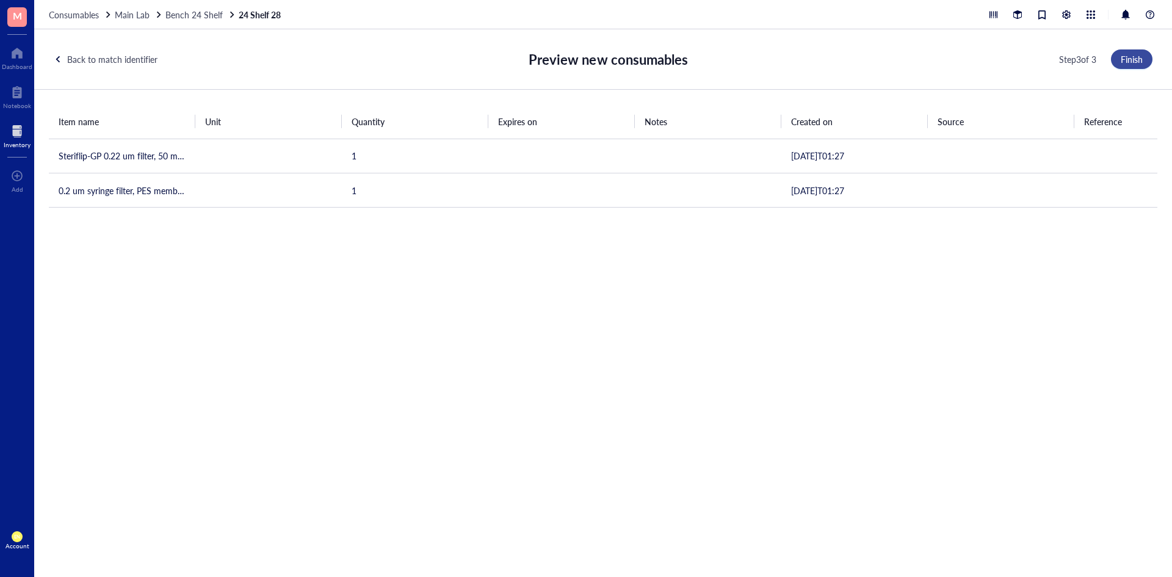
click at [1127, 62] on span "Finish" at bounding box center [1132, 59] width 22 height 10
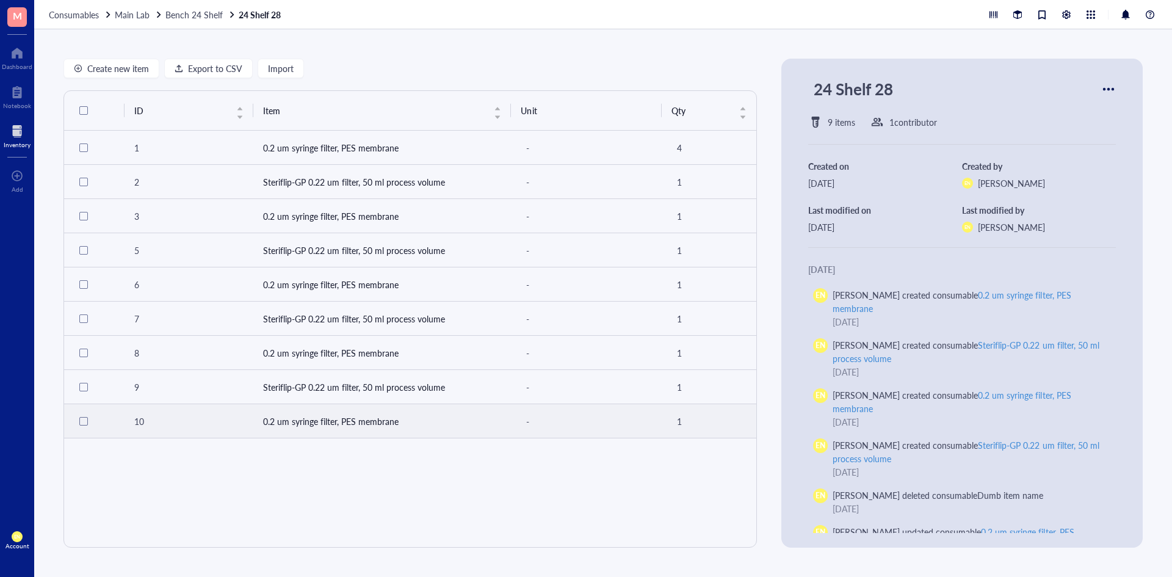
click at [342, 428] on td "0.2 um syringe filter, PES membrane" at bounding box center [382, 421] width 258 height 34
